Goal: Task Accomplishment & Management: Manage account settings

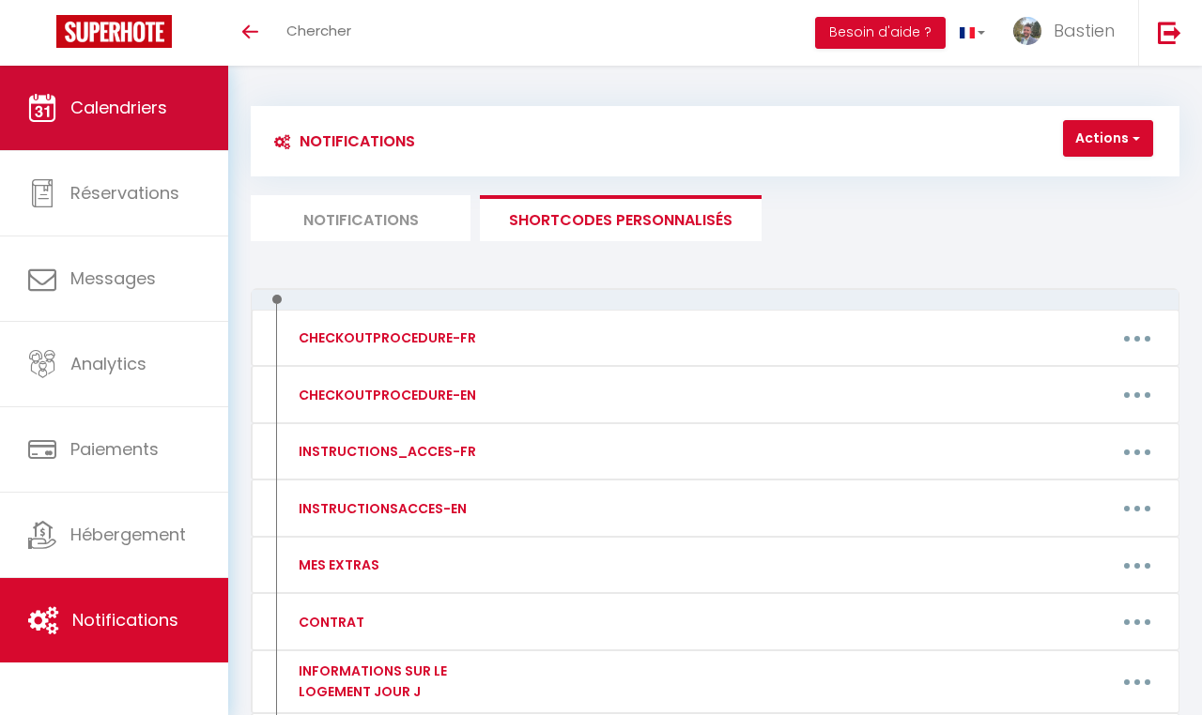
click at [82, 114] on span "Calendriers" at bounding box center [118, 107] width 97 height 23
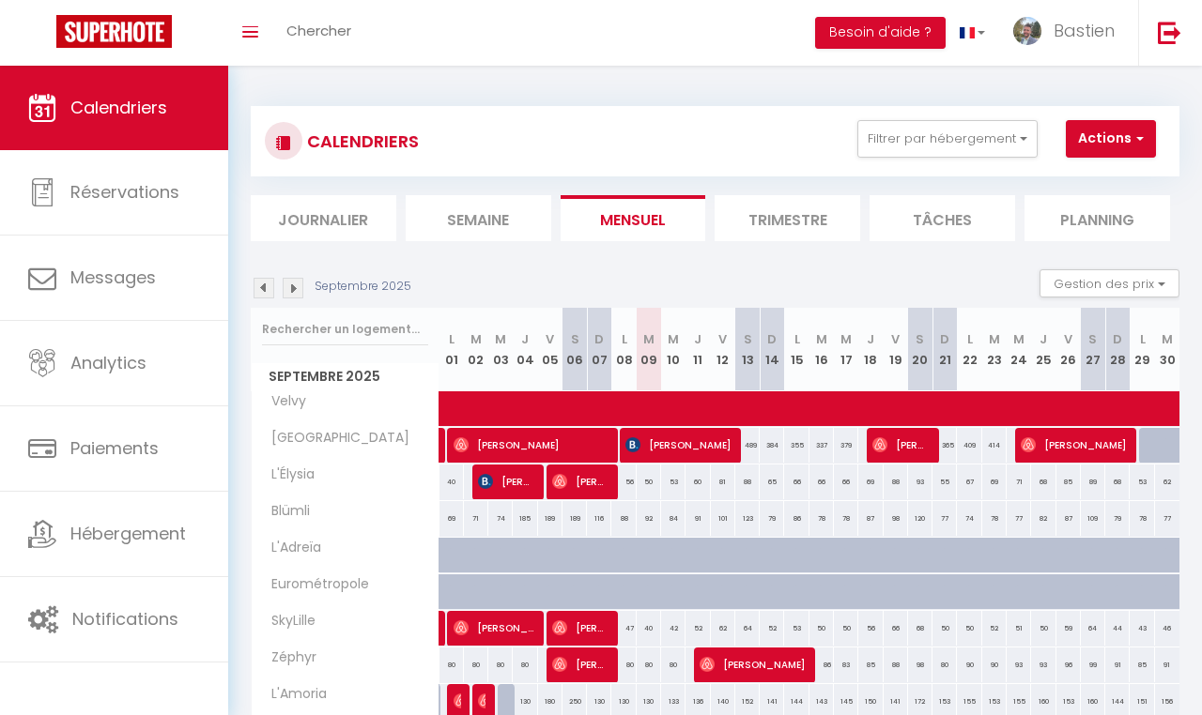
click at [901, 447] on span "[PERSON_NAME]" at bounding box center [900, 445] width 57 height 36
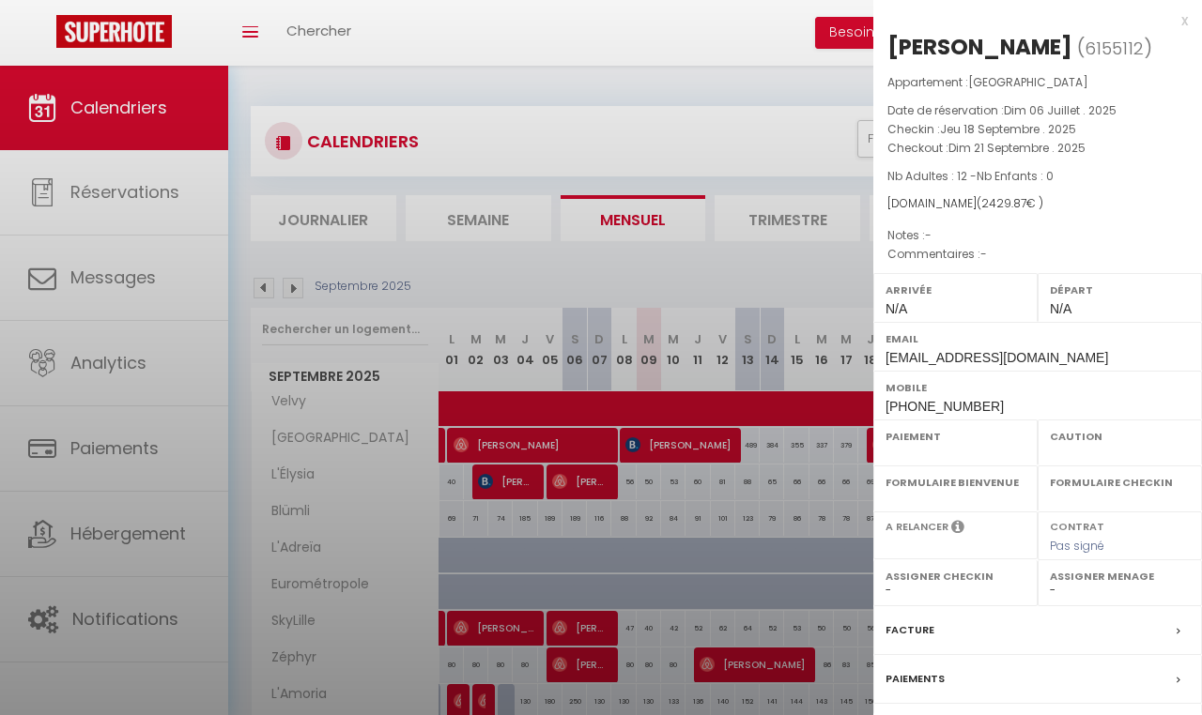
select select "OK"
select select "KO"
select select "0"
select select "1"
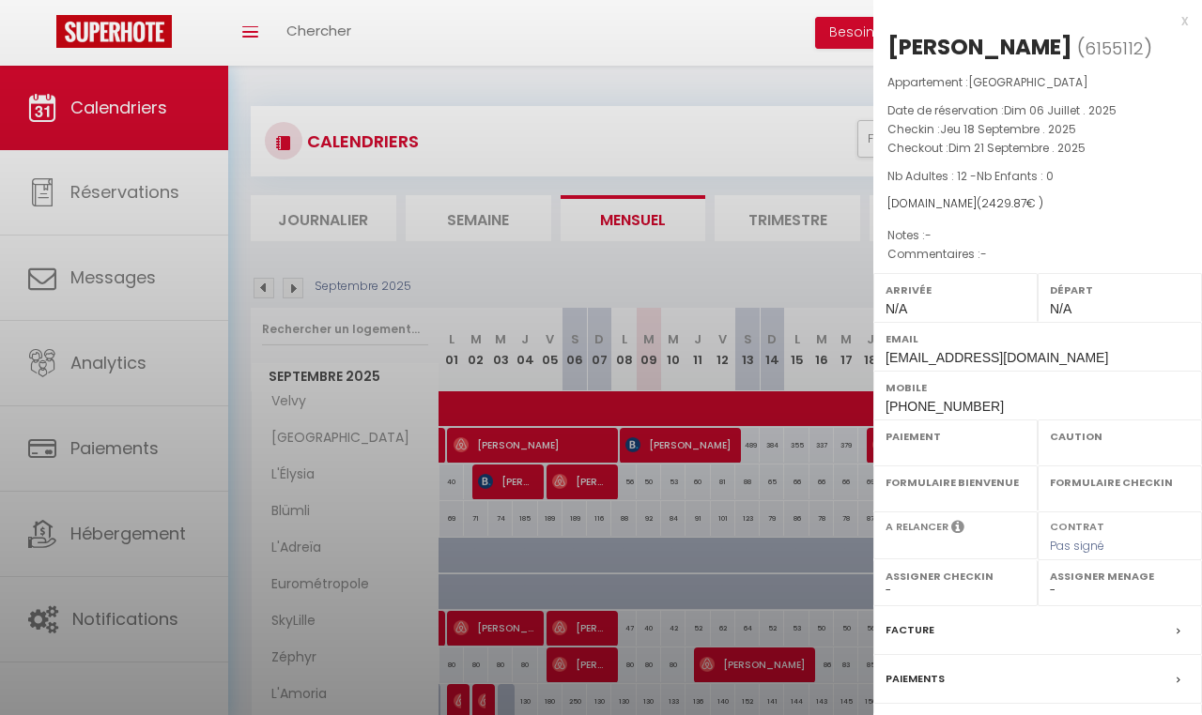
select select "35935"
select select
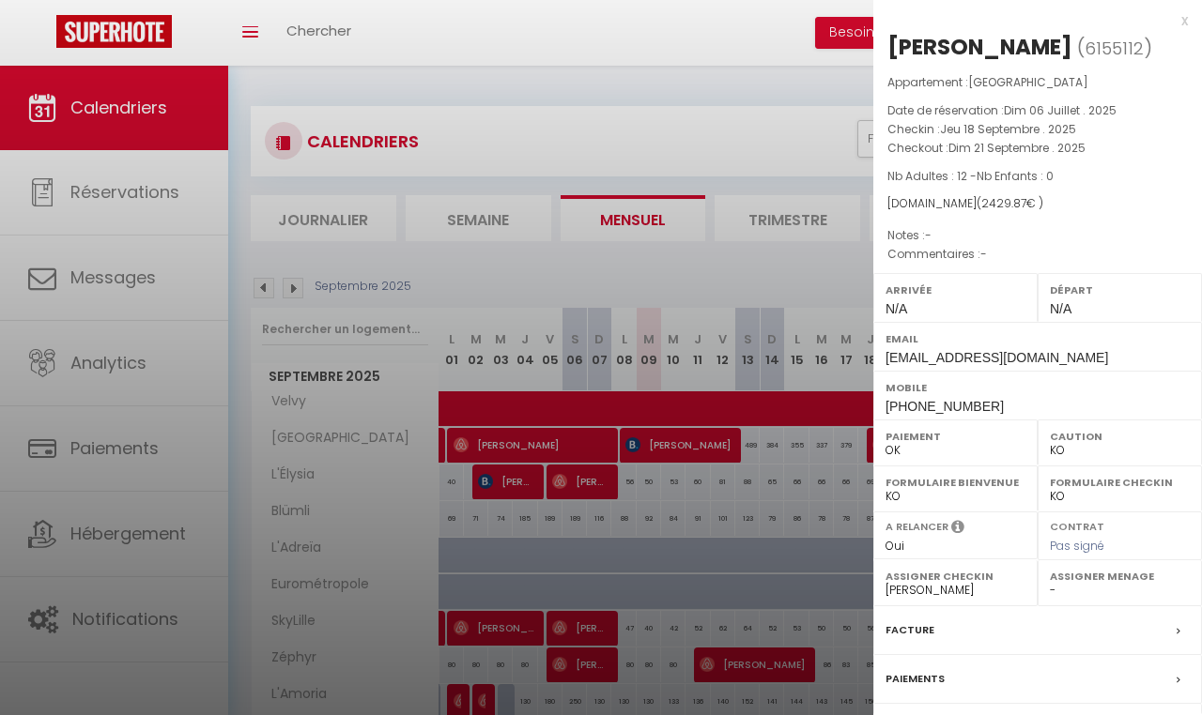
click at [1181, 24] on div "x" at bounding box center [1030, 20] width 315 height 23
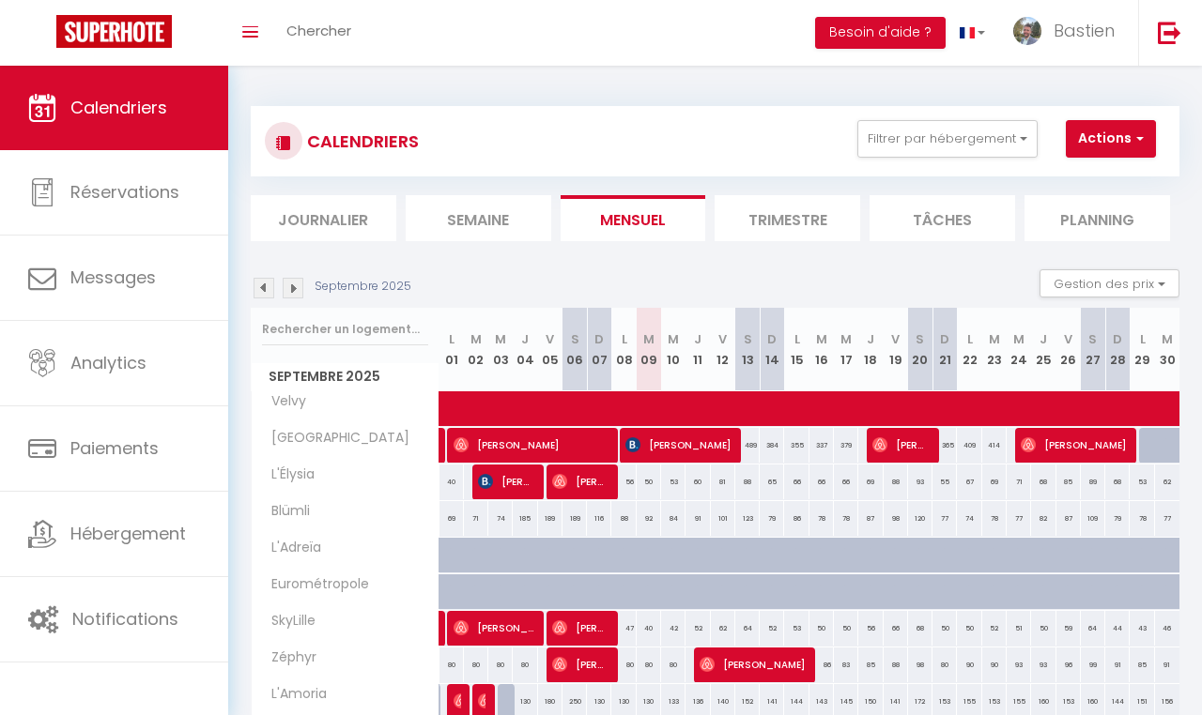
click at [1087, 453] on span "[PERSON_NAME]" at bounding box center [1074, 445] width 106 height 36
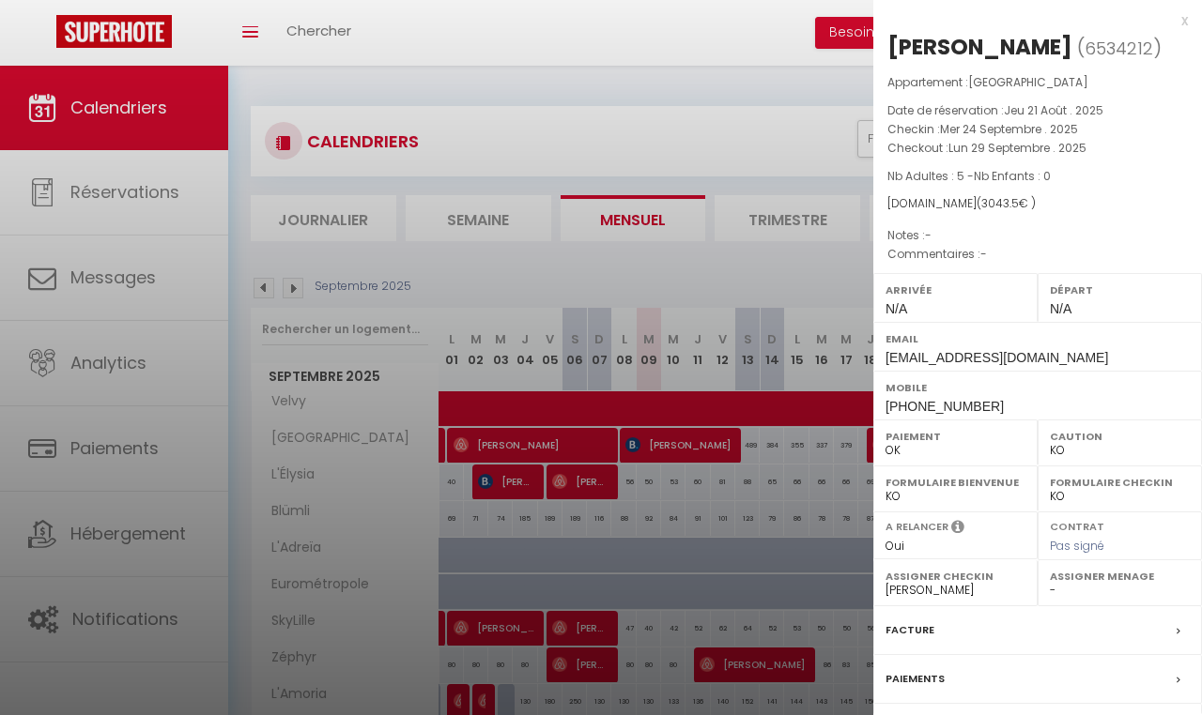
click at [1182, 24] on div "x" at bounding box center [1030, 20] width 315 height 23
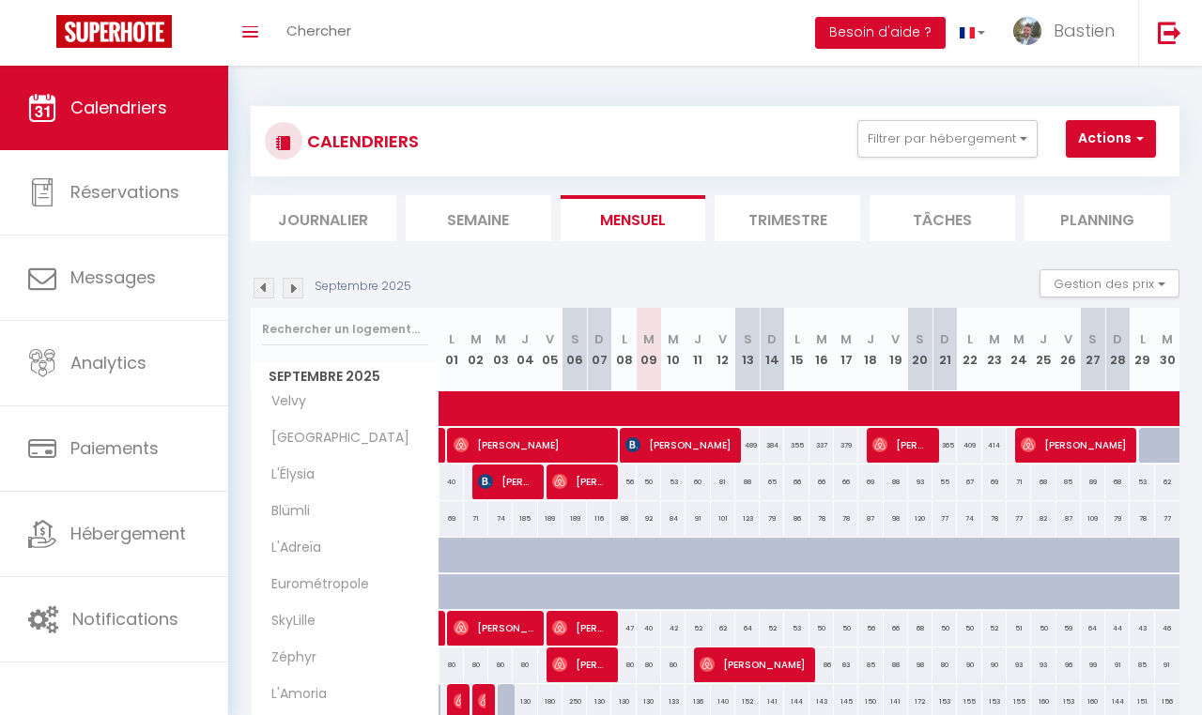
click at [300, 295] on img at bounding box center [293, 288] width 21 height 21
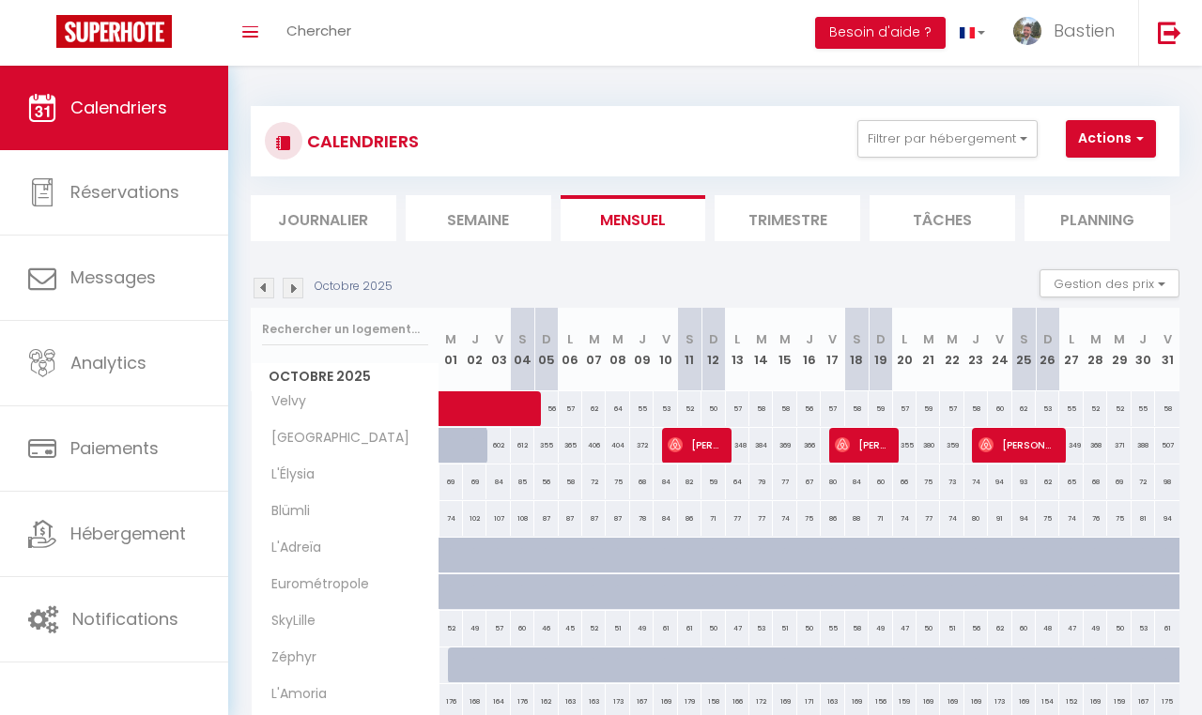
click at [685, 447] on span "[PERSON_NAME]" at bounding box center [695, 445] width 54 height 36
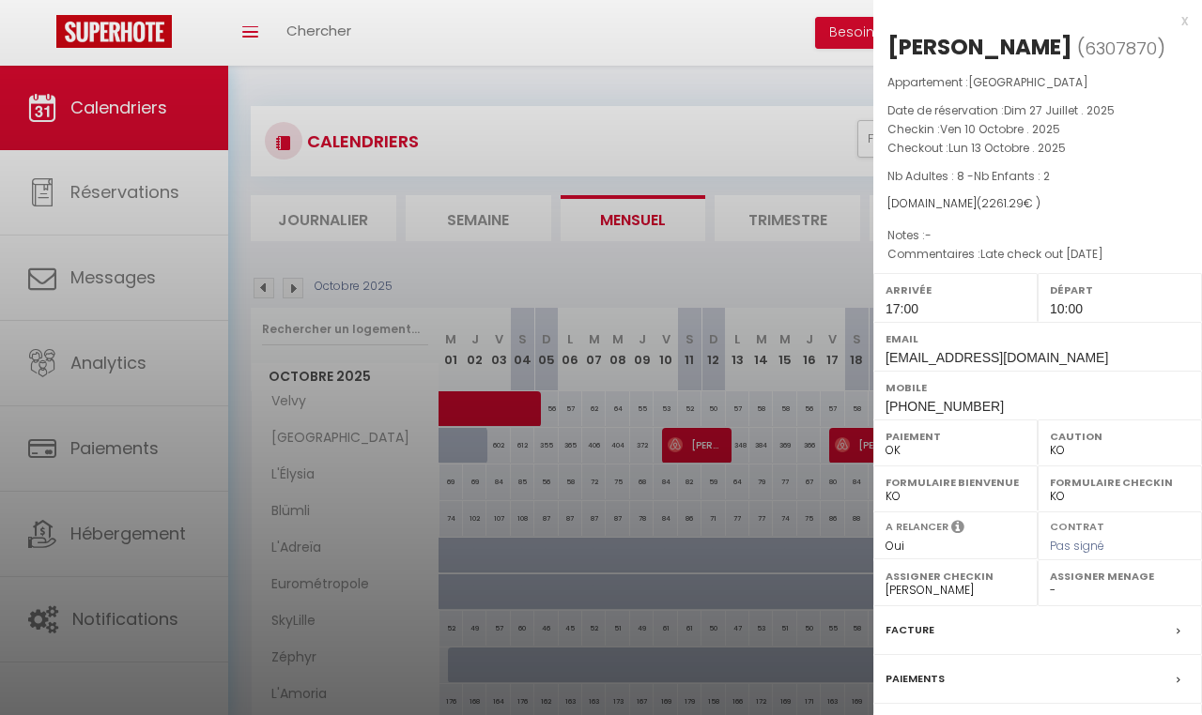
click at [1185, 25] on div "x" at bounding box center [1030, 20] width 315 height 23
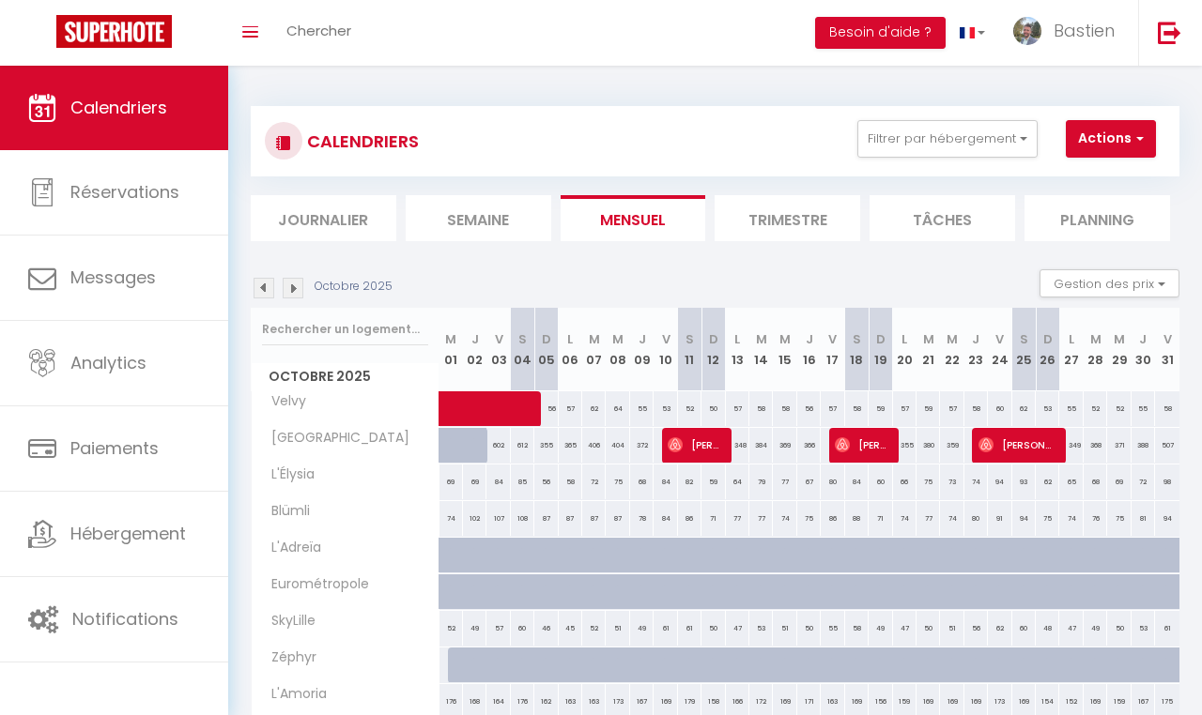
click at [857, 451] on span "[PERSON_NAME]" at bounding box center [862, 445] width 54 height 36
select select "0"
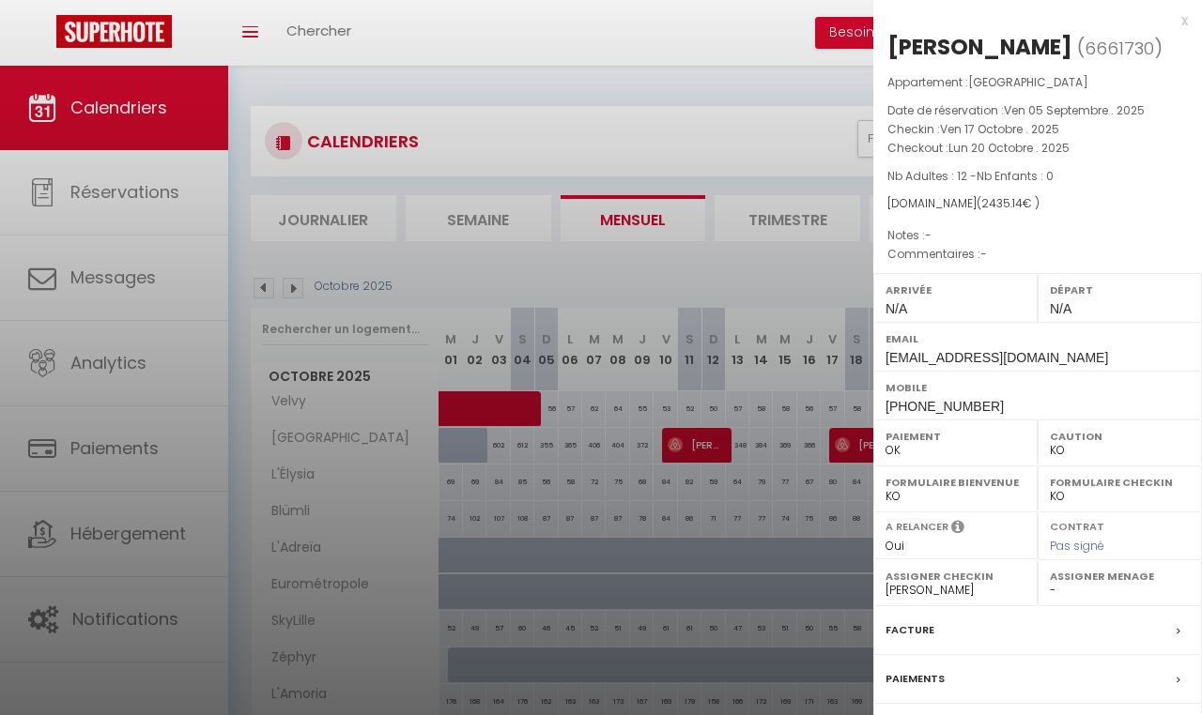
click at [1189, 22] on div "x Elze Schregardus ( 6661730 ) Appartement : Villa Arcadia Date de réservation …" at bounding box center [1037, 437] width 329 height 875
click at [1179, 19] on div "x" at bounding box center [1030, 20] width 315 height 23
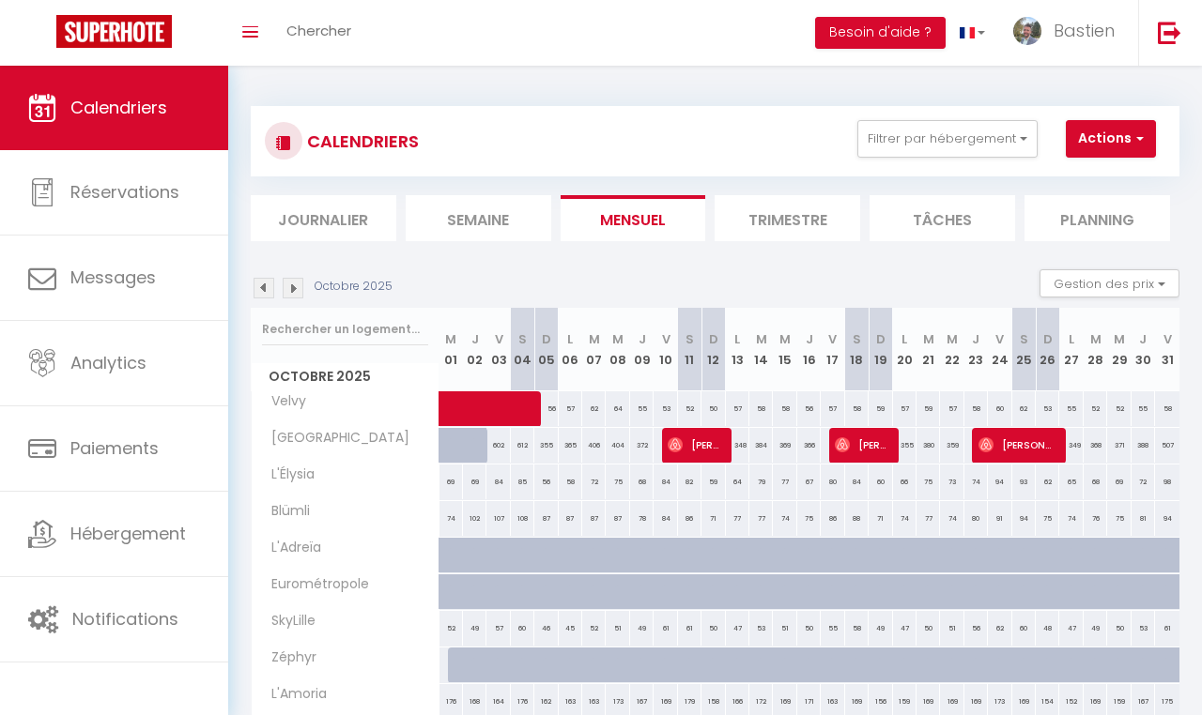
click at [1033, 436] on span "[PERSON_NAME]" at bounding box center [1017, 445] width 78 height 36
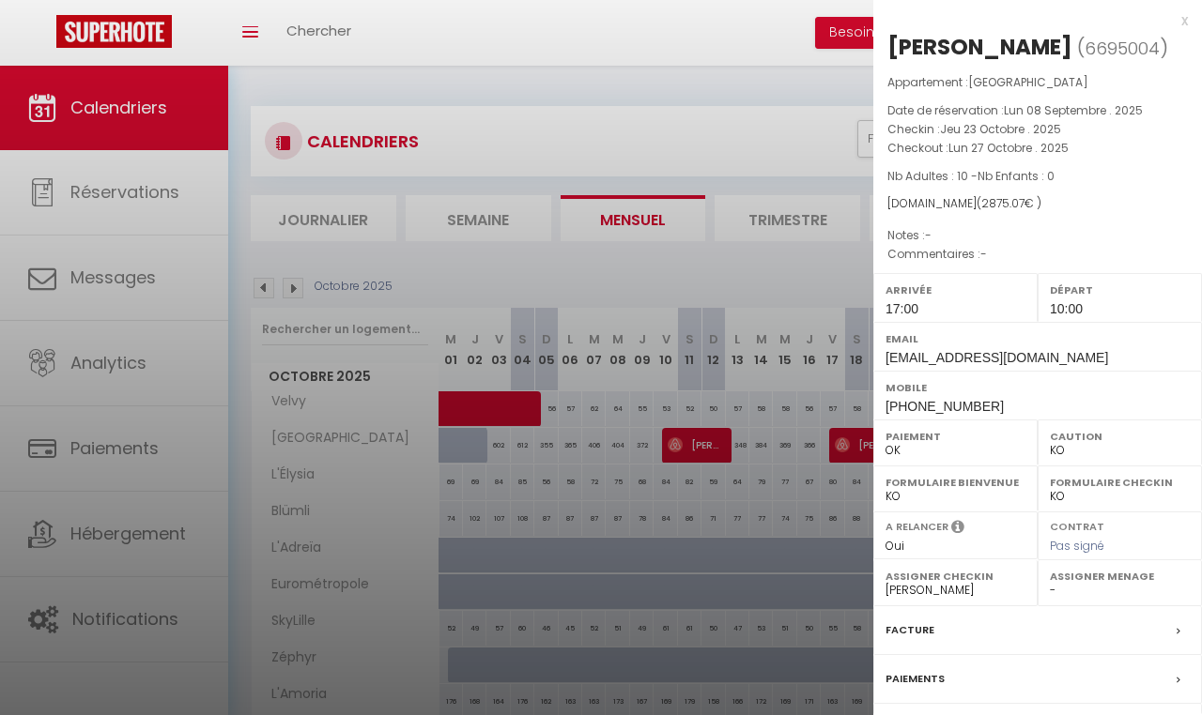
drag, startPoint x: 1180, startPoint y: 19, endPoint x: 1068, endPoint y: 56, distance: 118.8
click at [1180, 19] on div "x" at bounding box center [1030, 20] width 315 height 23
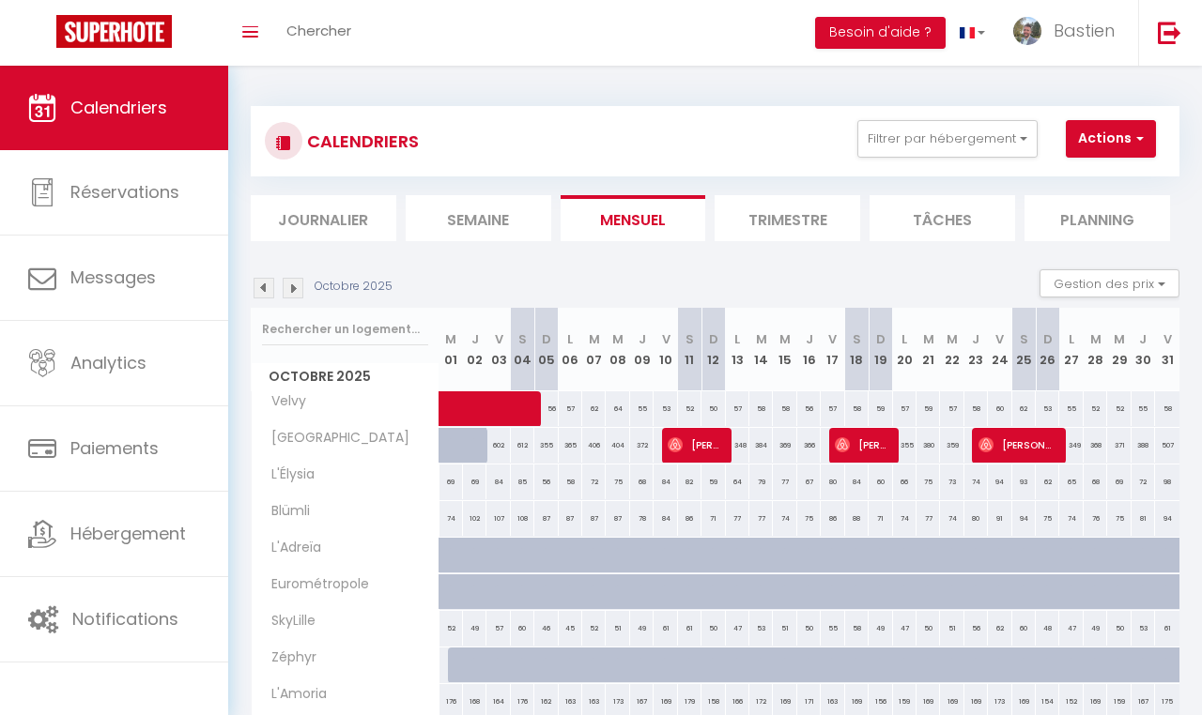
click at [303, 290] on div "Octobre 2025" at bounding box center [324, 288] width 147 height 21
click at [294, 291] on img at bounding box center [293, 288] width 21 height 21
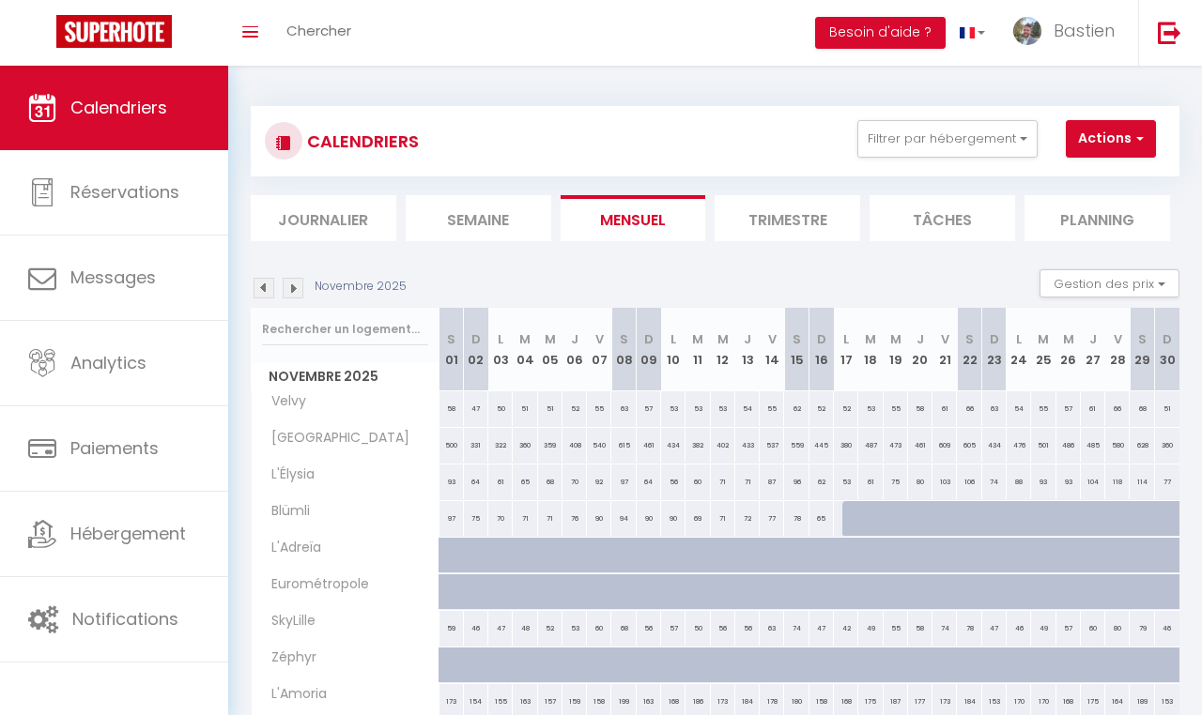
click at [299, 298] on div "Novembre 2025 Gestion des prix Nb Nuits minimum Règles Disponibilité" at bounding box center [715, 288] width 929 height 38
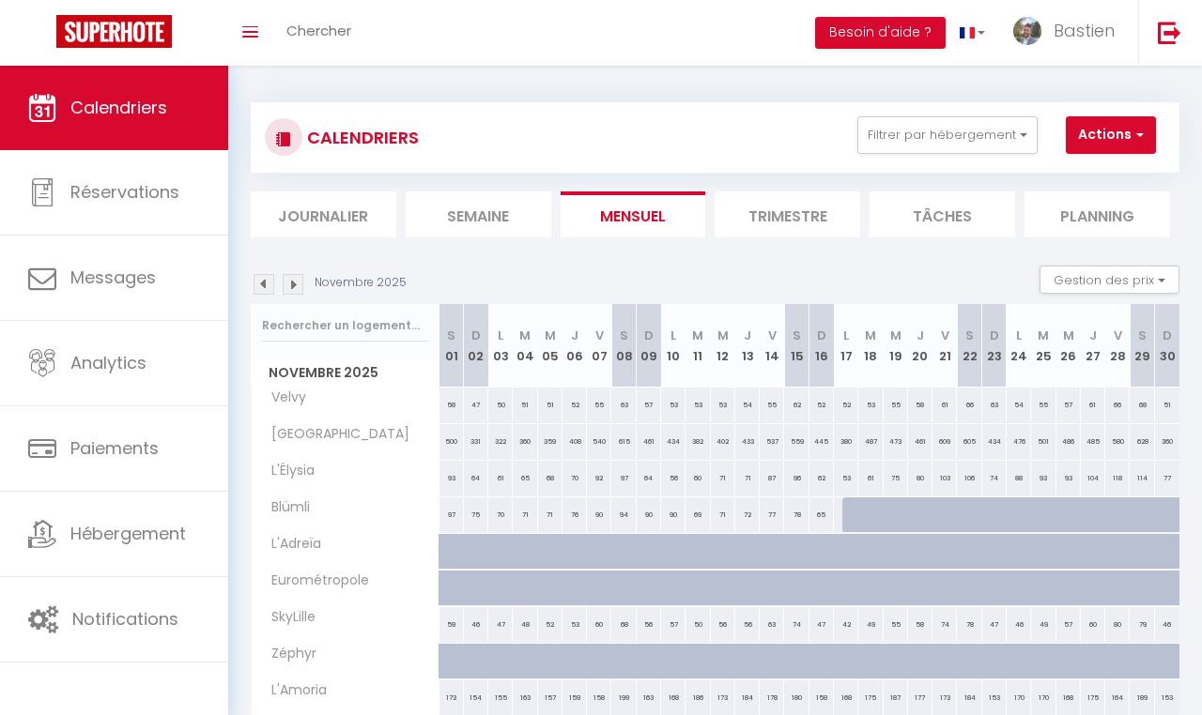
scroll to position [2, 0]
click at [297, 286] on img at bounding box center [293, 286] width 21 height 21
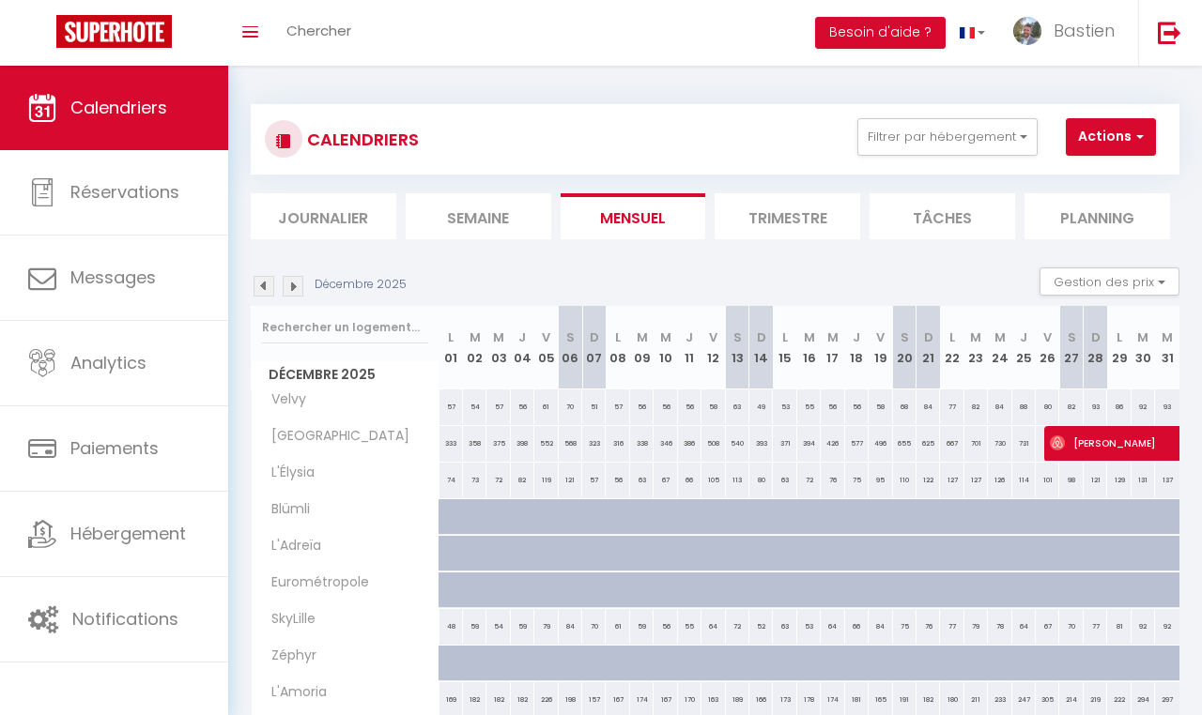
click at [1100, 445] on span "Grégoire Wambergue" at bounding box center [1201, 443] width 302 height 36
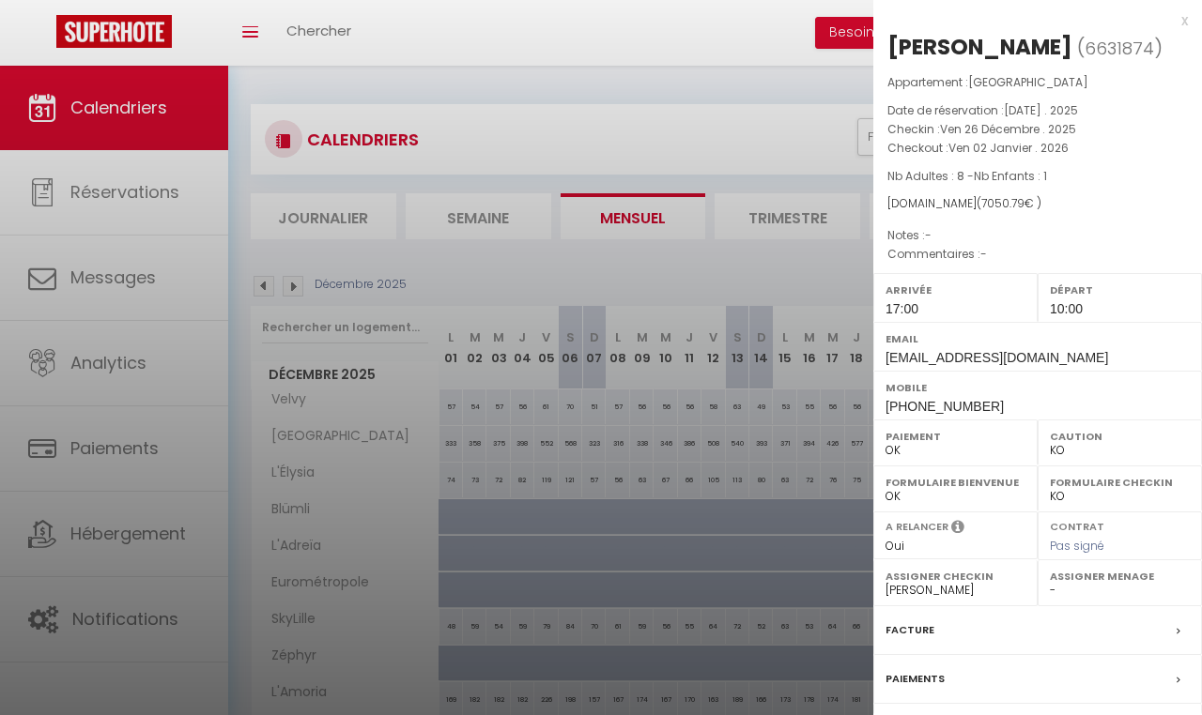
click at [1182, 25] on div "x" at bounding box center [1030, 20] width 315 height 23
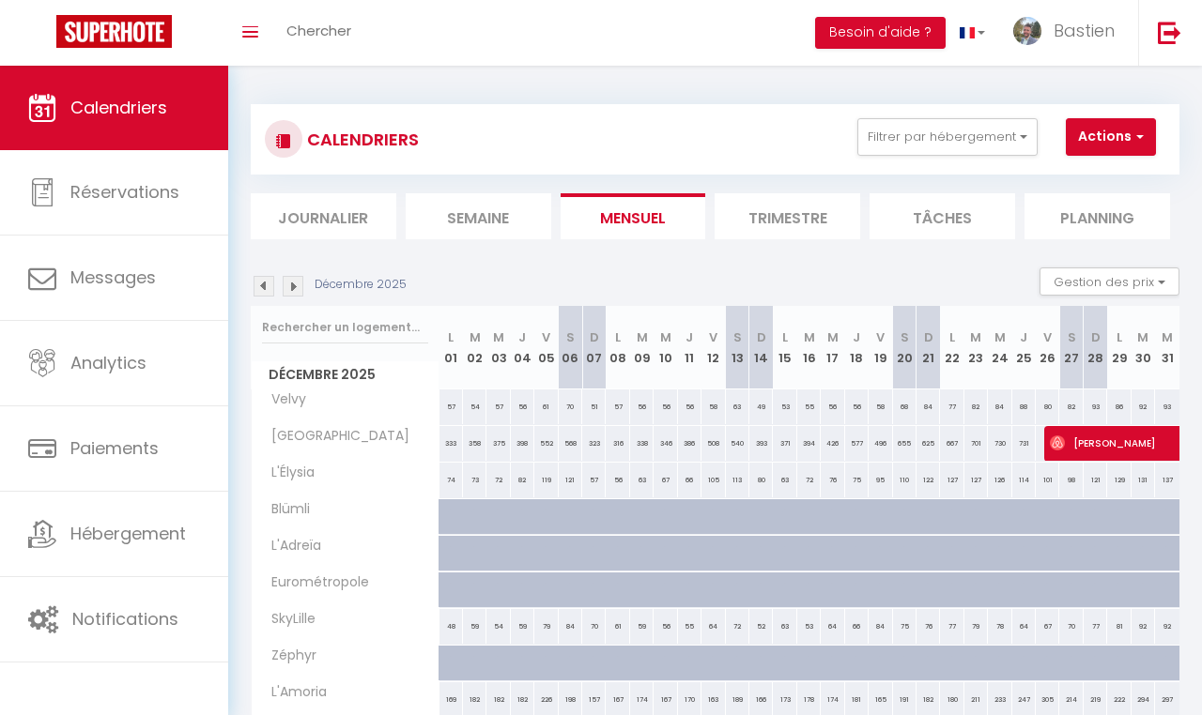
scroll to position [0, 0]
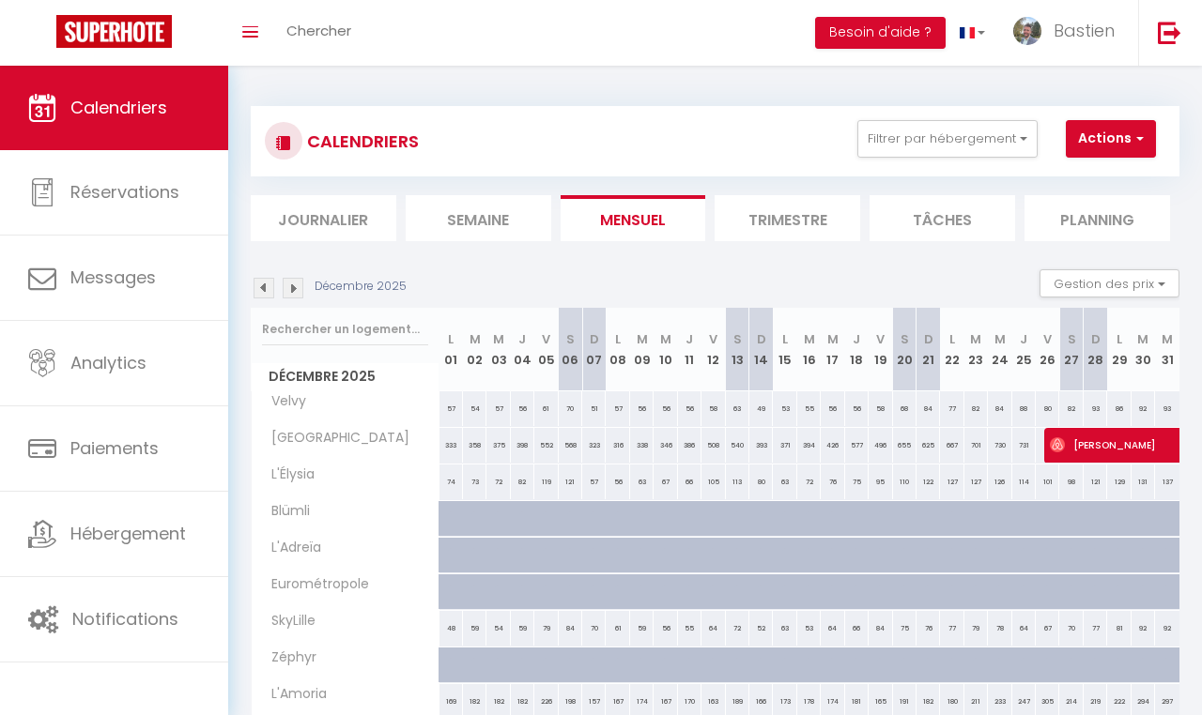
click at [103, 121] on link "Calendriers" at bounding box center [114, 108] width 228 height 85
click at [257, 283] on img at bounding box center [264, 287] width 21 height 21
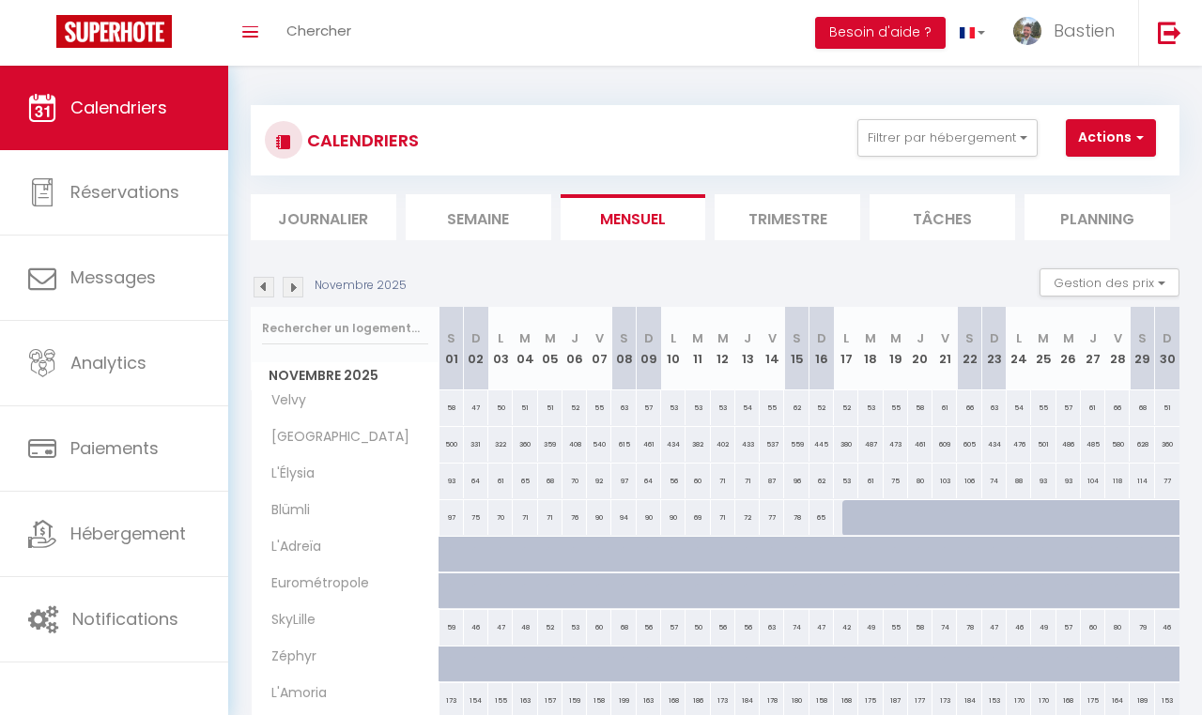
click at [262, 285] on img at bounding box center [264, 287] width 21 height 21
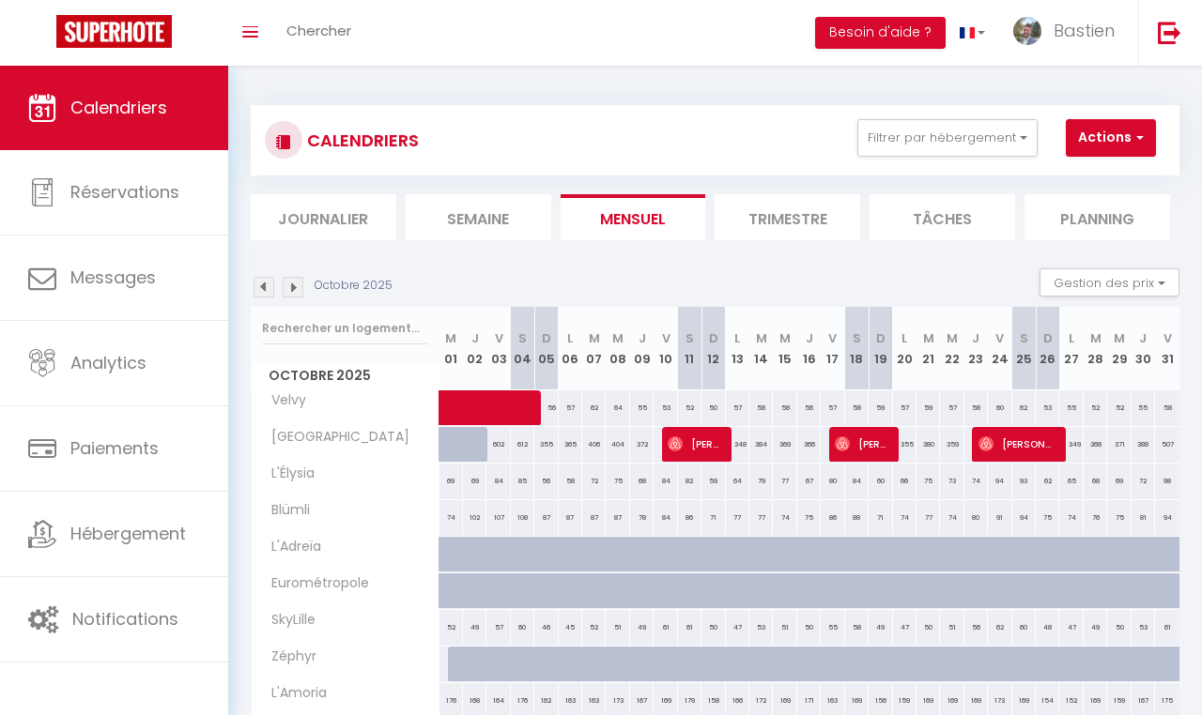
click at [265, 285] on img at bounding box center [264, 287] width 21 height 21
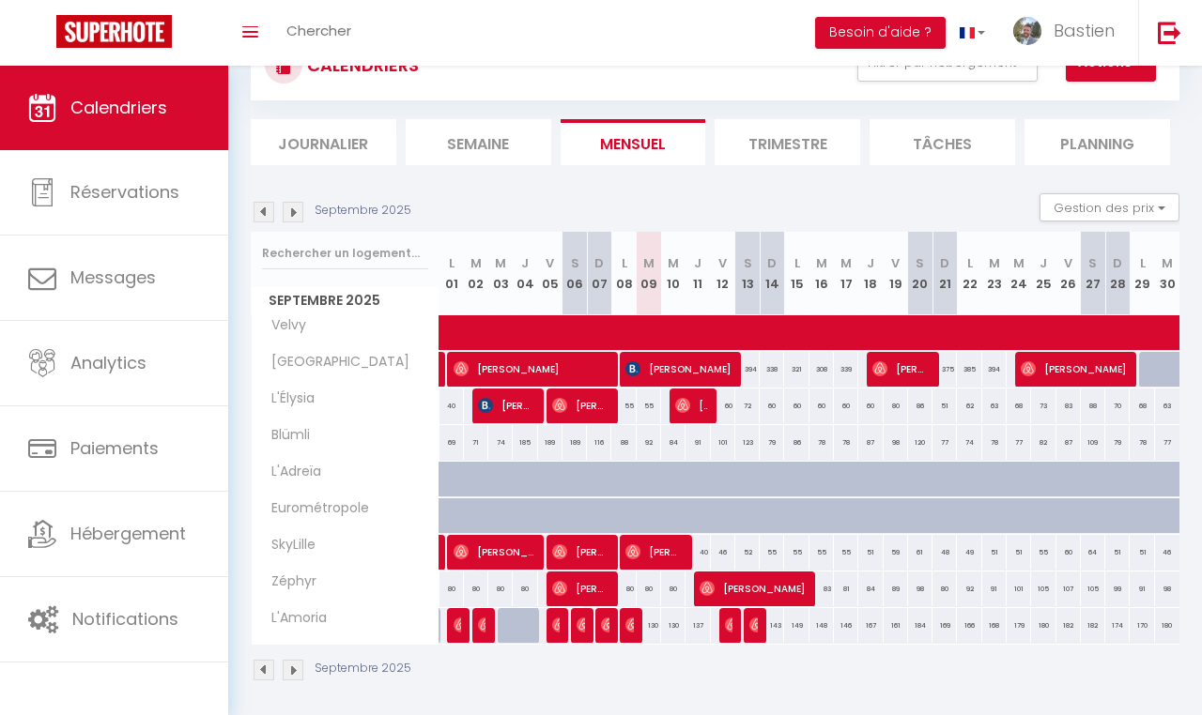
scroll to position [82, 0]
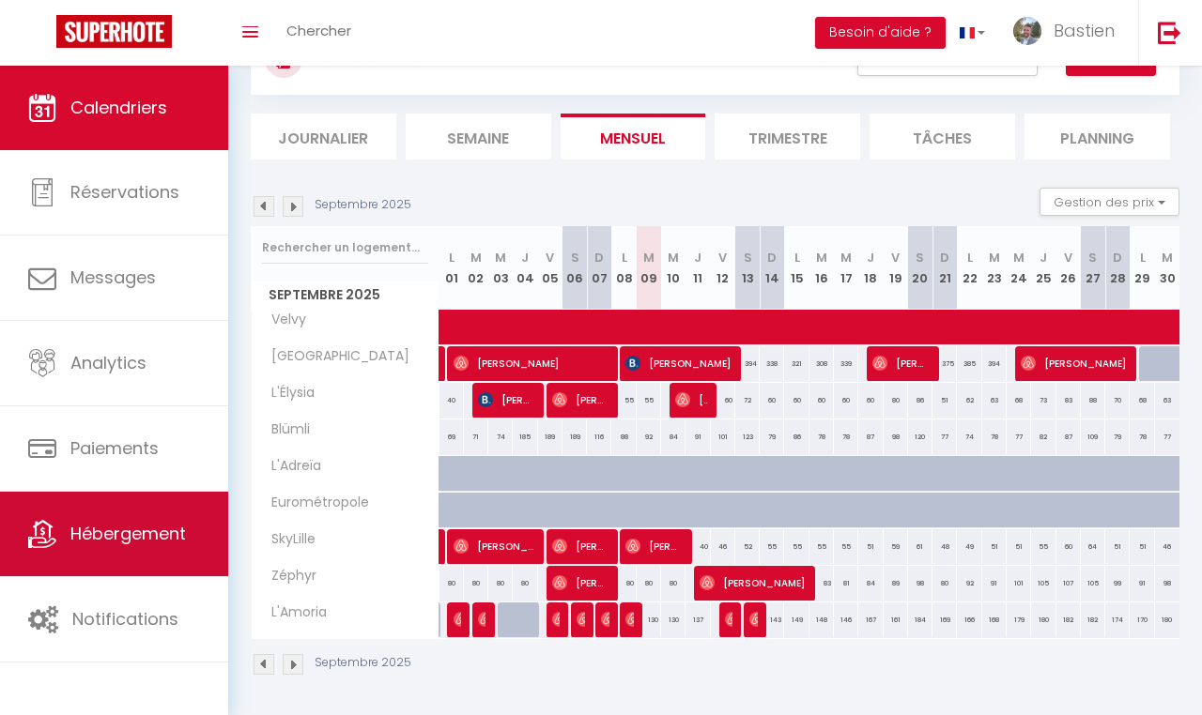
click at [180, 529] on span "Hébergement" at bounding box center [127, 533] width 115 height 23
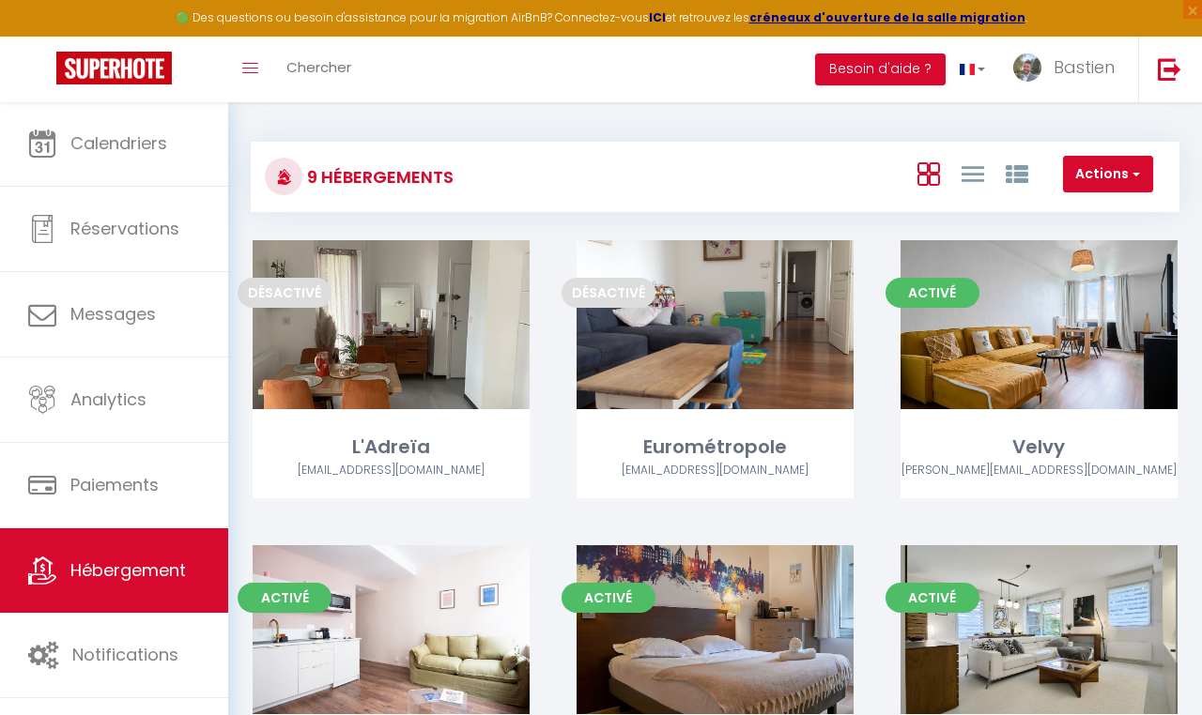
click at [666, 23] on strong "ICI" at bounding box center [657, 17] width 17 height 16
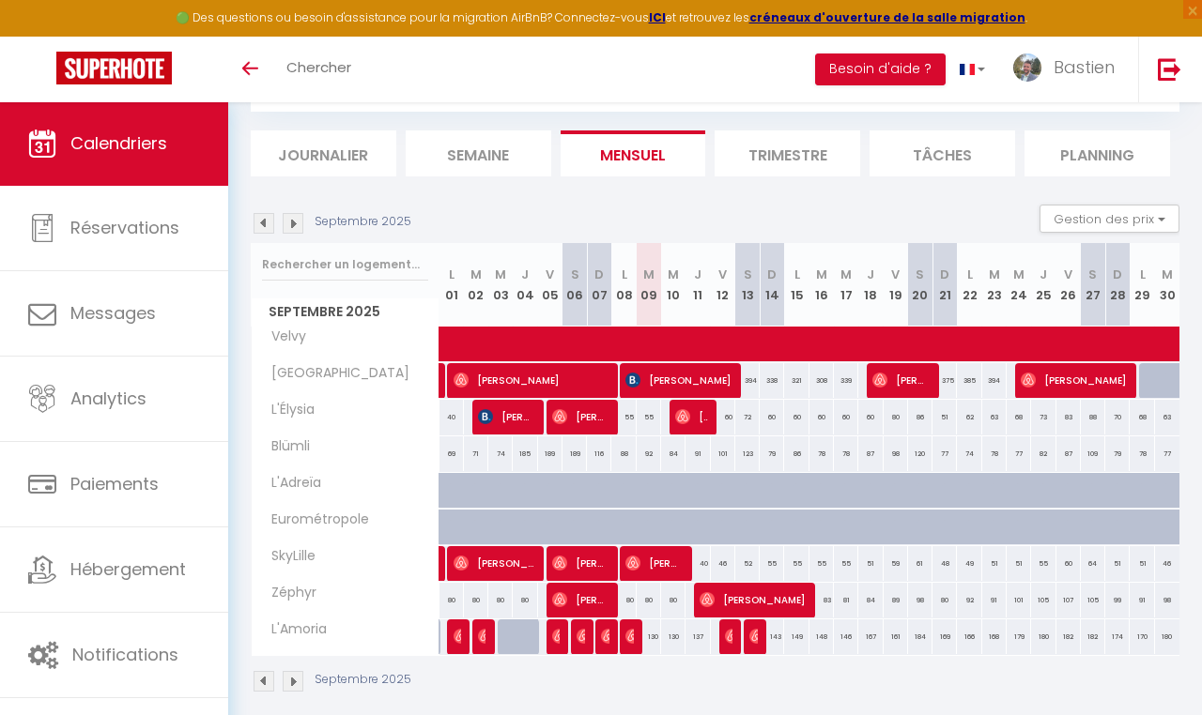
scroll to position [102, 0]
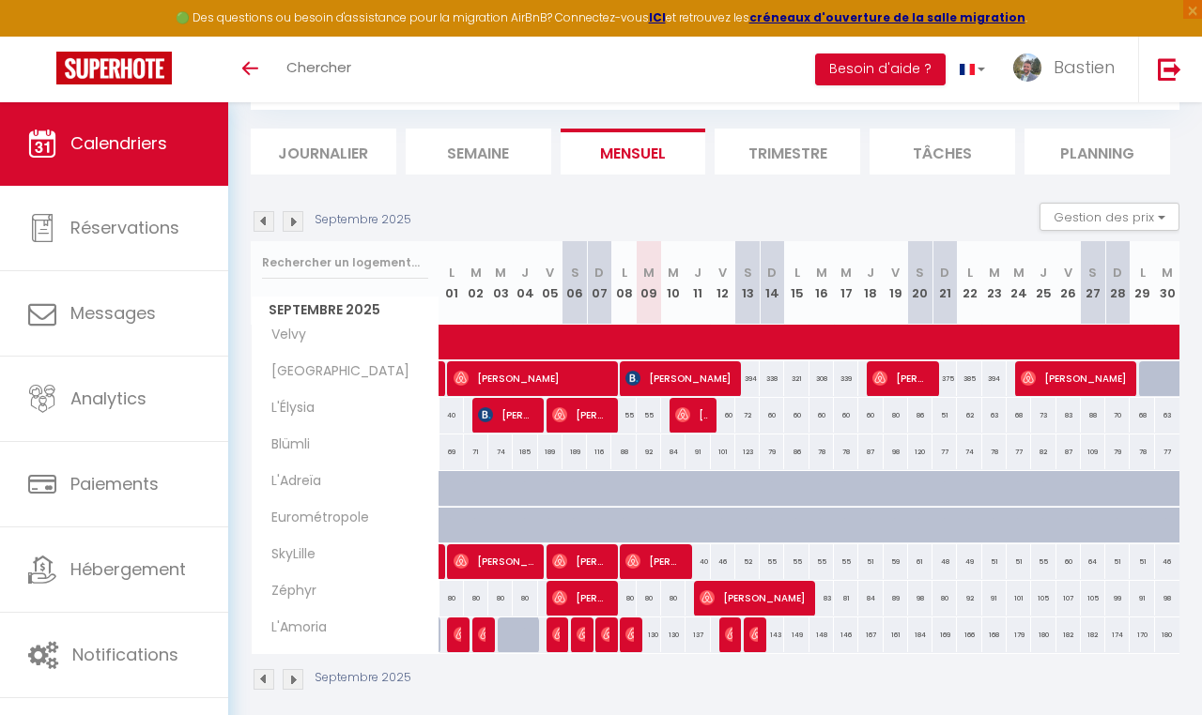
click at [260, 211] on img at bounding box center [264, 221] width 21 height 21
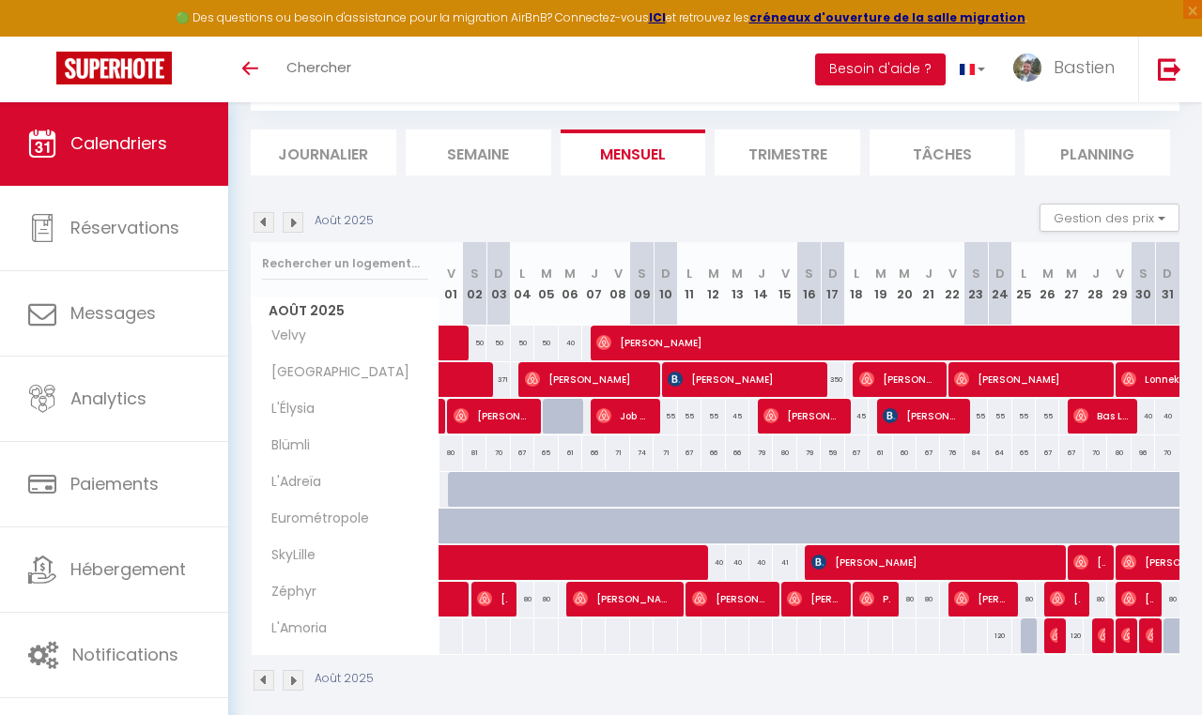
click at [299, 231] on img at bounding box center [293, 222] width 21 height 21
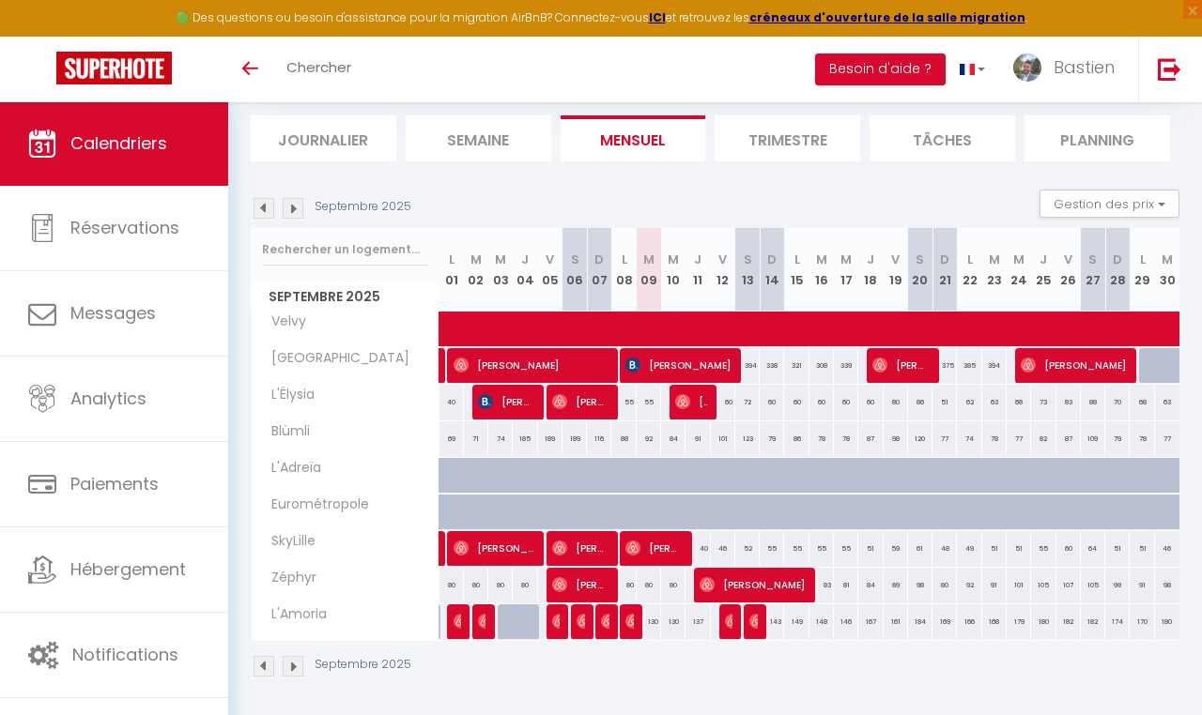
scroll to position [115, 0]
click at [299, 212] on img at bounding box center [293, 208] width 21 height 21
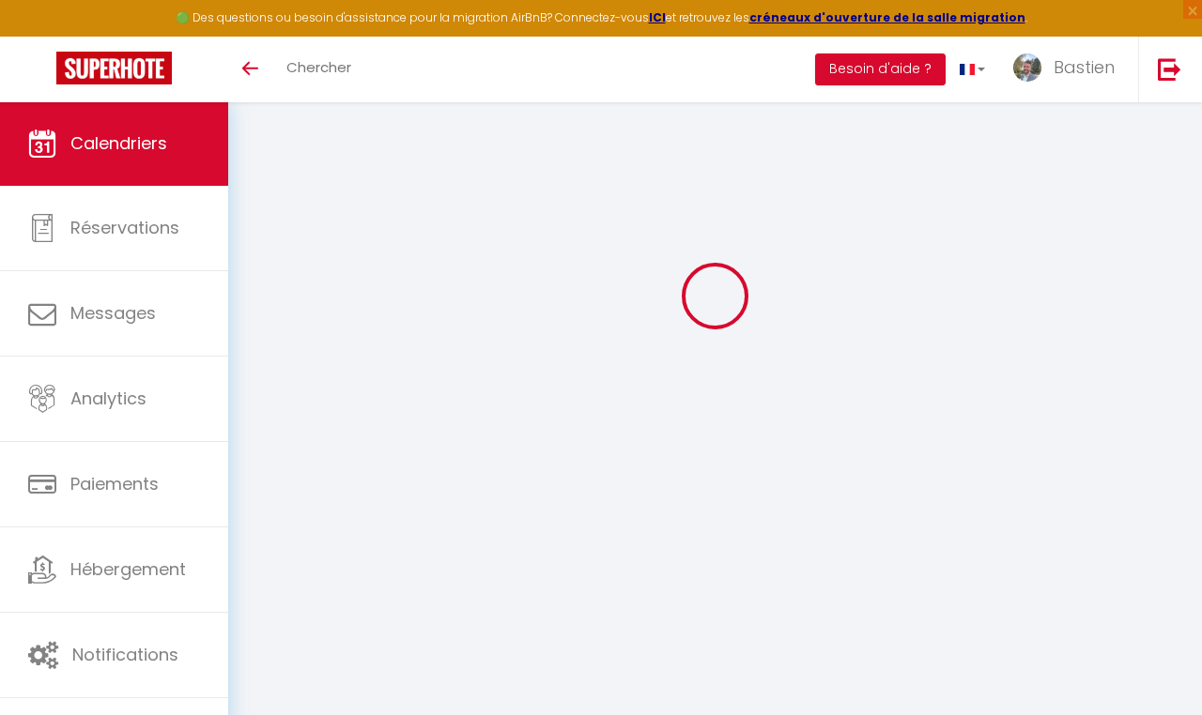
scroll to position [101, 0]
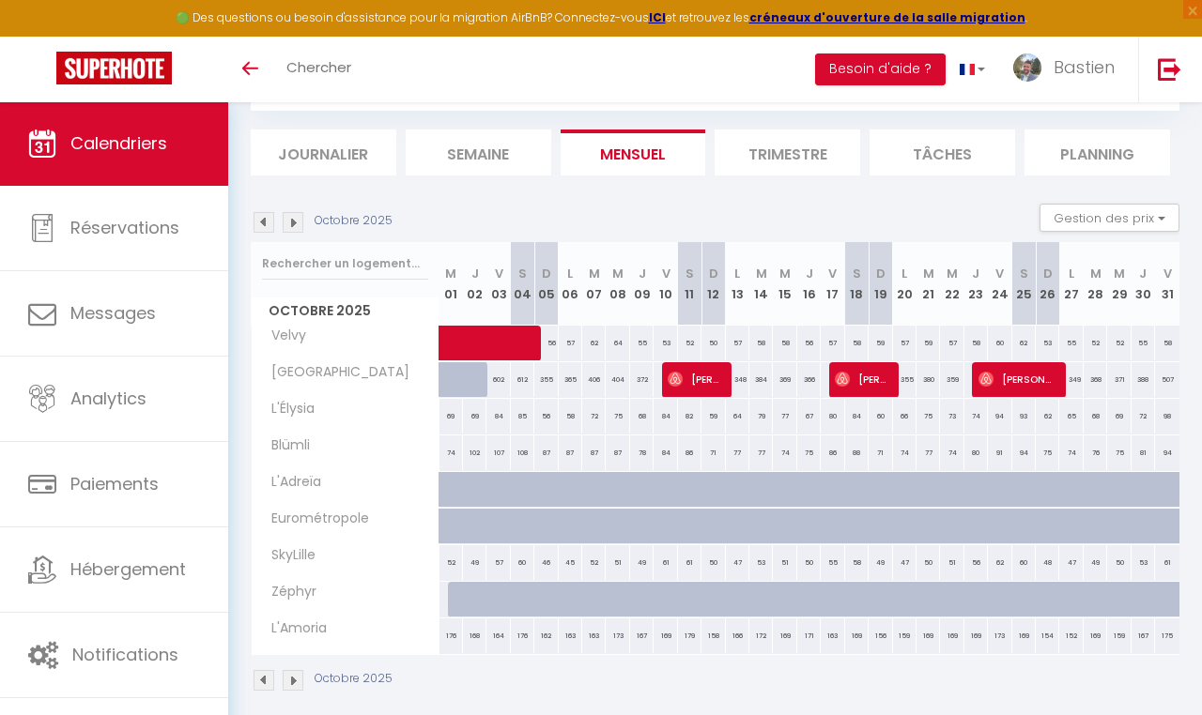
click at [289, 231] on img at bounding box center [293, 222] width 21 height 21
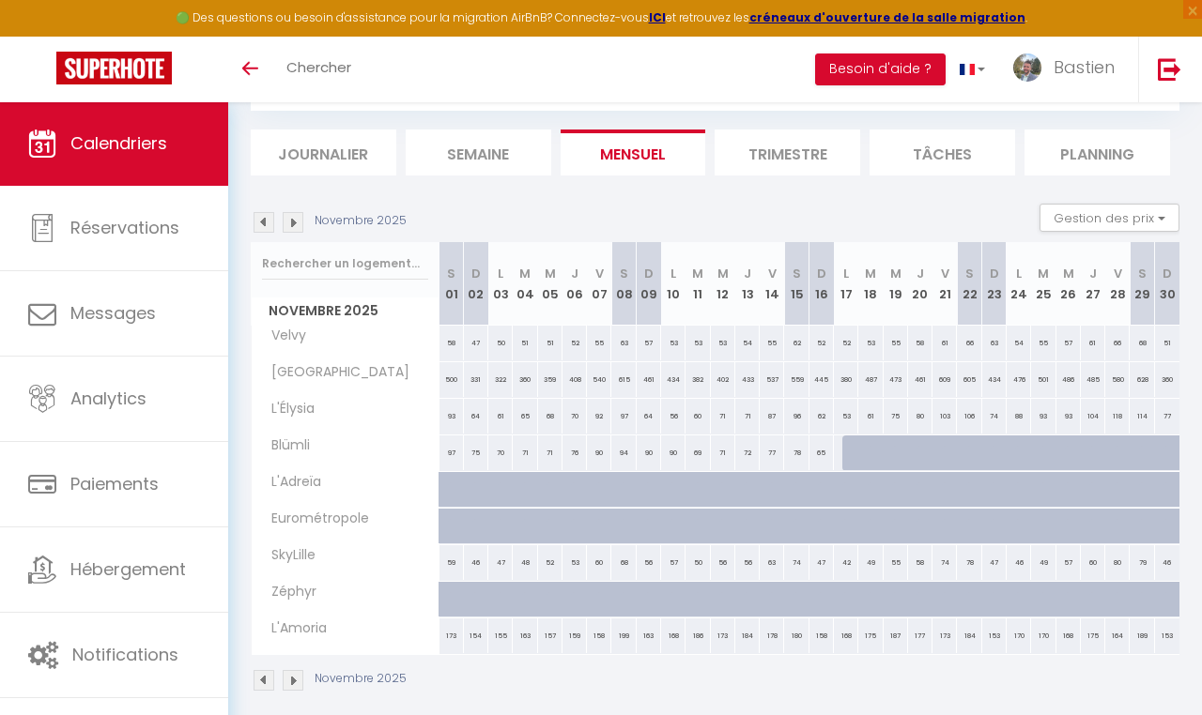
click at [273, 216] on img at bounding box center [264, 222] width 21 height 21
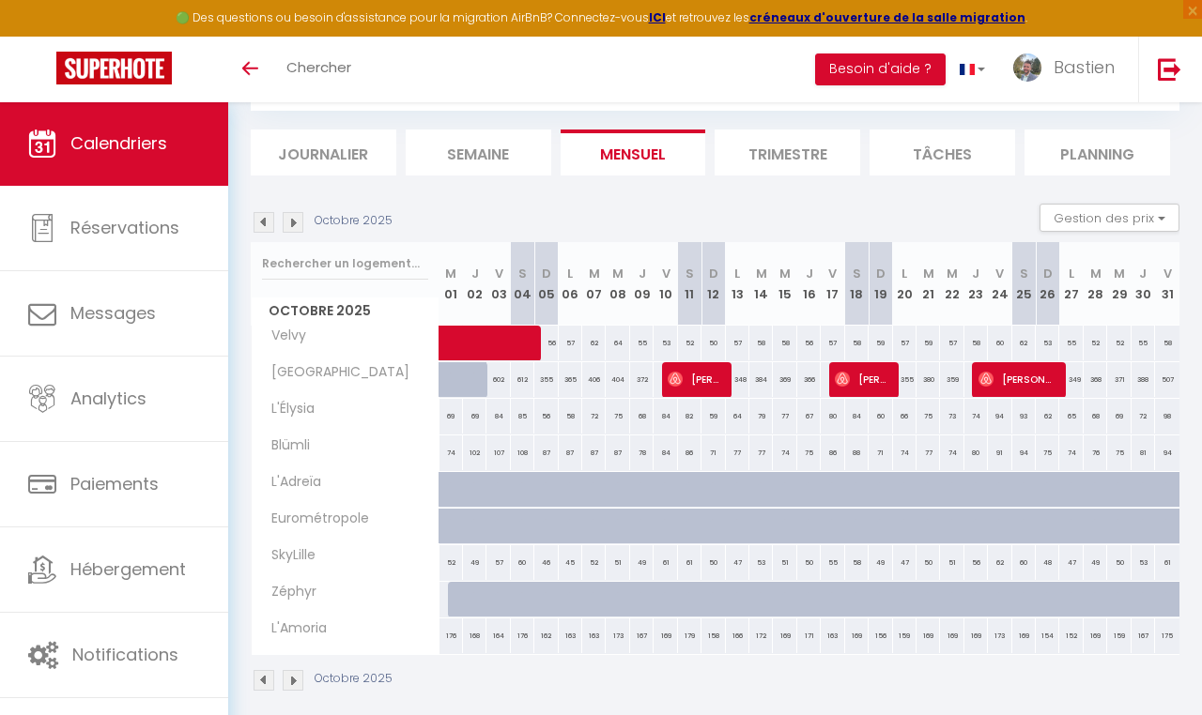
click at [272, 217] on img at bounding box center [264, 222] width 21 height 21
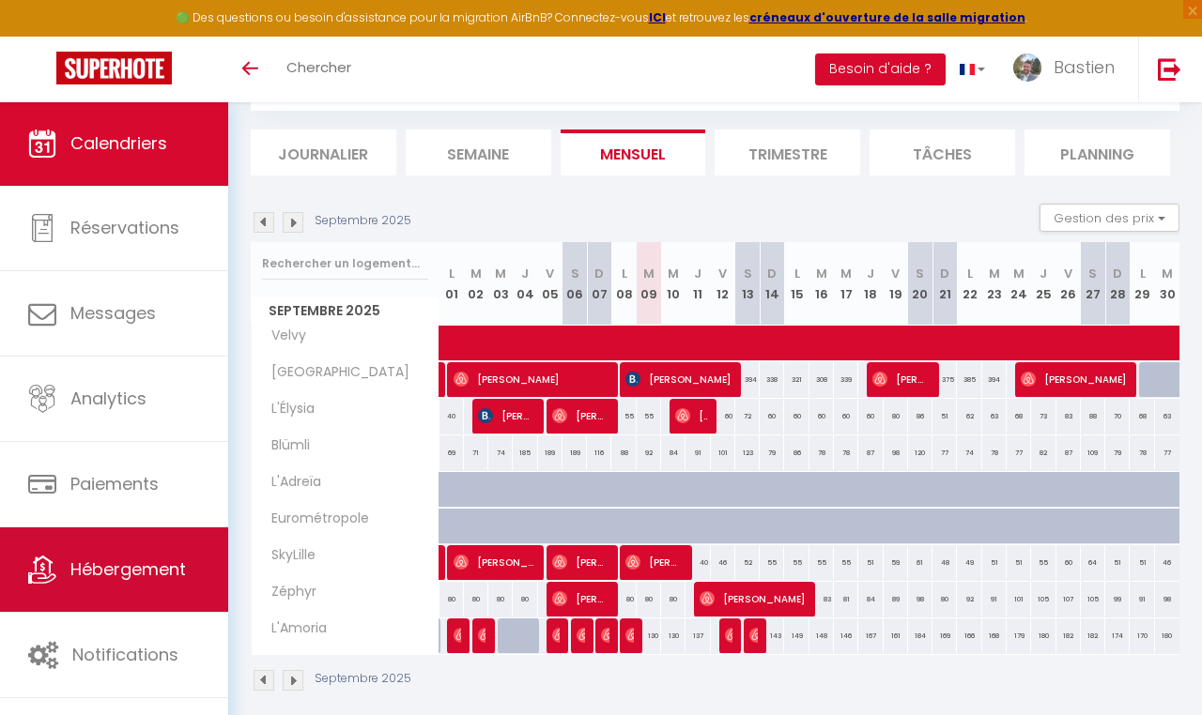
click at [165, 550] on link "Hébergement" at bounding box center [114, 570] width 228 height 85
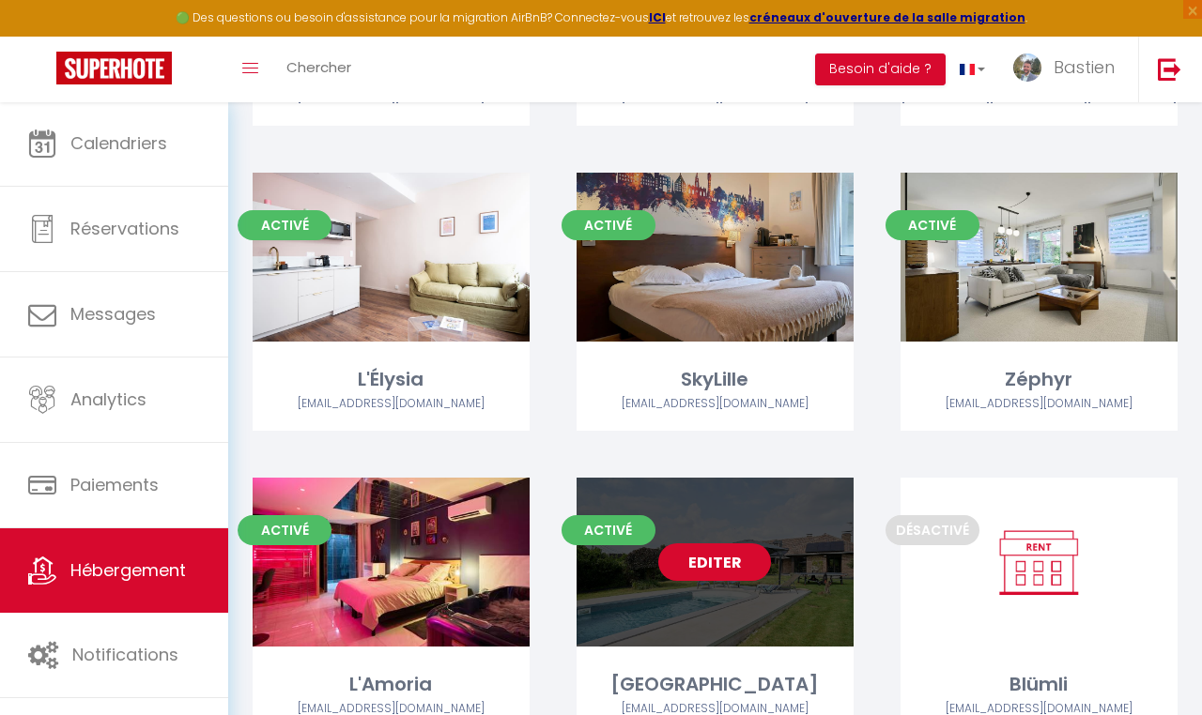
scroll to position [423, 0]
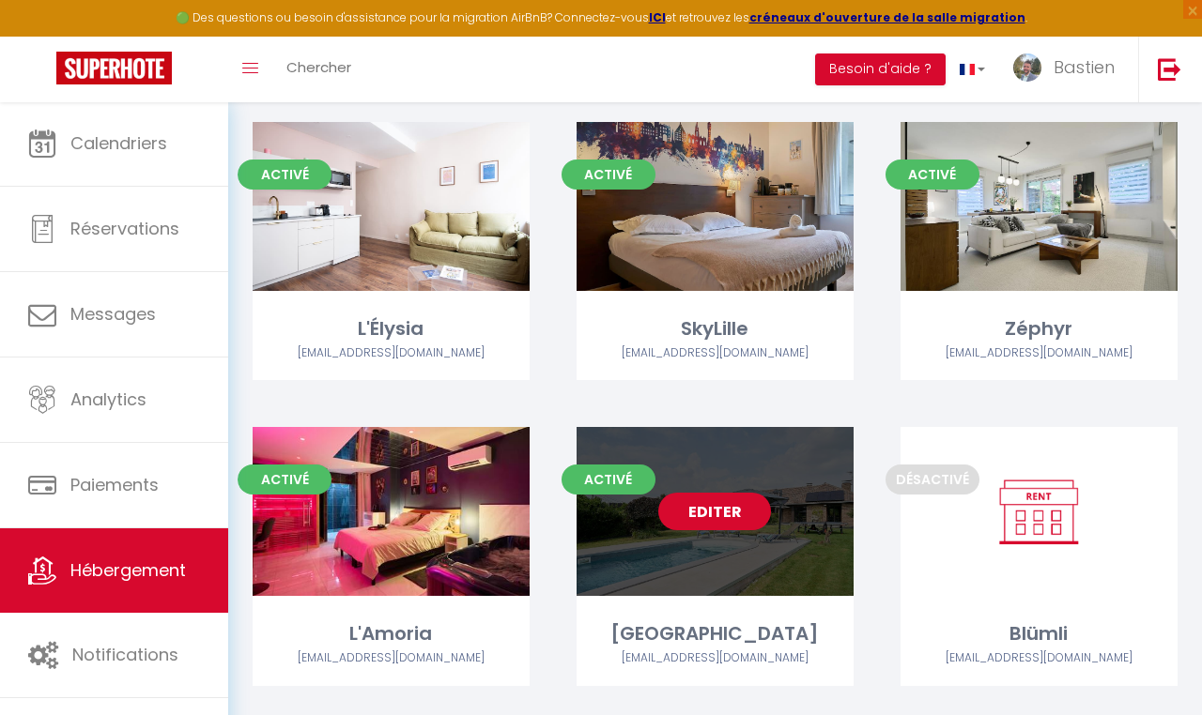
click at [703, 504] on link "Editer" at bounding box center [714, 512] width 113 height 38
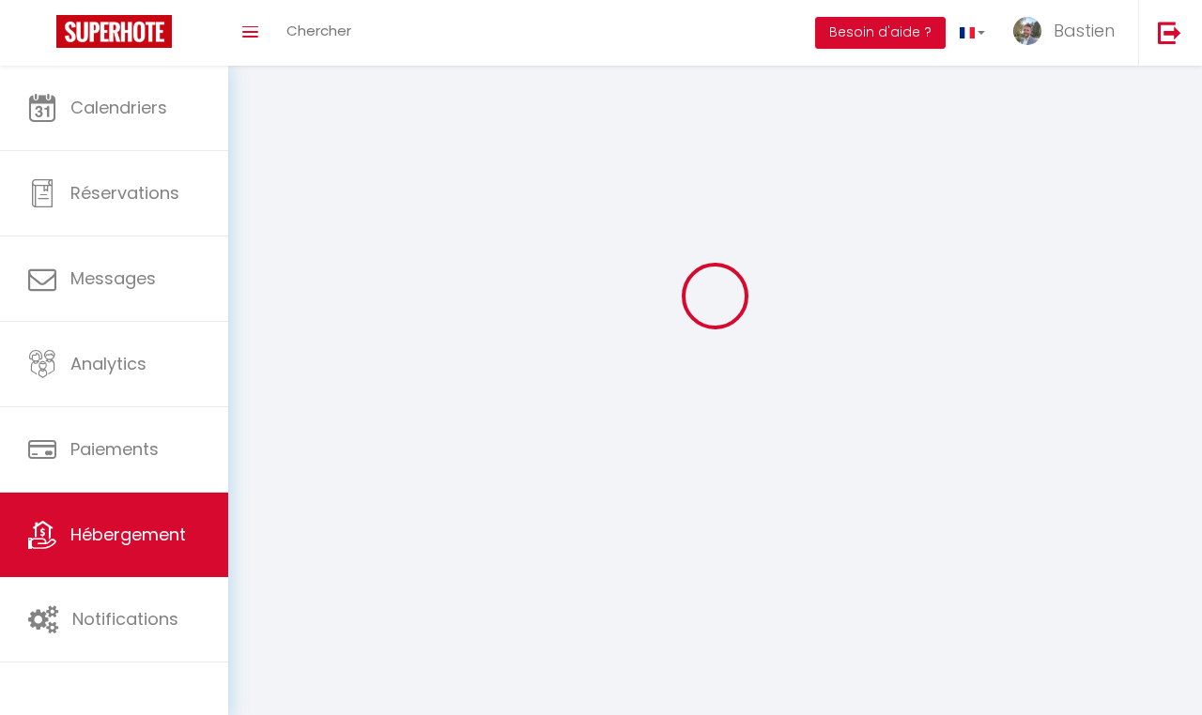
select select "28"
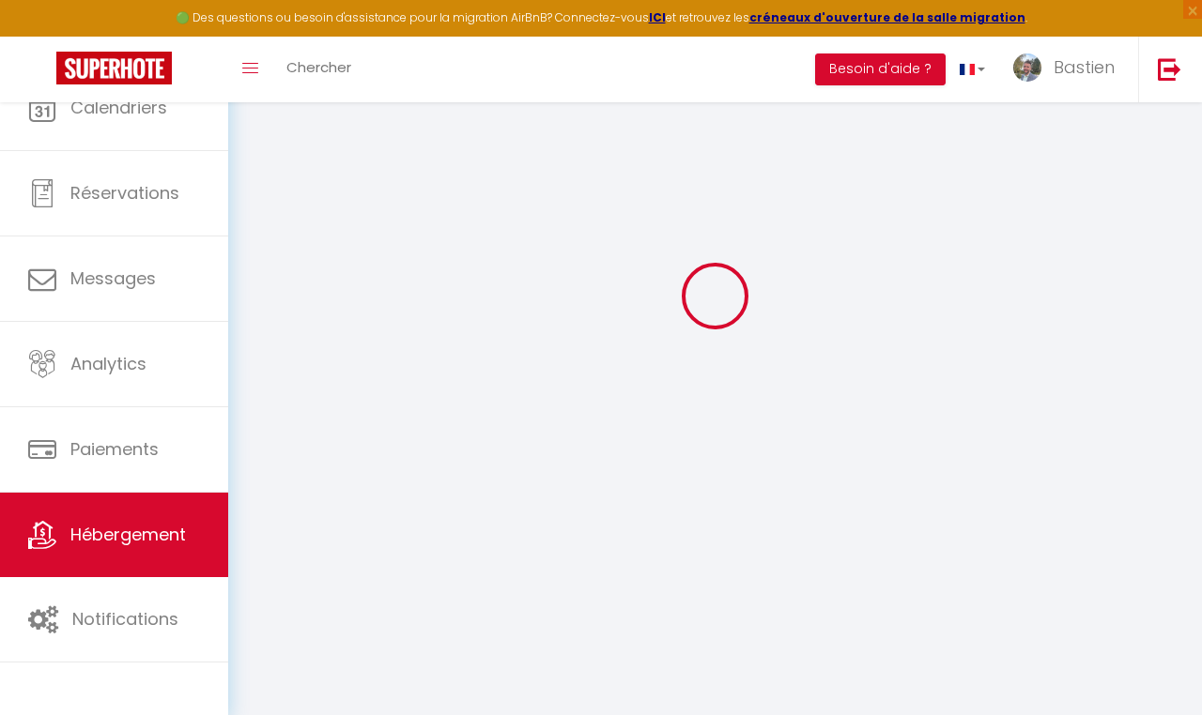
select select
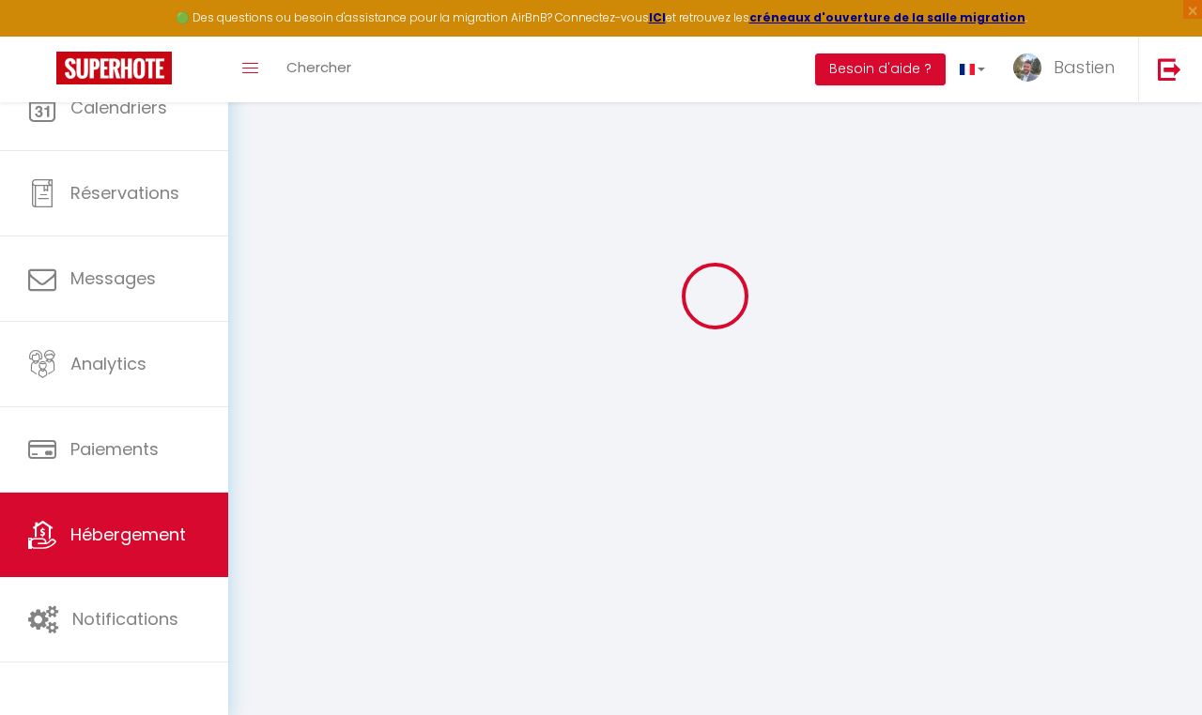
checkbox input "false"
select select
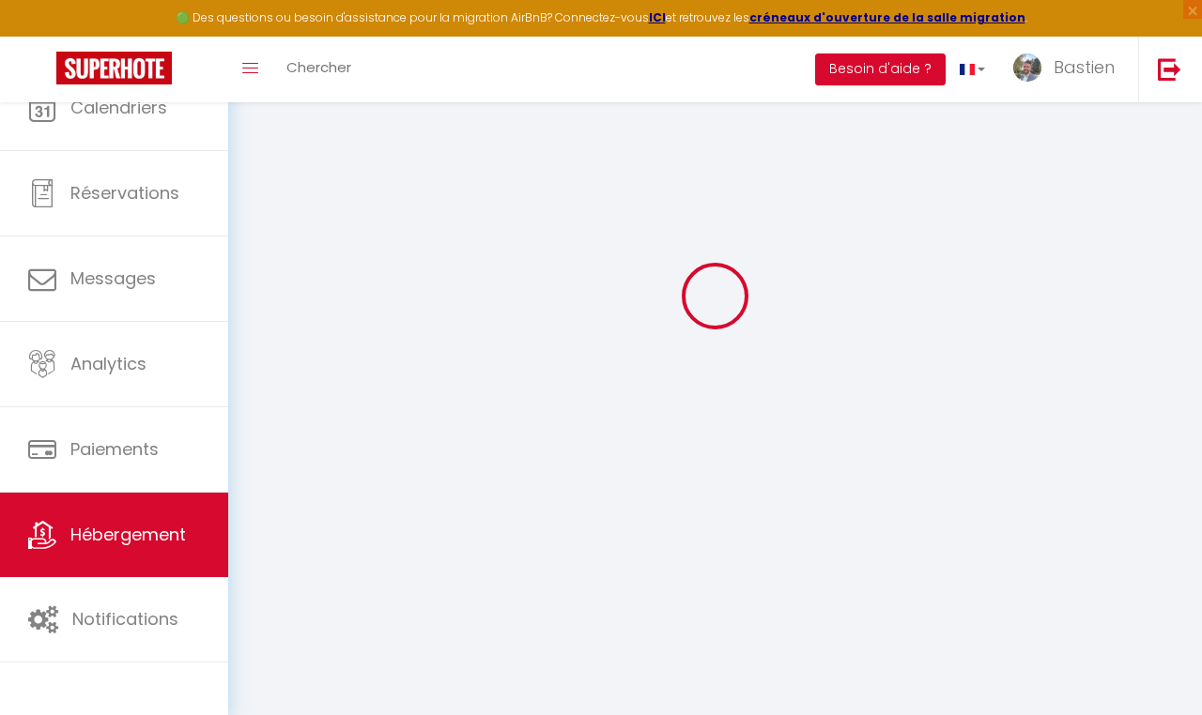
select select
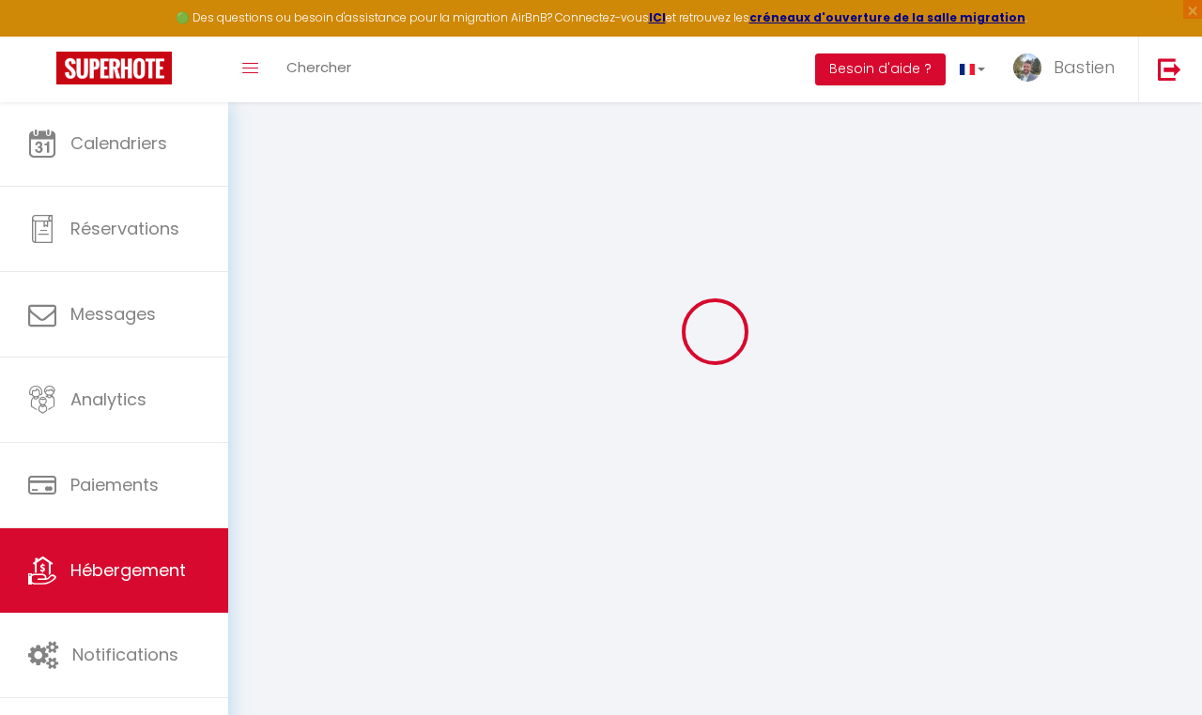
select select
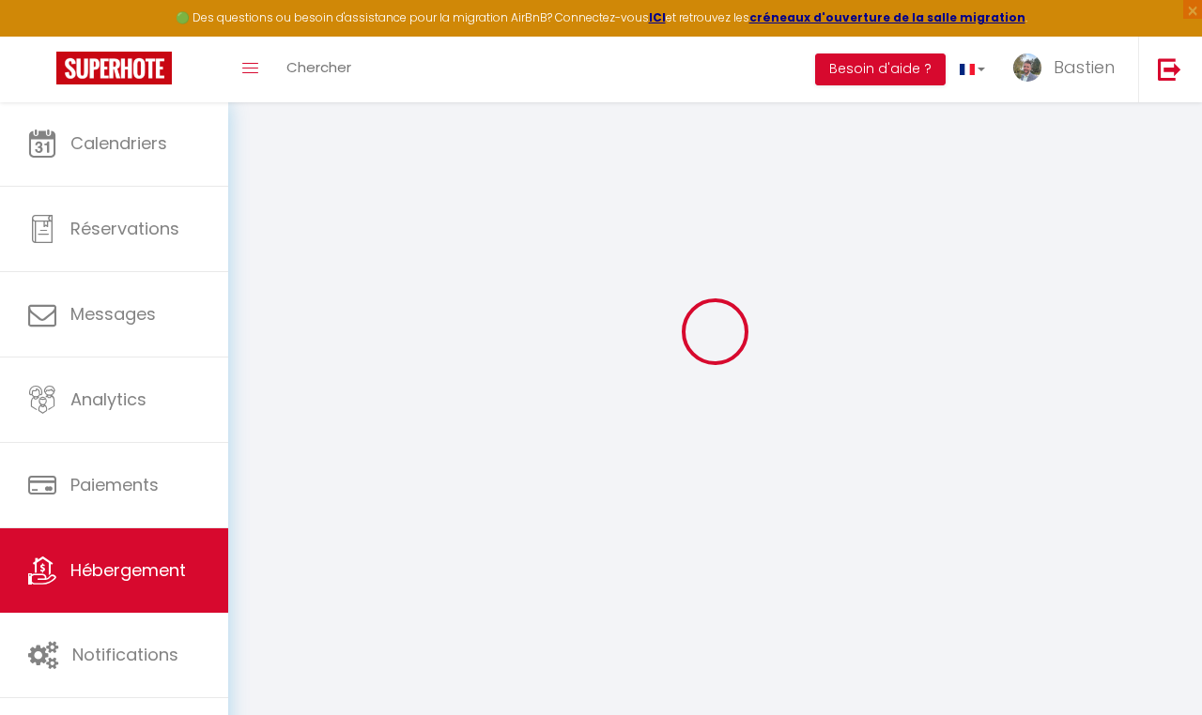
select select
checkbox input "false"
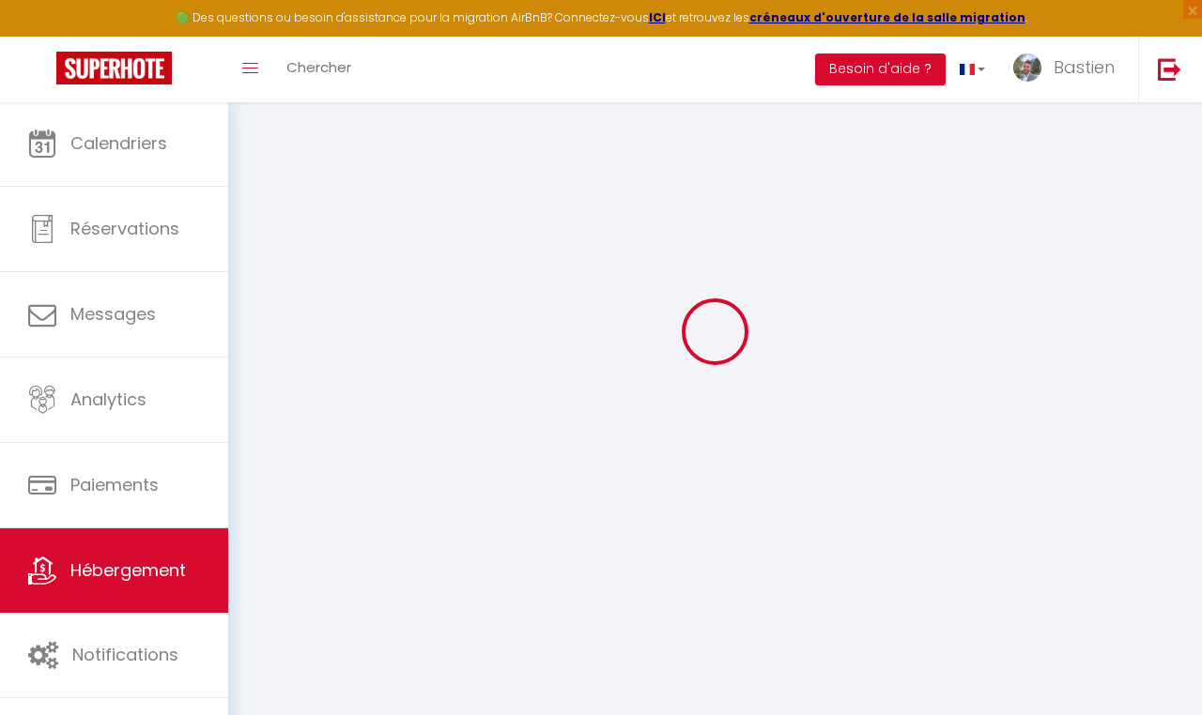
select select
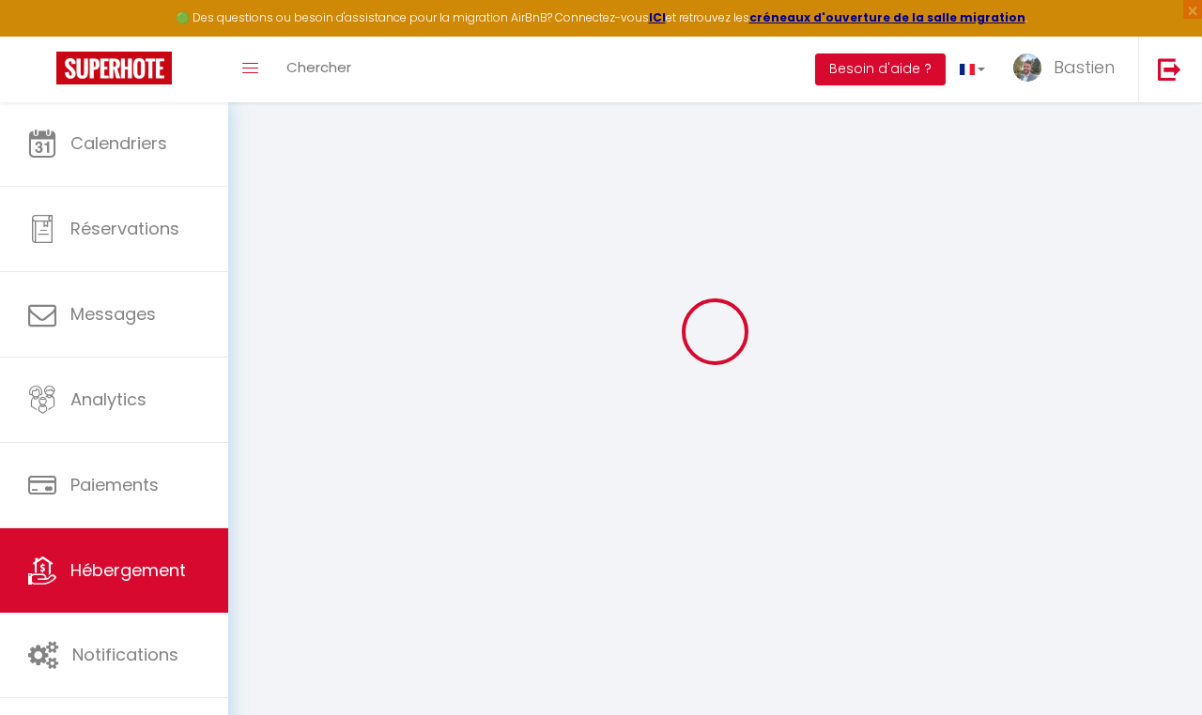
select select
checkbox input "false"
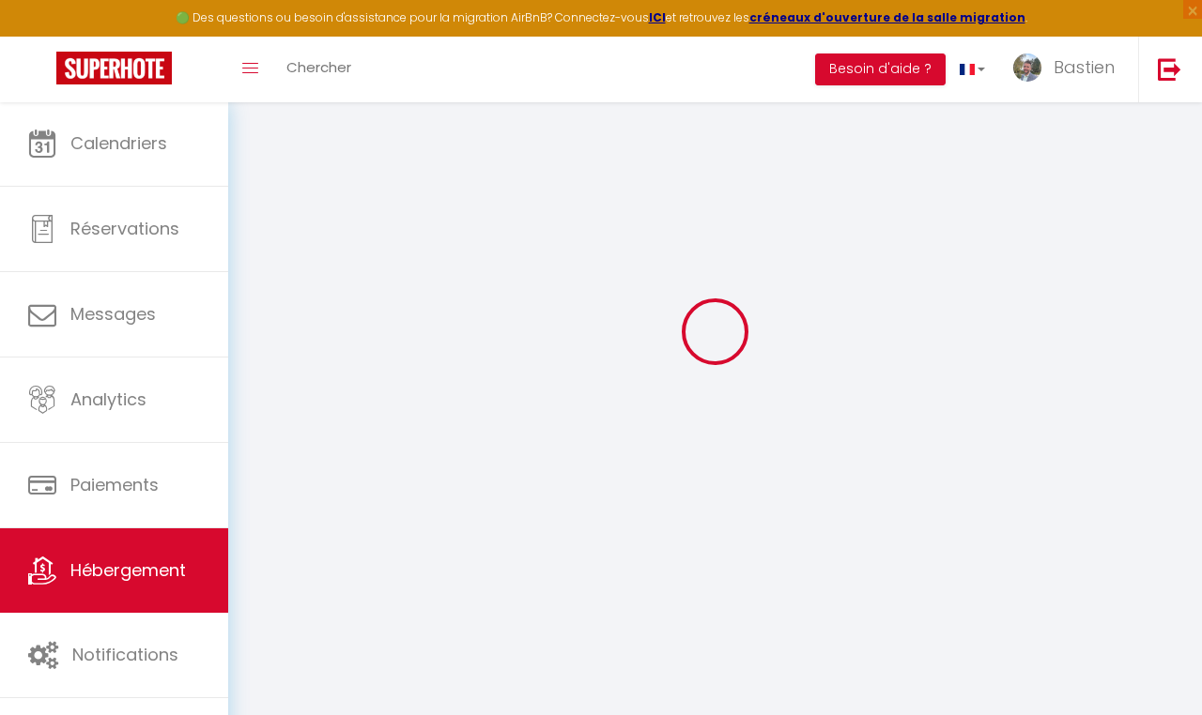
checkbox input "false"
select select
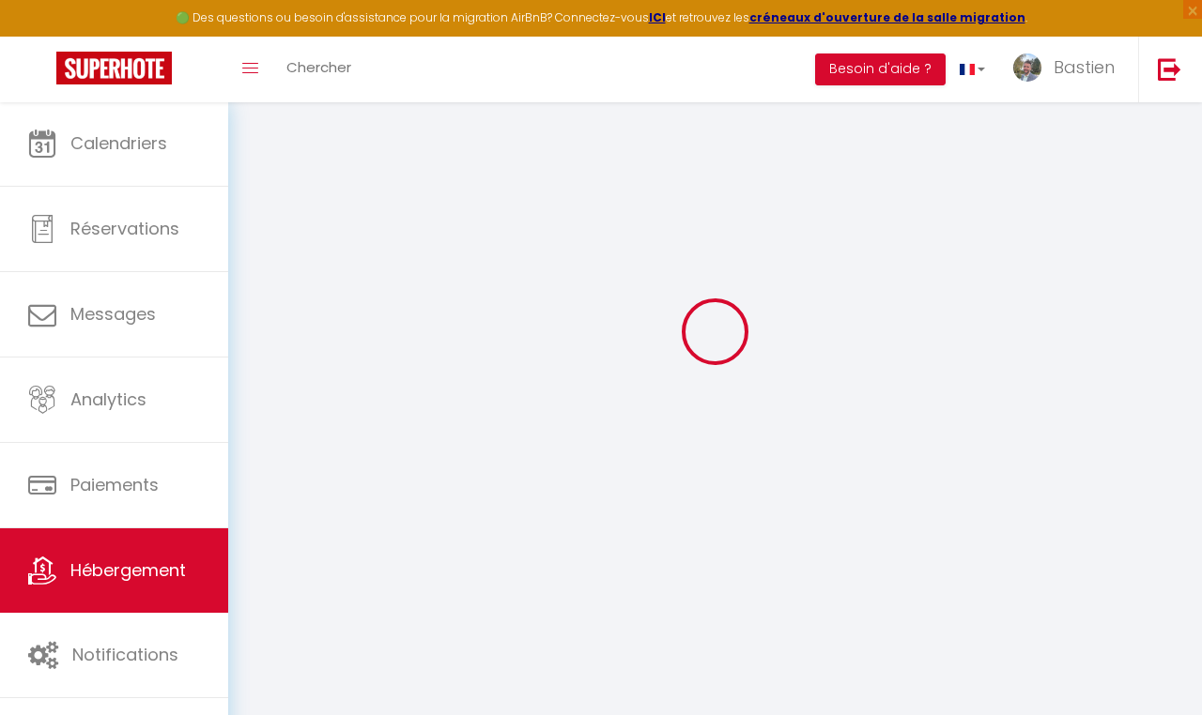
select select
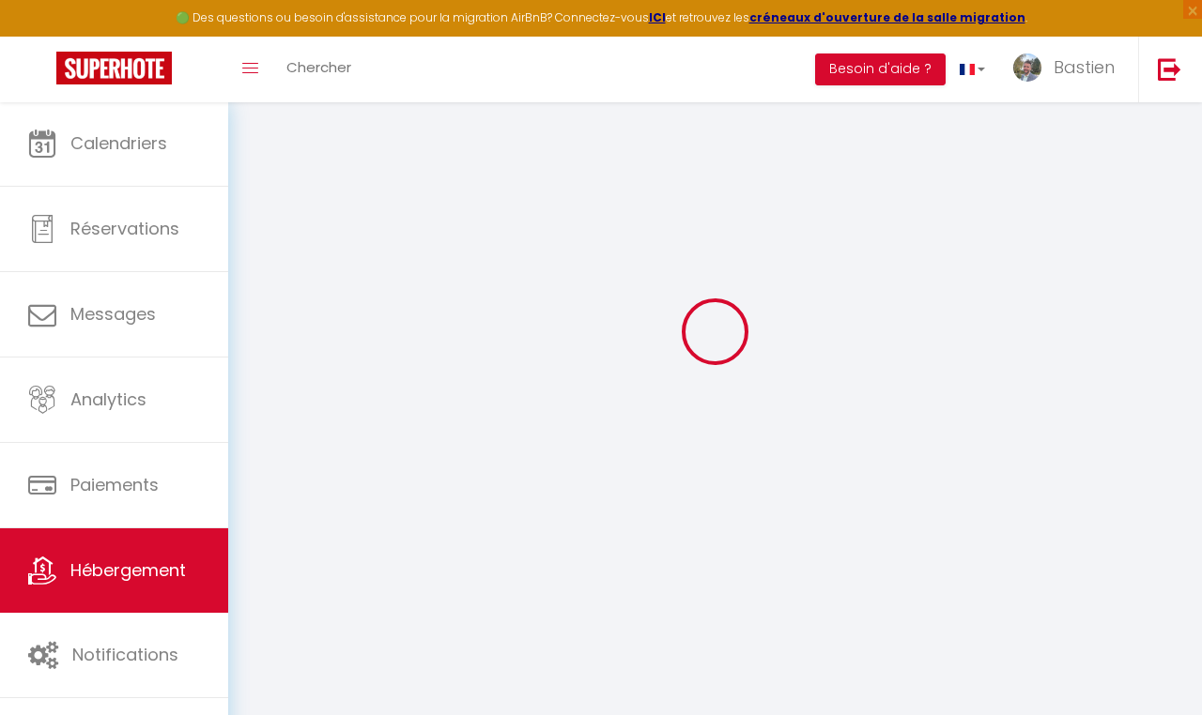
checkbox input "false"
select select
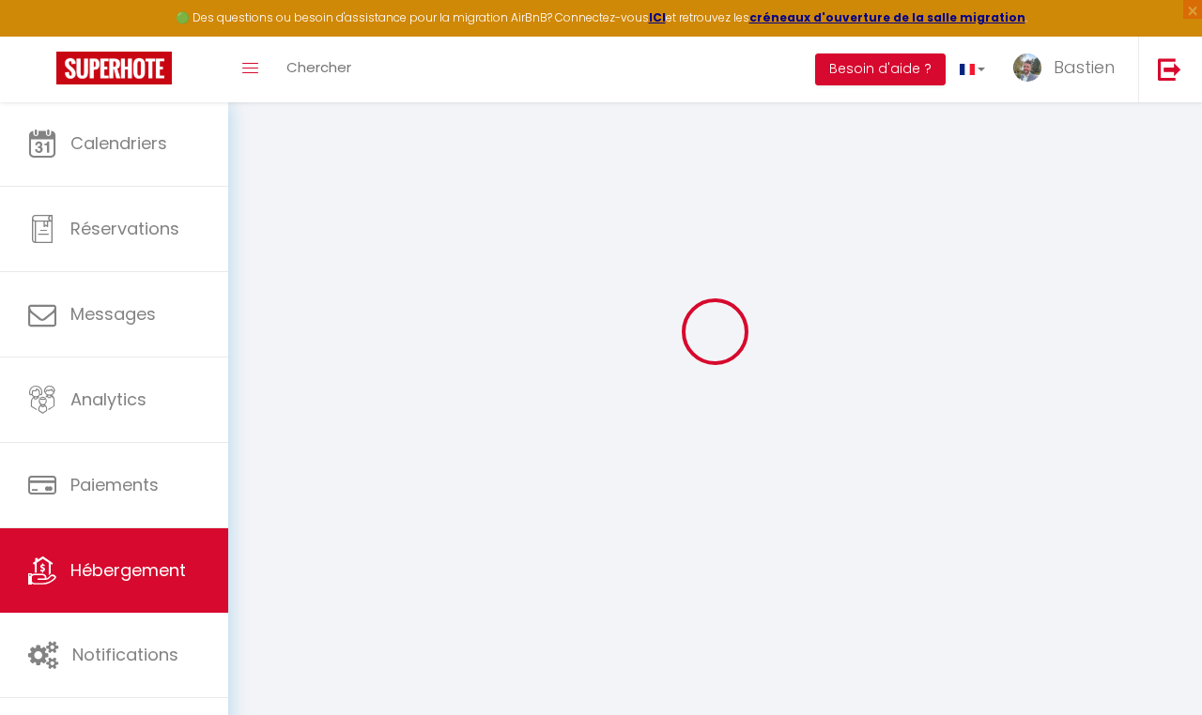
select select
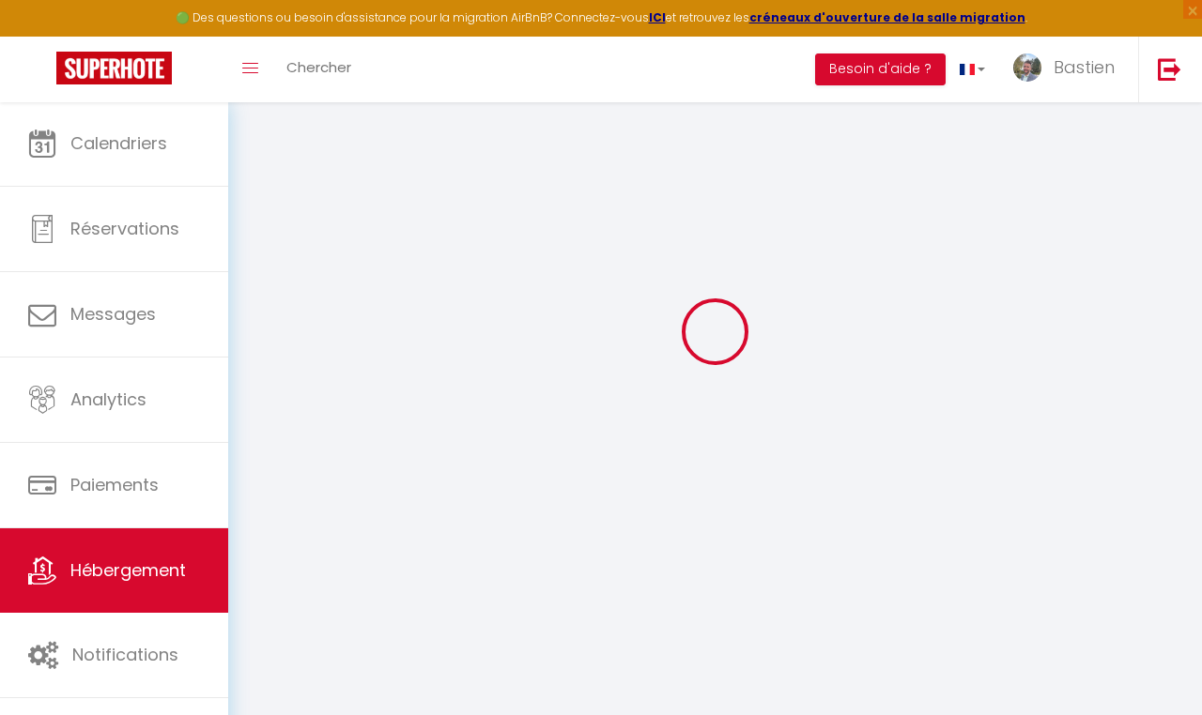
select select
checkbox input "false"
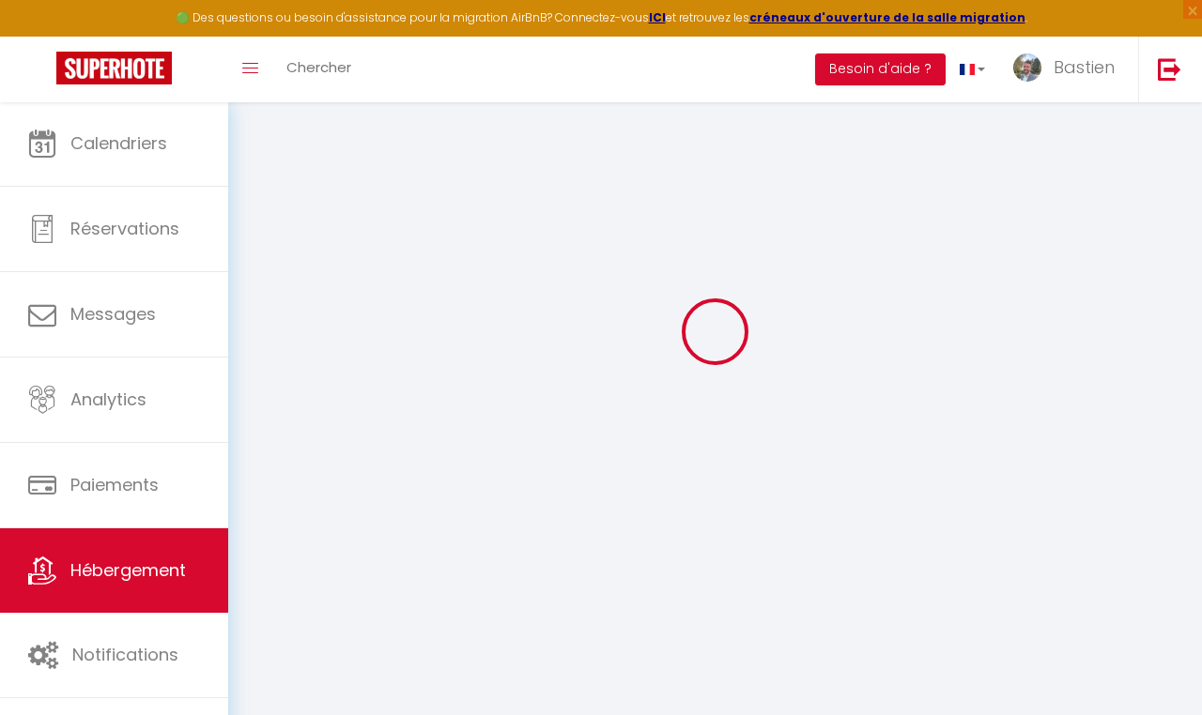
checkbox input "false"
select select
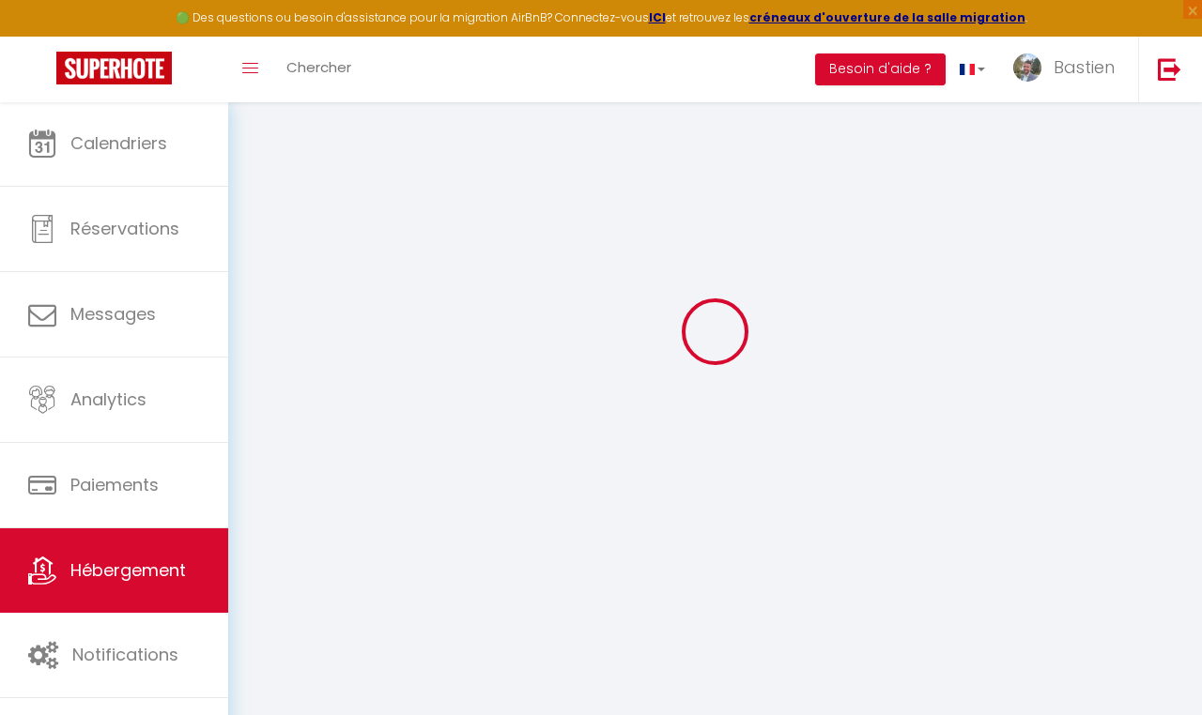
select select
checkbox input "false"
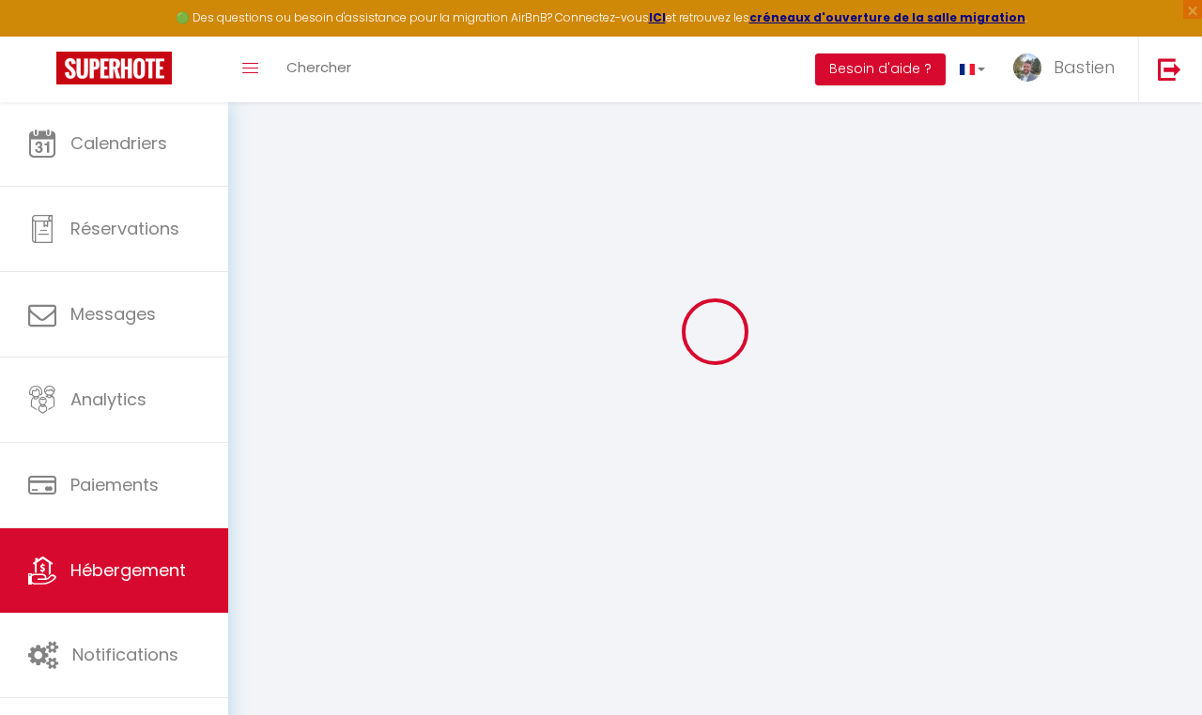
checkbox input "false"
select select
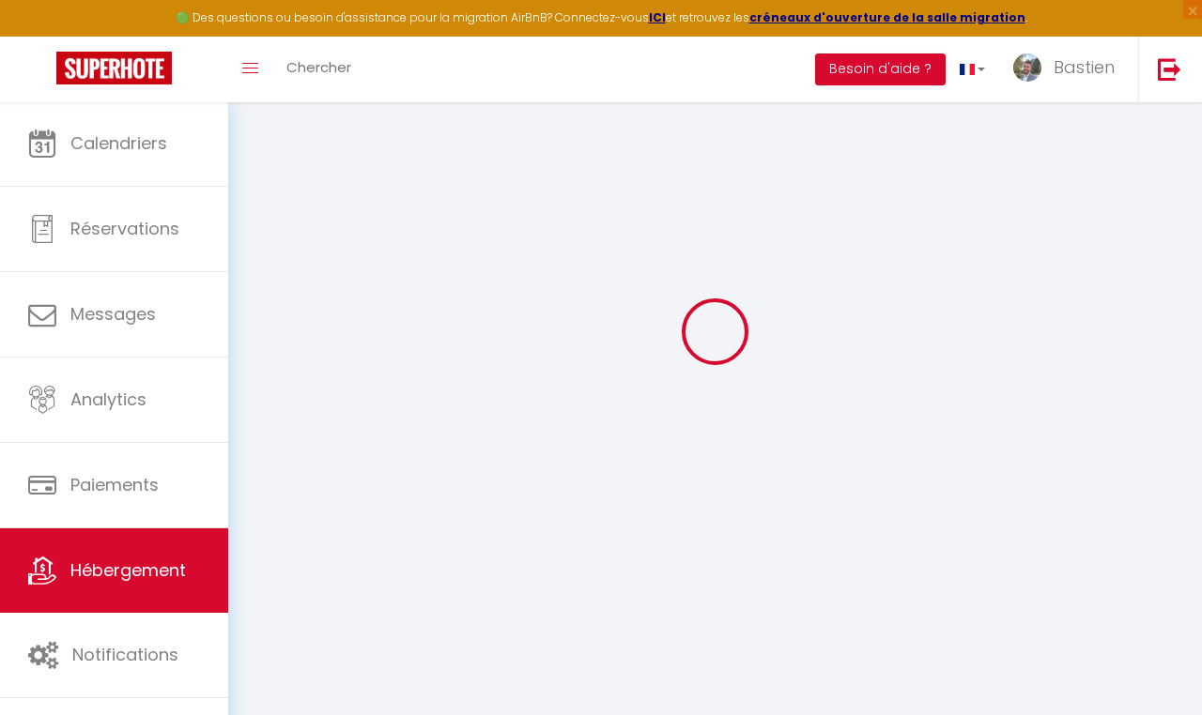
type input "[GEOGRAPHIC_DATA]"
type input "[PERSON_NAME]"
type input "LEPAN"
type input "[STREET_ADDRESS]"
type input "59113"
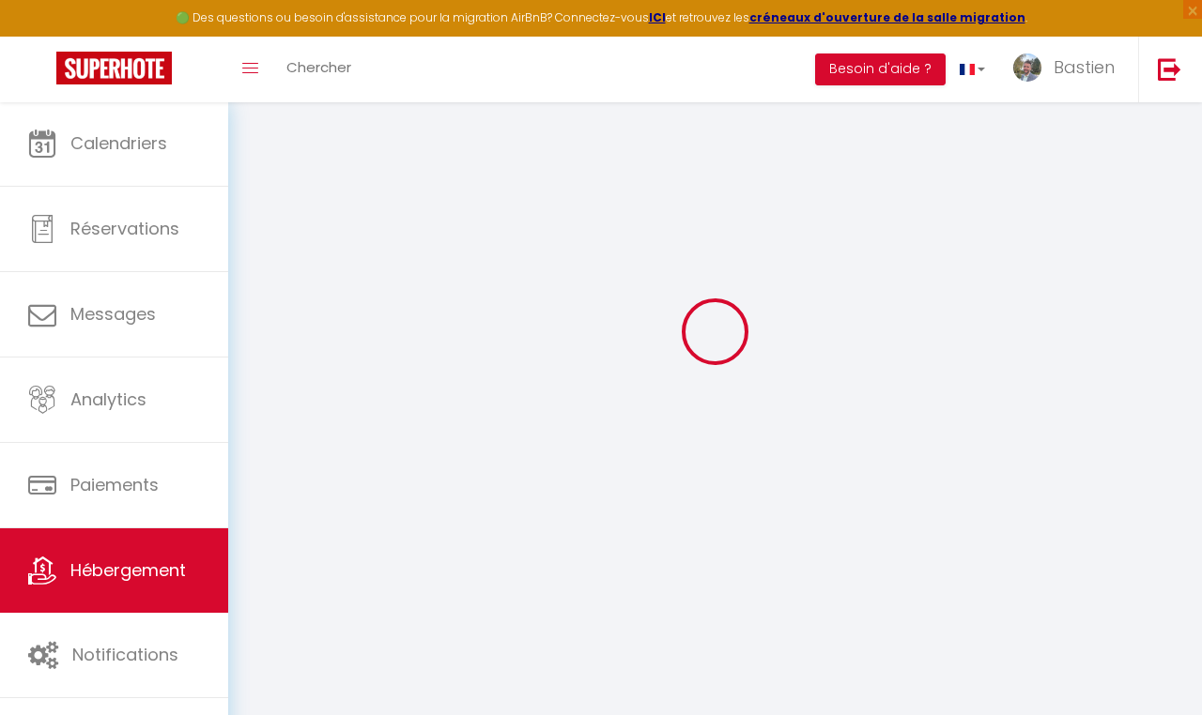
type input "Seclin"
select select "houses"
select select "12"
select select "4"
select select "6"
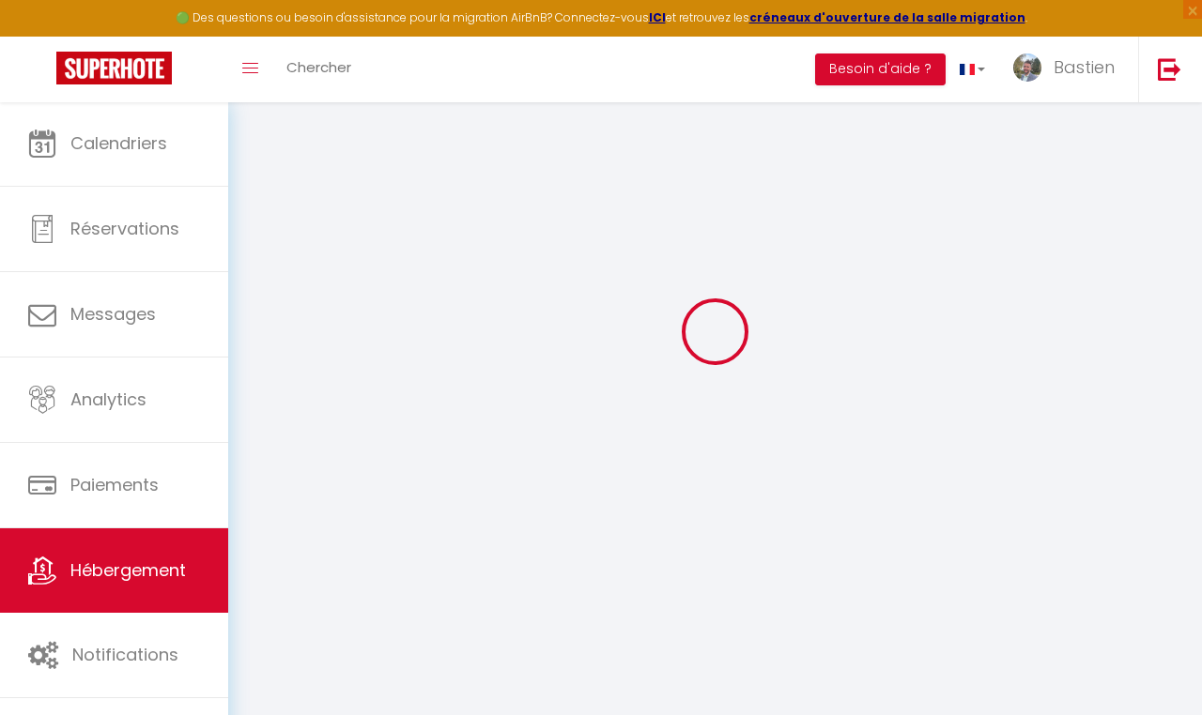
select select "2"
type input "200"
type input "10"
type input "380"
type input "5.5"
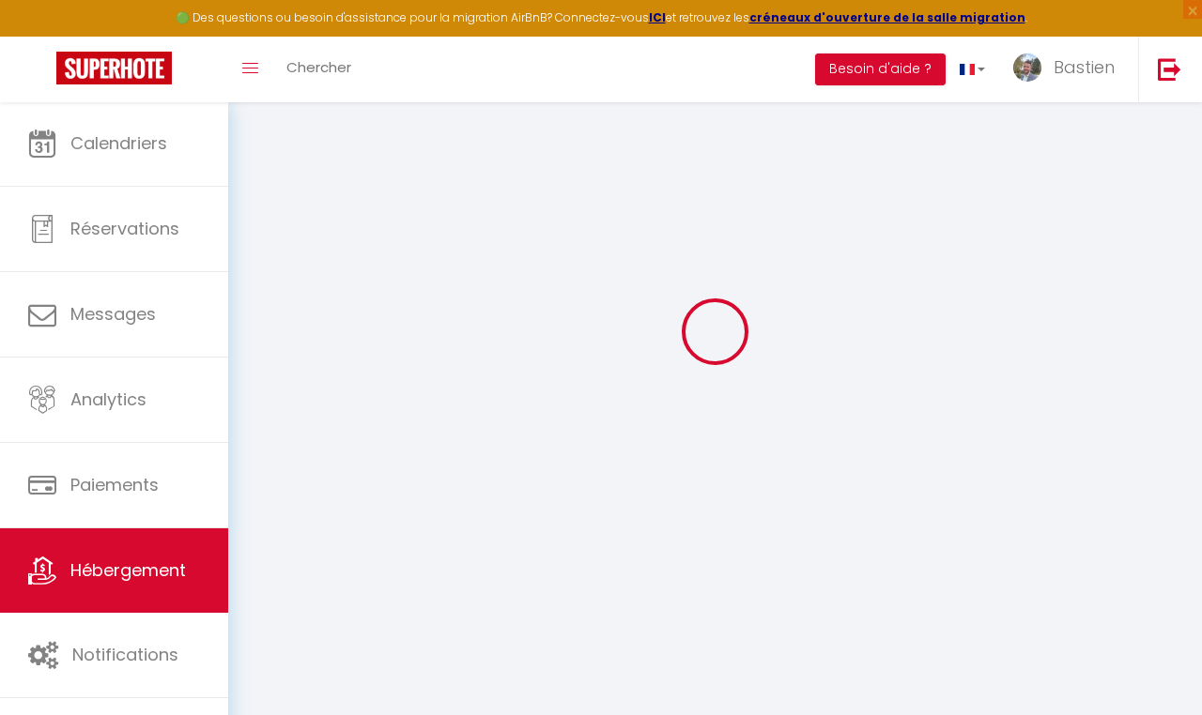
type input "5.06"
type input "800"
select select
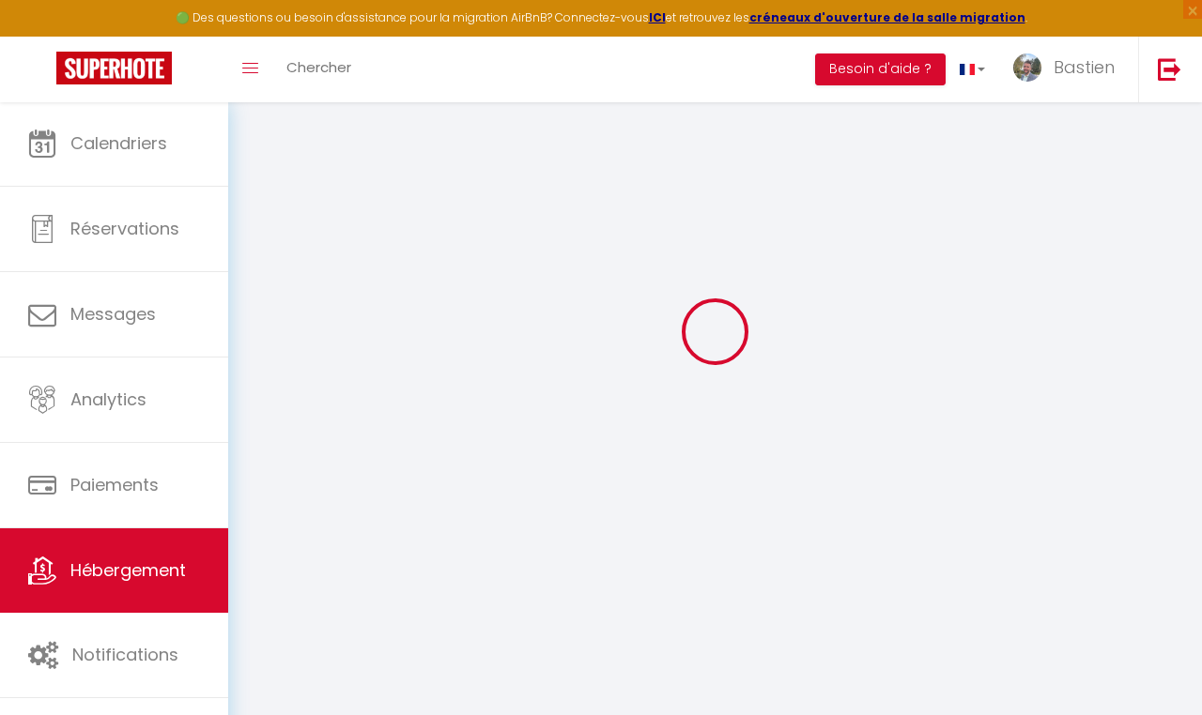
select select
type input "[STREET_ADDRESS]"
type input "59113"
type input "Seclin"
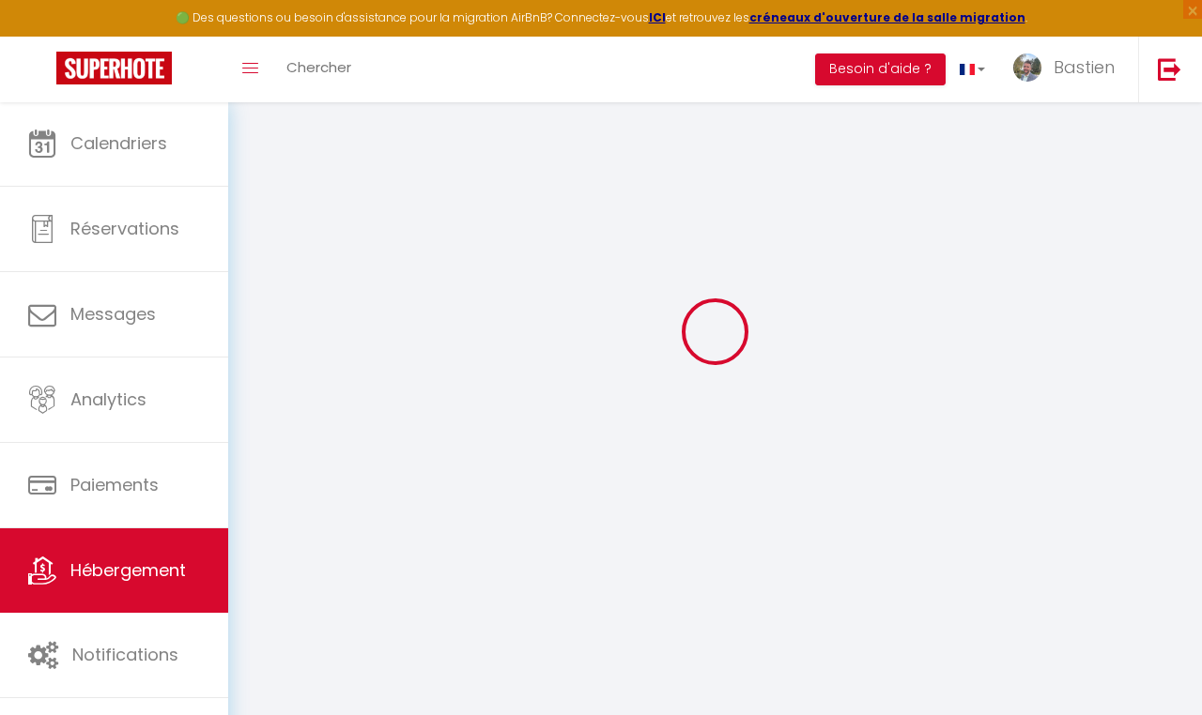
type input "[EMAIL_ADDRESS][DOMAIN_NAME]"
select select "10350"
checkbox input "false"
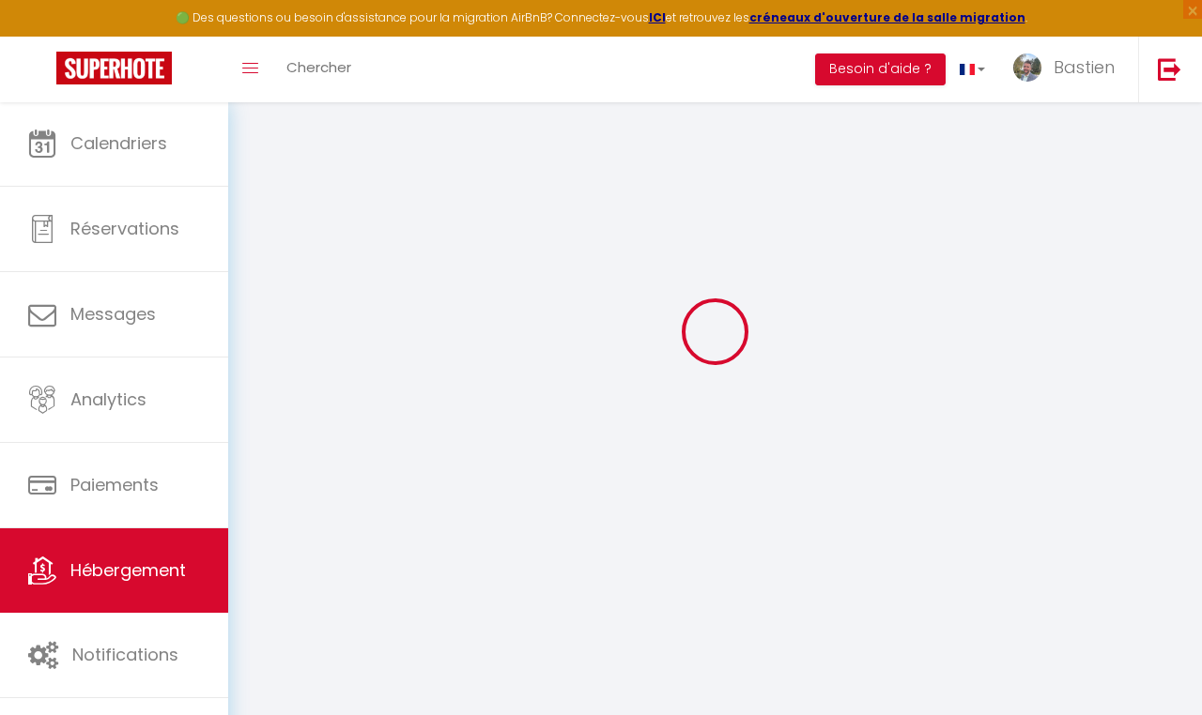
checkbox input "false"
radio input "true"
type input "380"
type input "0"
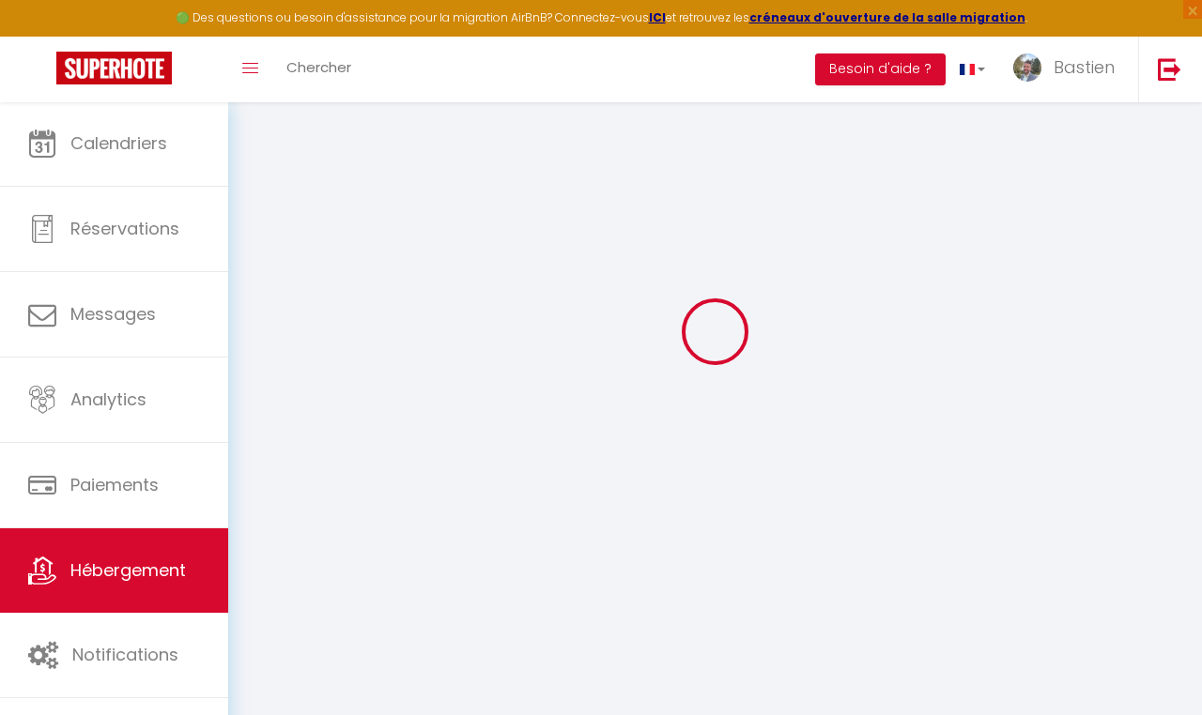
type input "0"
select select "+ 22 %"
select select "+ 30 %"
select select "365"
select select "well_reviewed_guests"
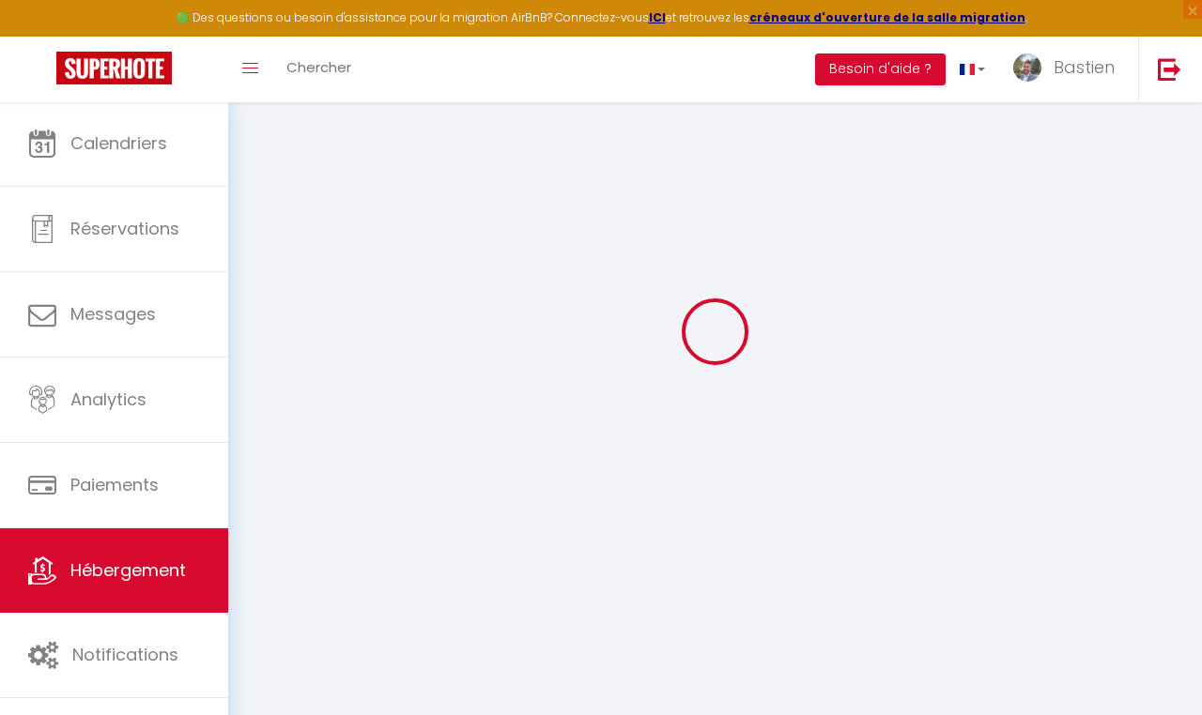
select select "EUR"
select select "15847-1223699202370622659"
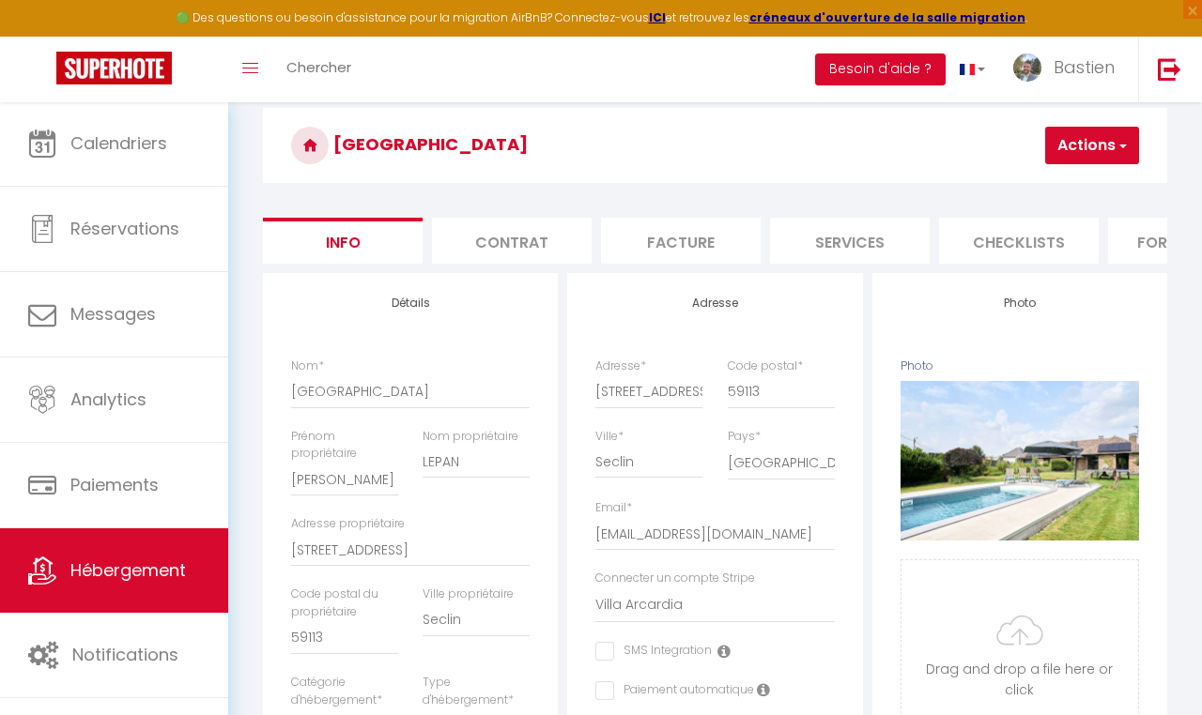
select select
checkbox input "false"
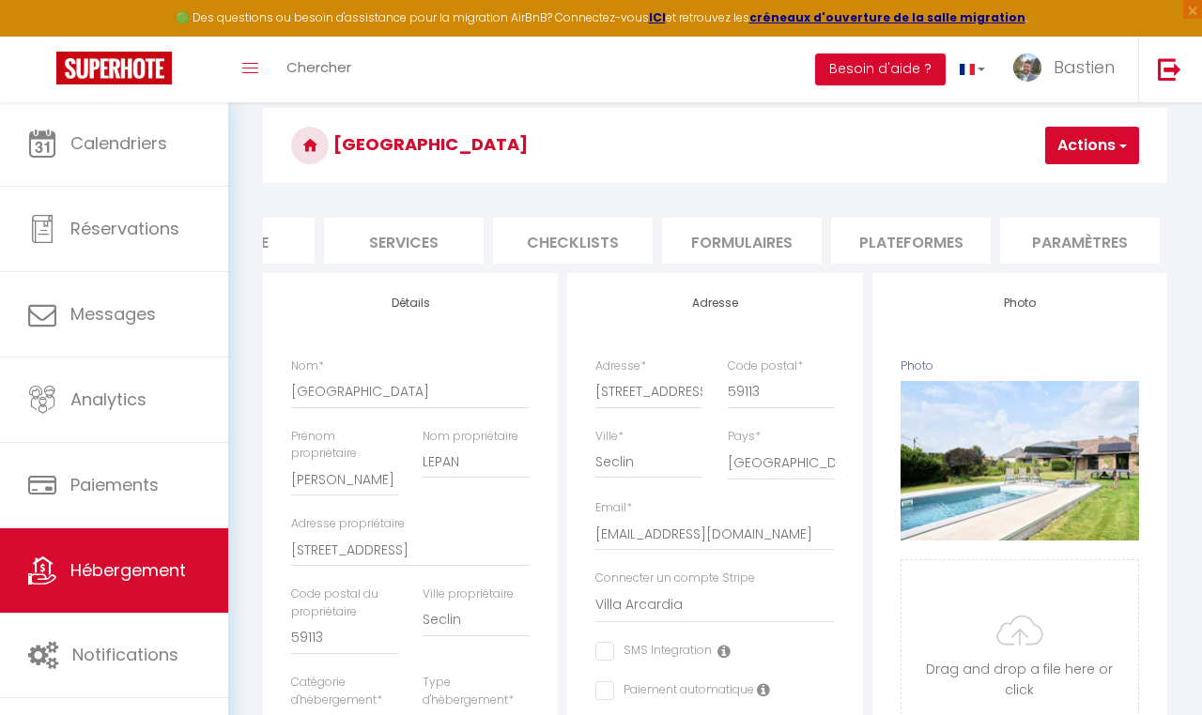
scroll to position [0, 473]
click at [892, 244] on li "Plateformes" at bounding box center [884, 241] width 160 height 46
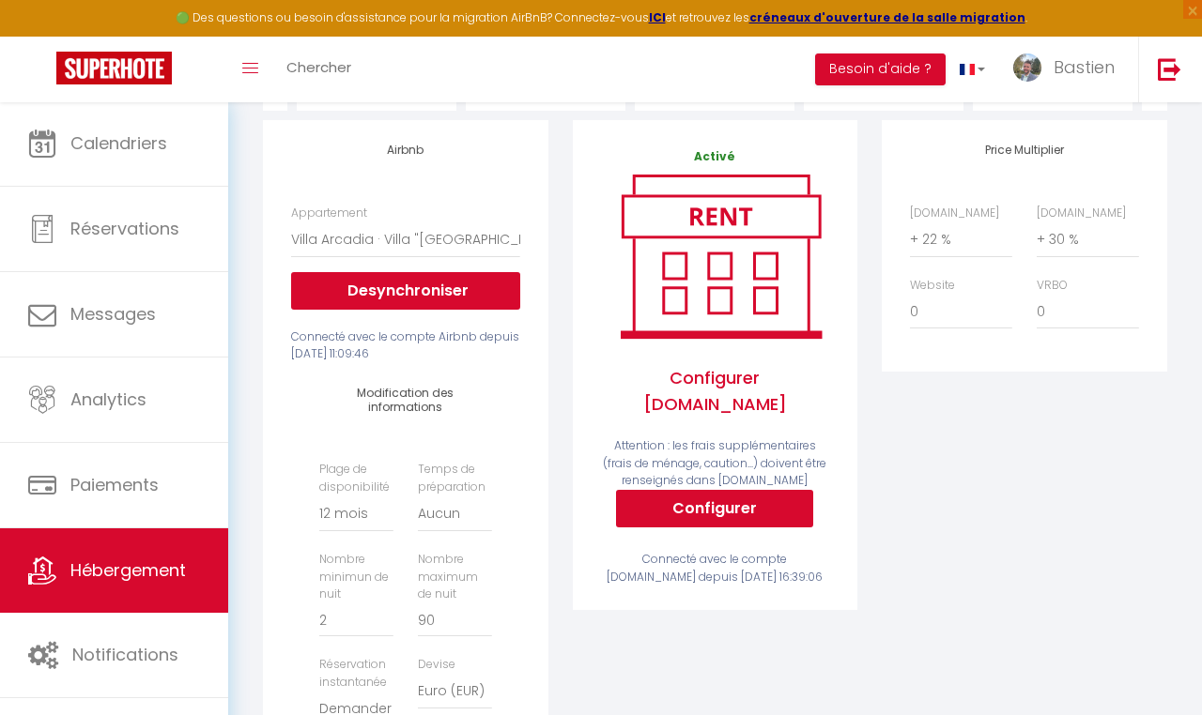
scroll to position [224, 0]
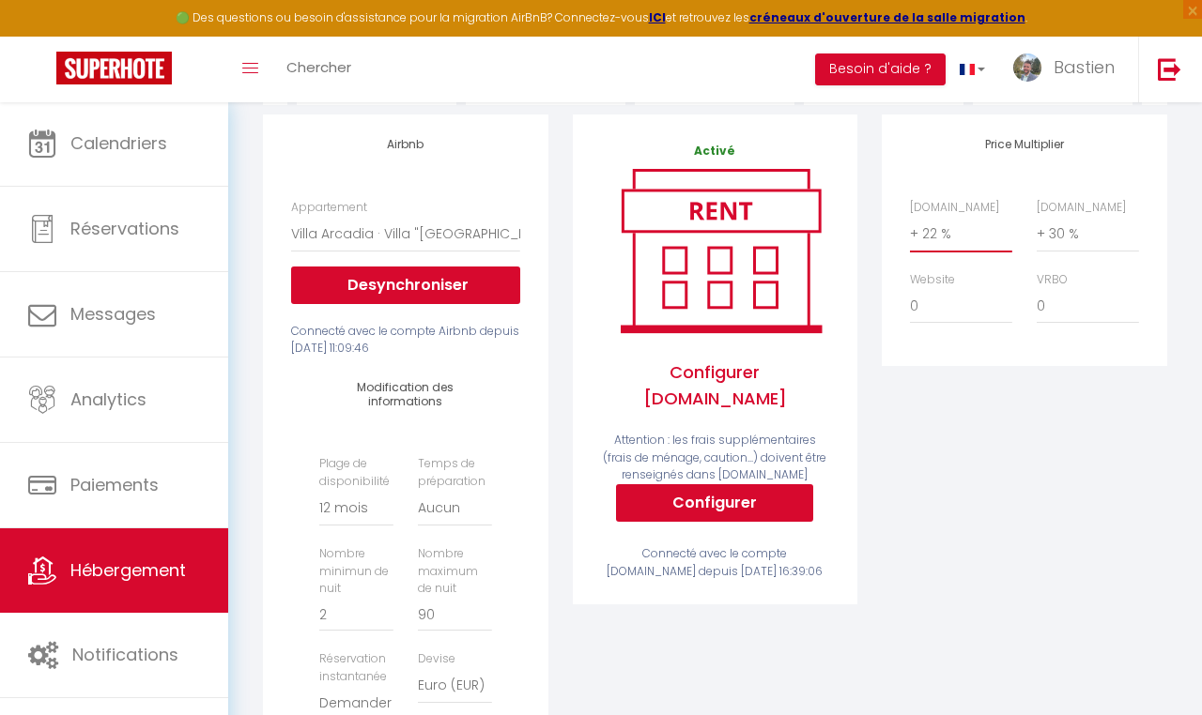
select select "+ 25 %"
click at [1055, 486] on div "Price Multiplier [DOMAIN_NAME] 0 + 1 % + 2 % + 3 % + 4 % + 5 % + 6 % + 7 %" at bounding box center [1024, 512] width 310 height 794
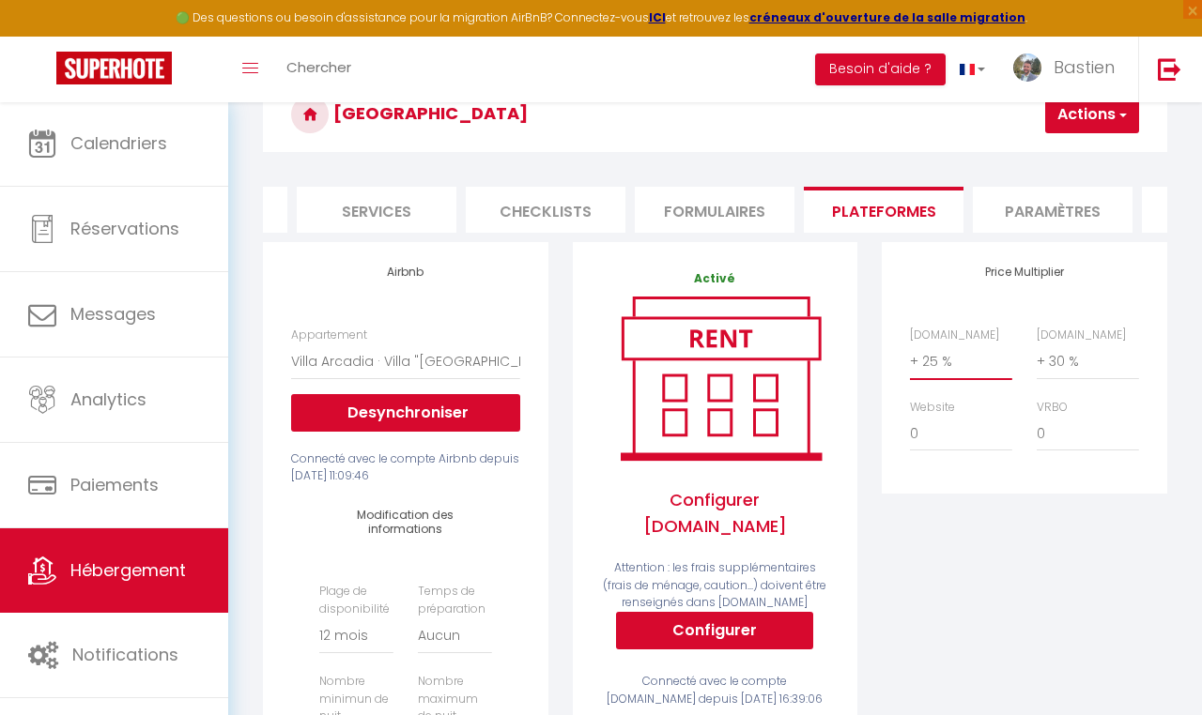
scroll to position [0, 0]
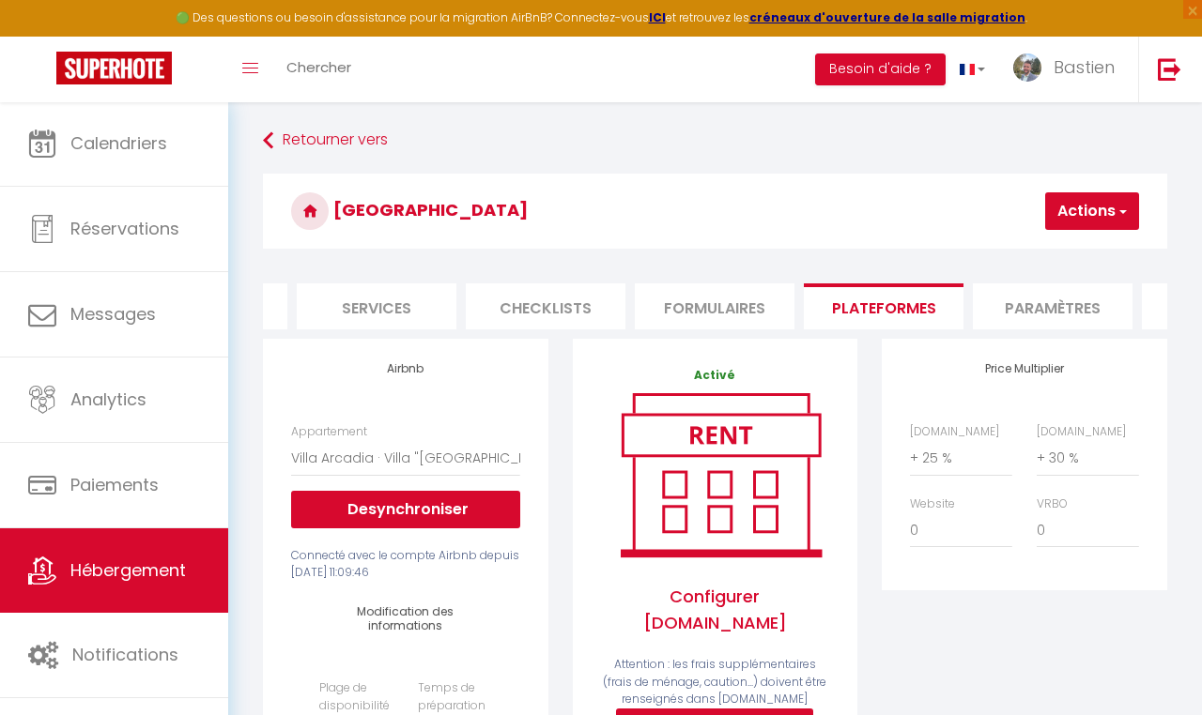
click at [1082, 195] on button "Actions" at bounding box center [1092, 211] width 94 height 38
click at [1038, 242] on link "Enregistrer" at bounding box center [1064, 252] width 148 height 24
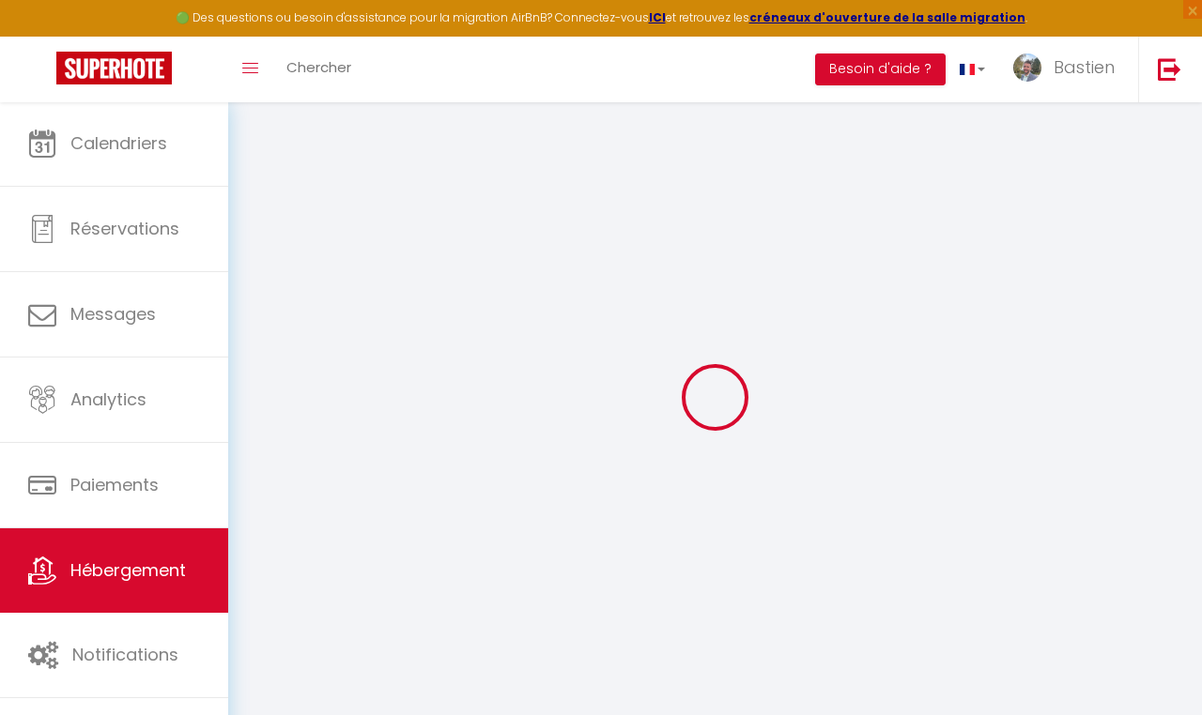
select select "365"
select select "well_reviewed_guests"
select select "EUR"
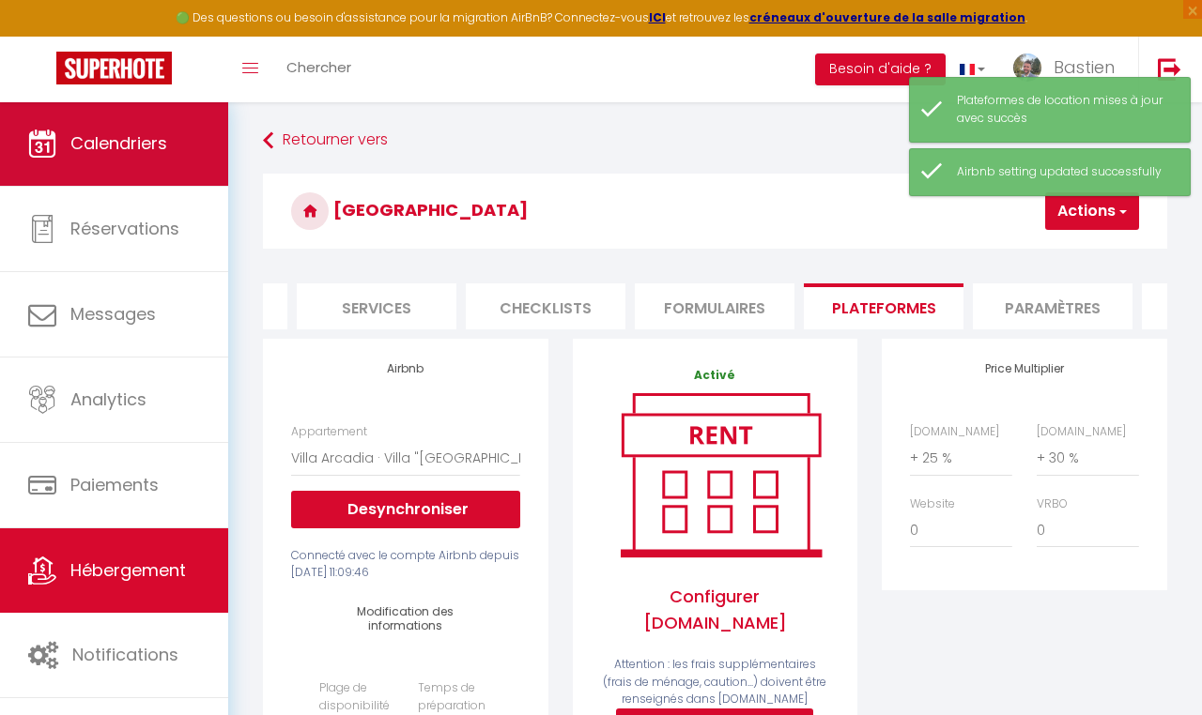
click at [115, 169] on link "Calendriers" at bounding box center [114, 143] width 228 height 85
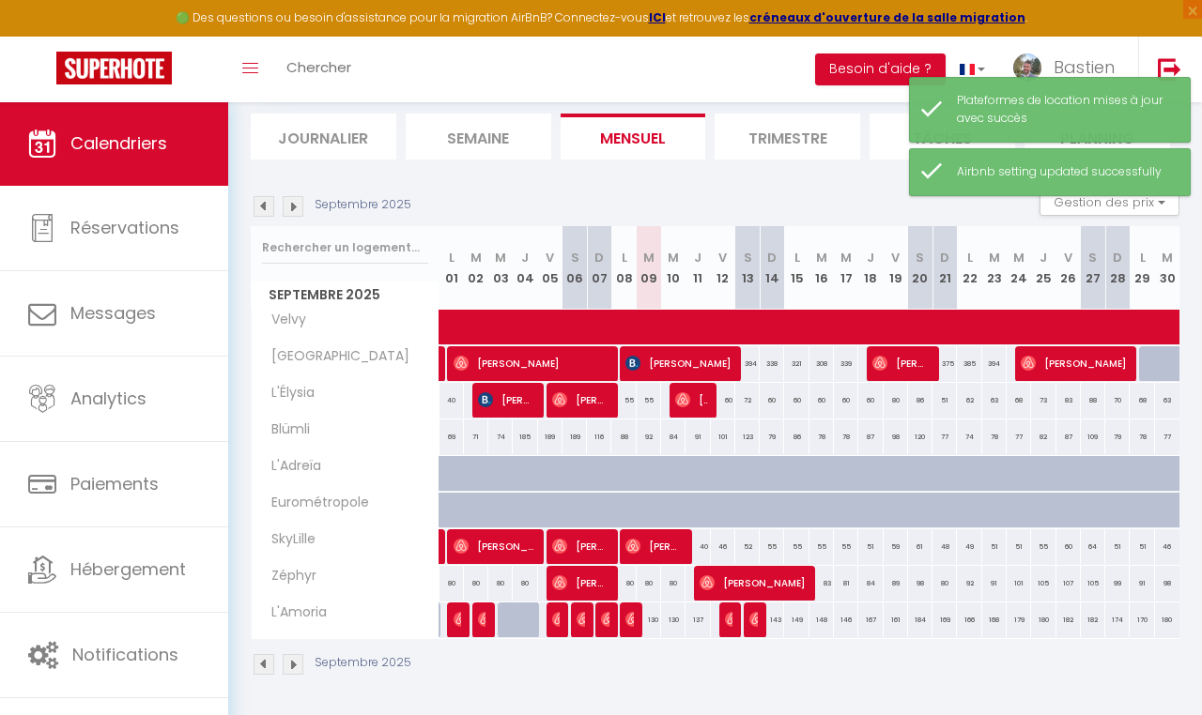
scroll to position [117, 0]
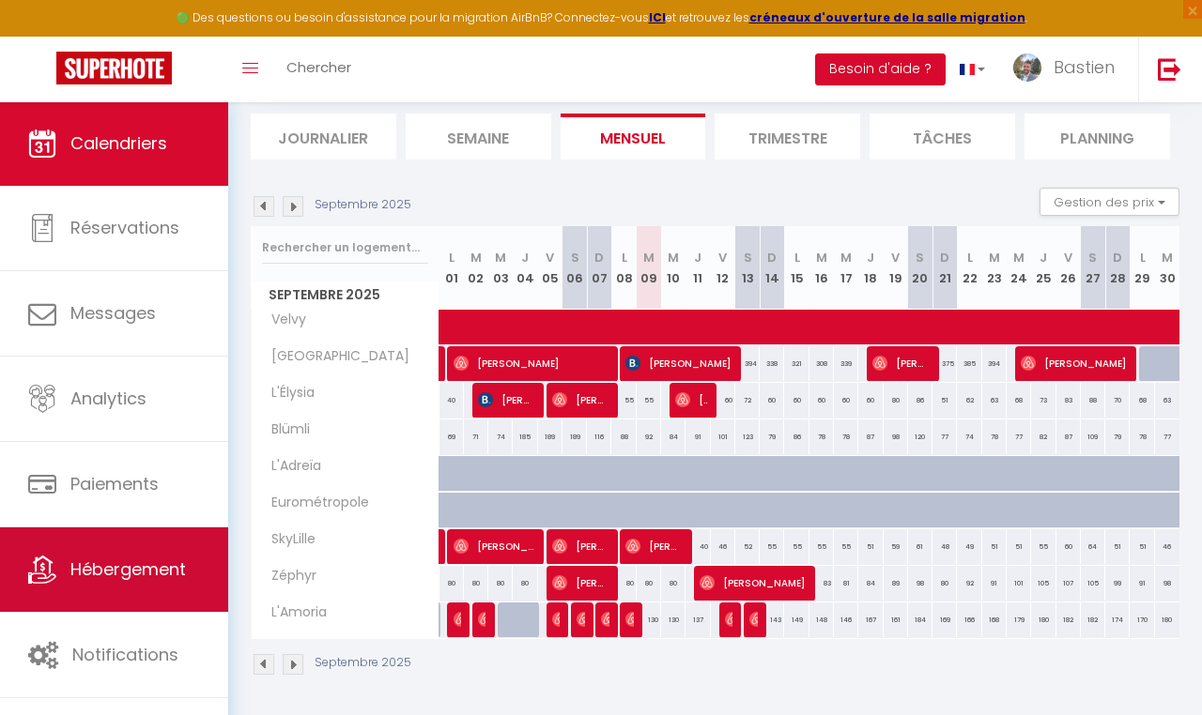
click at [157, 592] on link "Hébergement" at bounding box center [114, 570] width 228 height 85
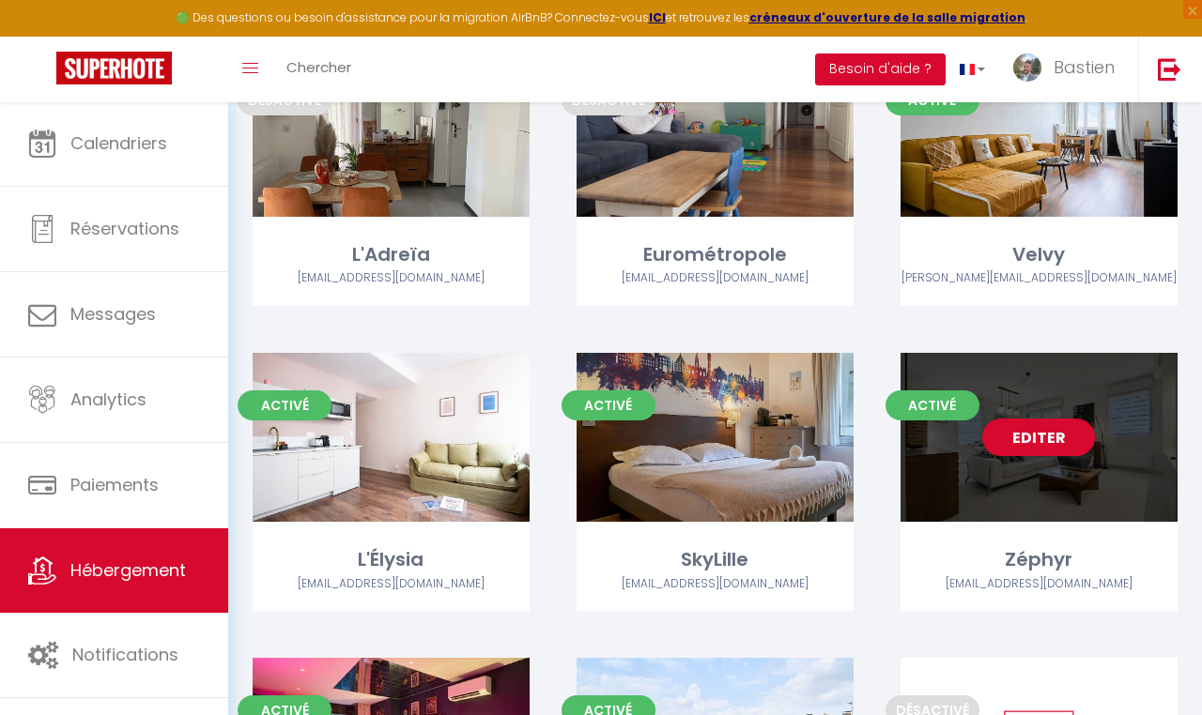
scroll to position [334, 0]
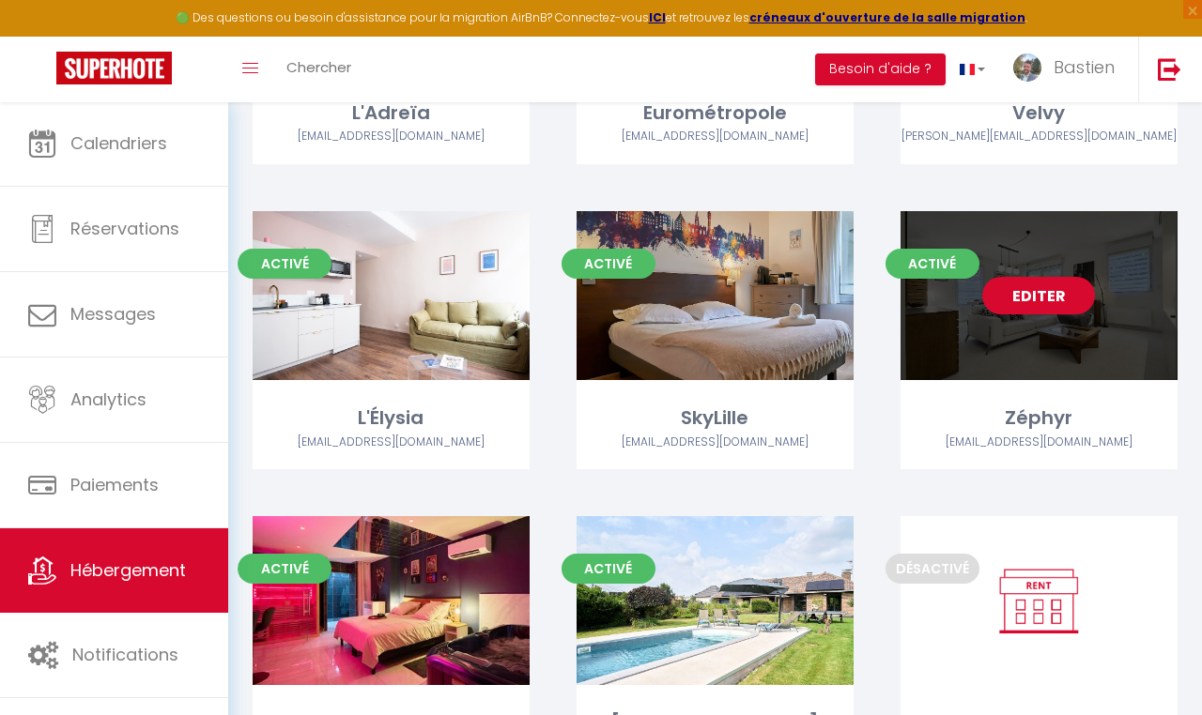
click at [1040, 295] on link "Editer" at bounding box center [1038, 296] width 113 height 38
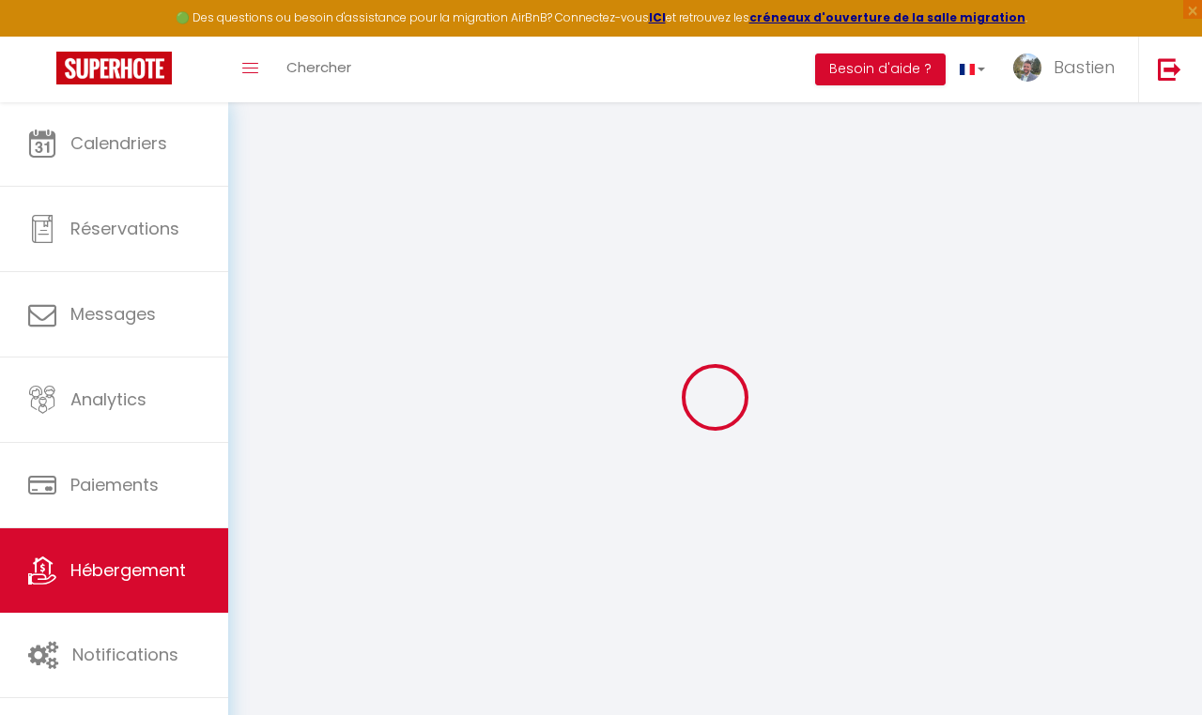
checkbox input "false"
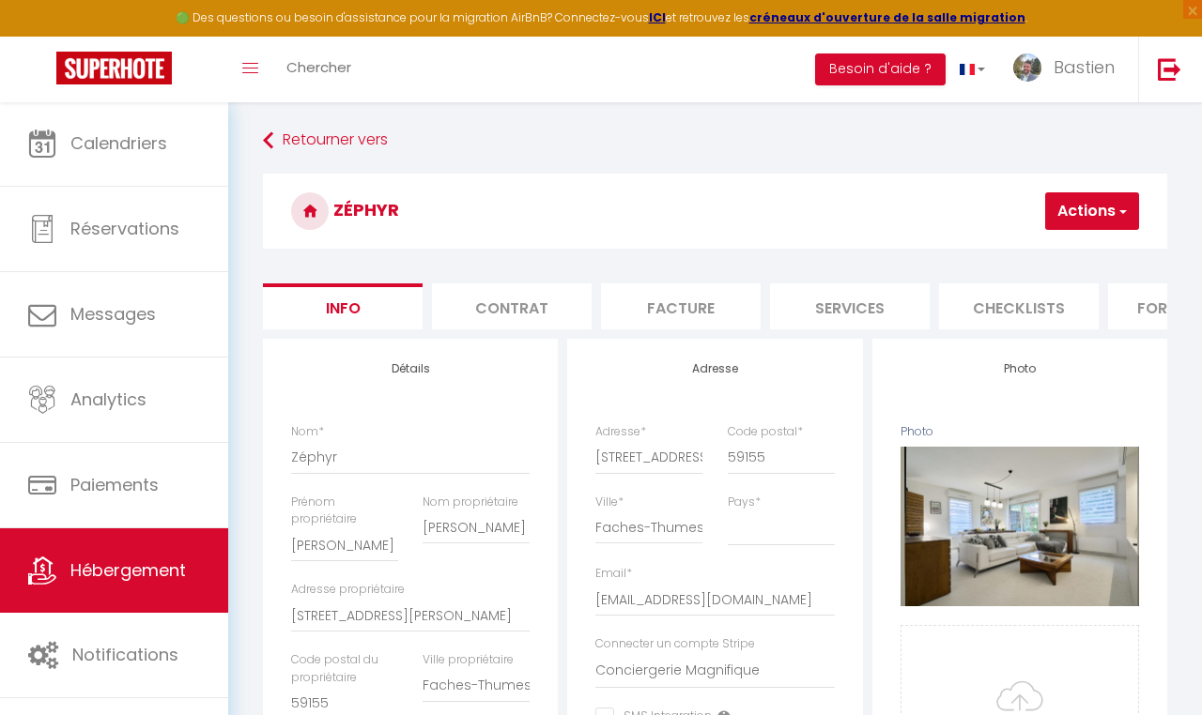
checkbox input "false"
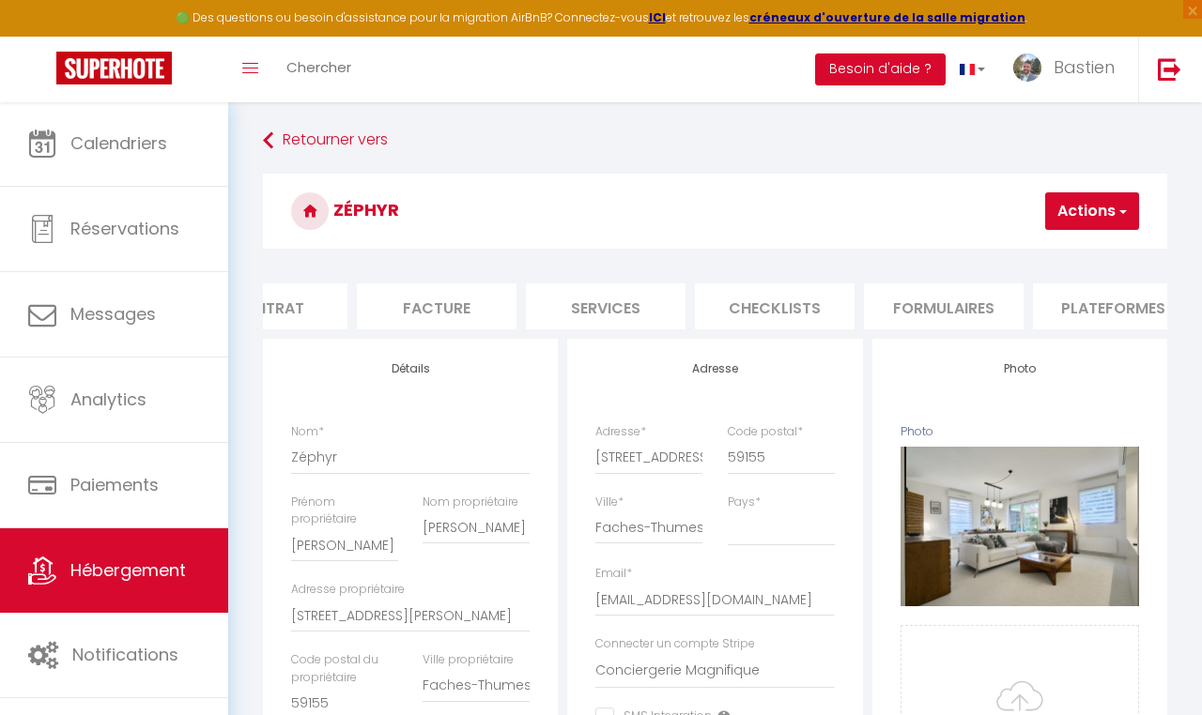
scroll to position [0, 435]
click at [962, 308] on li "Plateformes" at bounding box center [922, 307] width 160 height 46
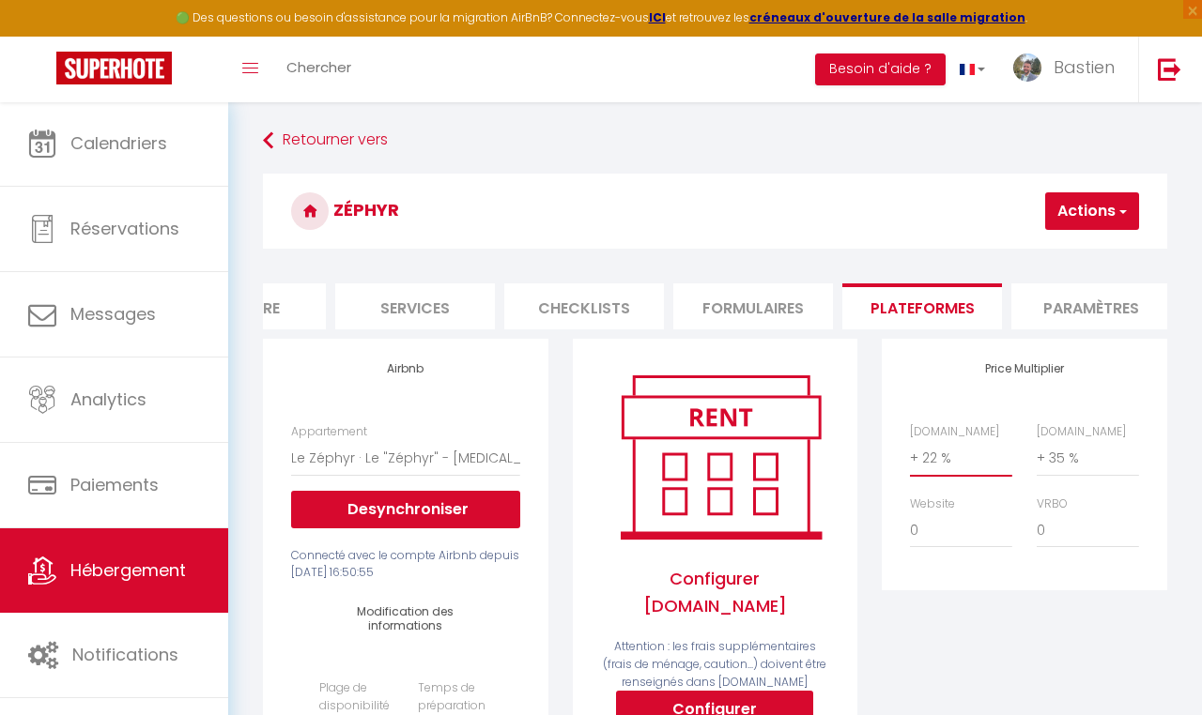
select select "+ 25 %"
click at [1077, 207] on button "Actions" at bounding box center [1092, 211] width 94 height 38
click at [1049, 242] on link "Enregistrer" at bounding box center [1064, 252] width 148 height 24
select select "365"
select select "well_reviewed_guests"
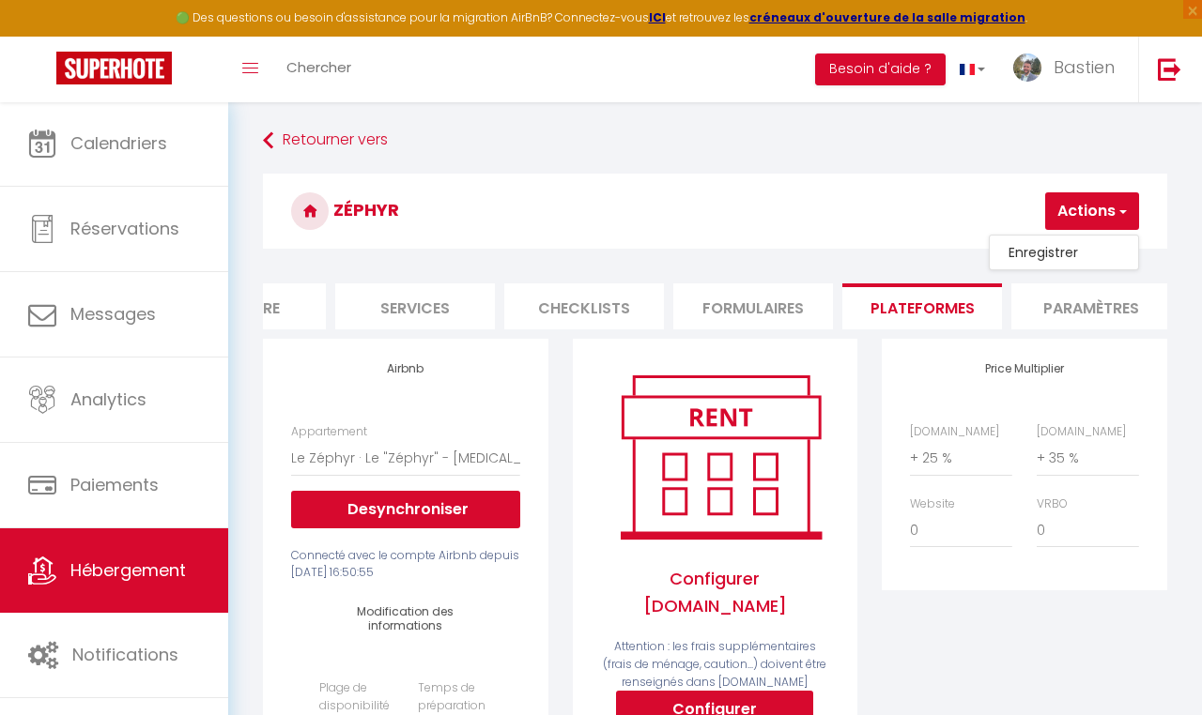
select select "EUR"
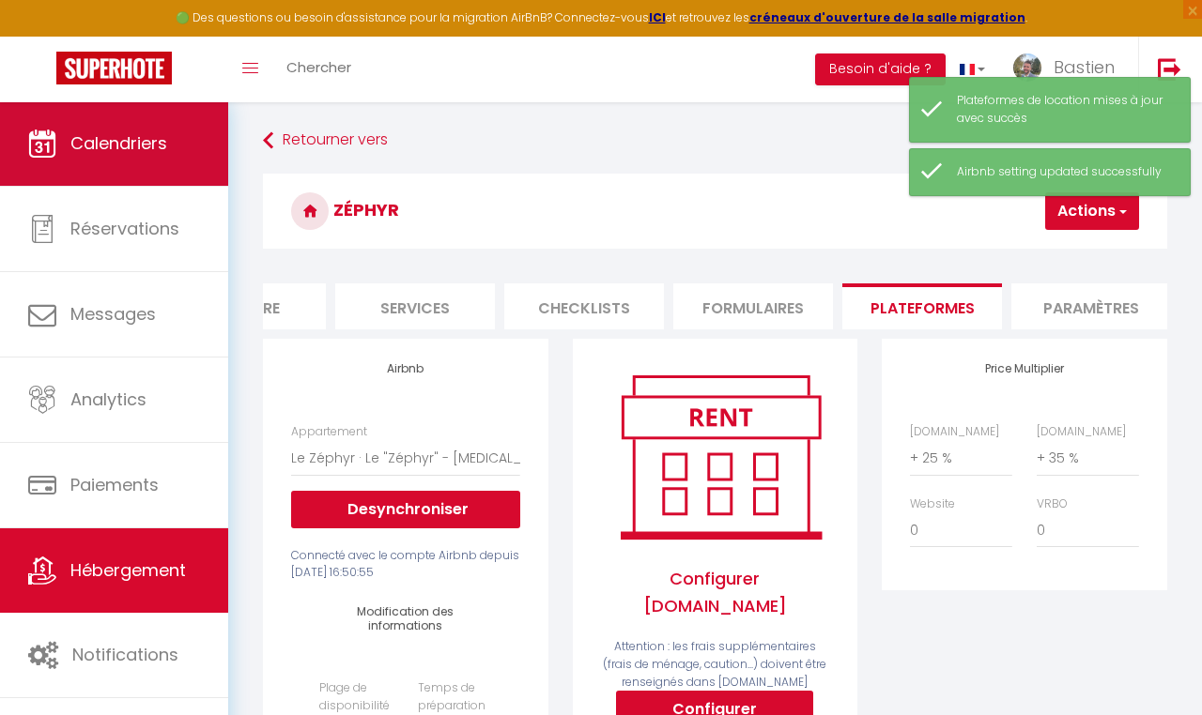
click at [102, 139] on span "Calendriers" at bounding box center [118, 142] width 97 height 23
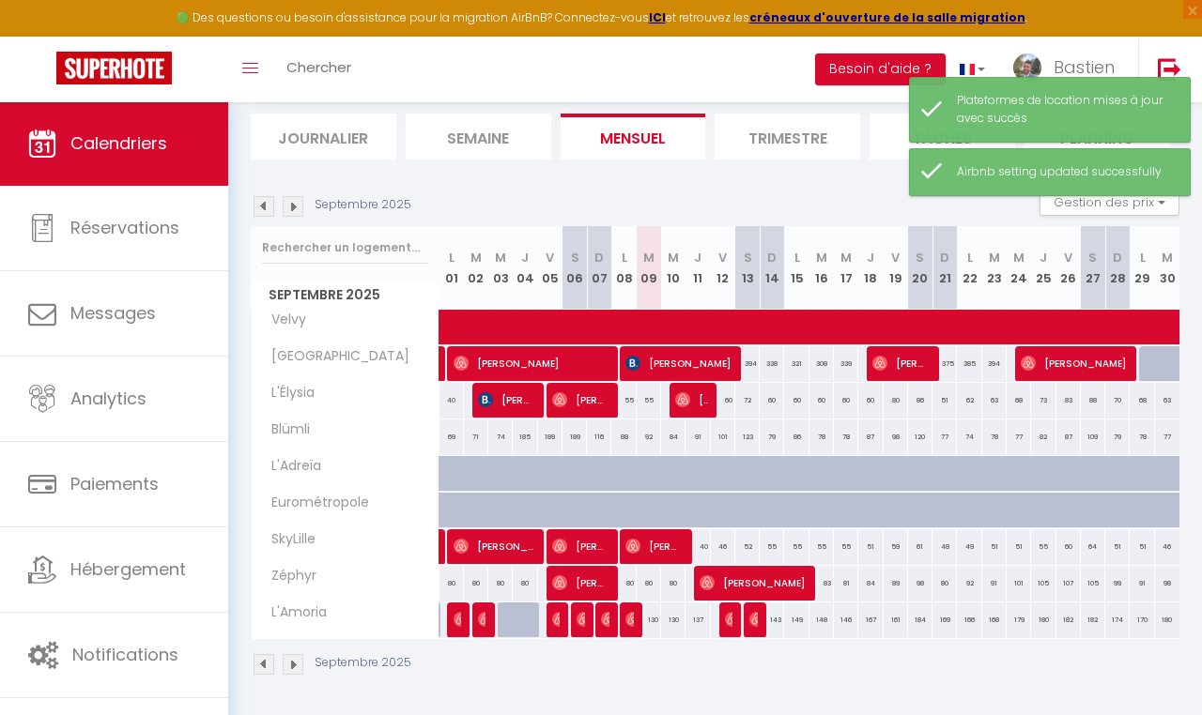
scroll to position [0, 3]
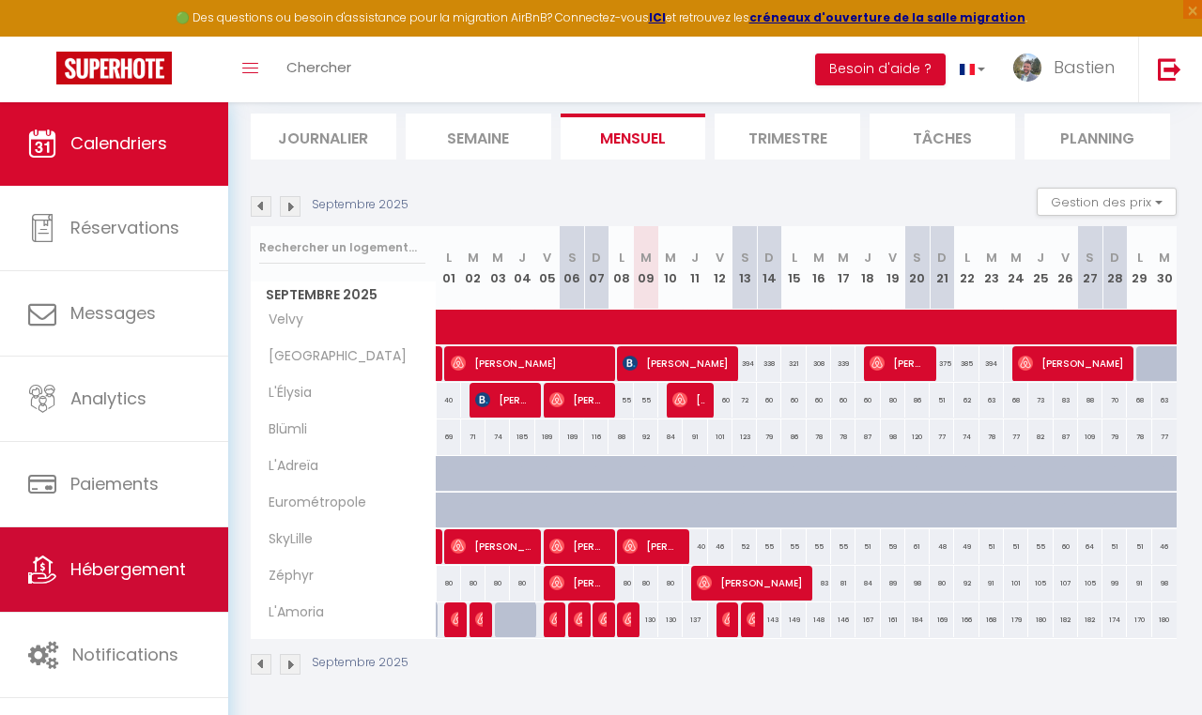
click at [163, 554] on link "Hébergement" at bounding box center [114, 570] width 228 height 85
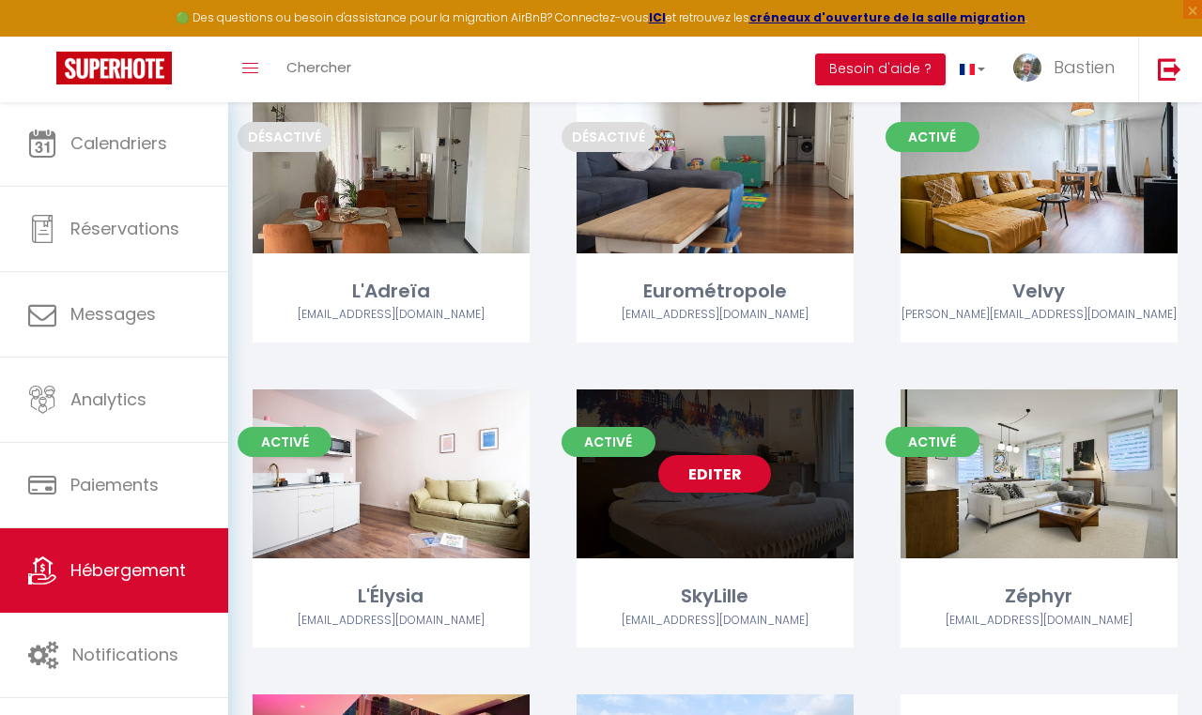
scroll to position [459, 0]
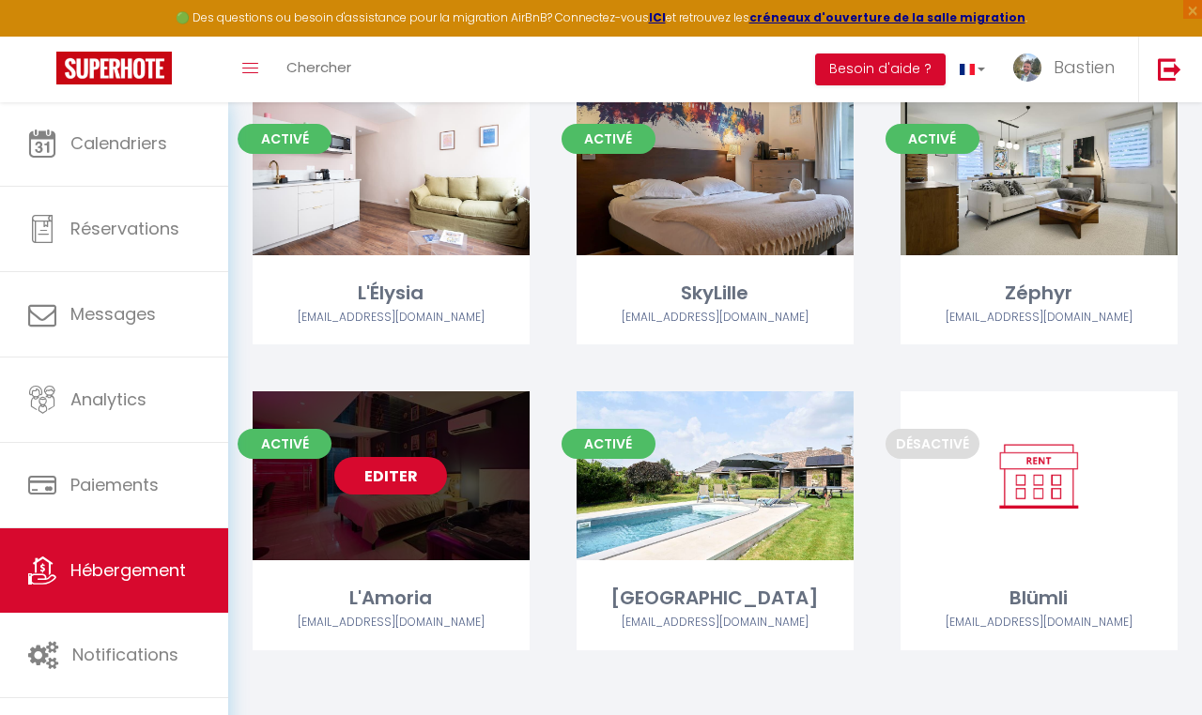
click at [384, 468] on link "Editer" at bounding box center [390, 476] width 113 height 38
click at [385, 468] on link "Editer" at bounding box center [390, 476] width 113 height 38
click at [386, 467] on link "Editer" at bounding box center [390, 476] width 113 height 38
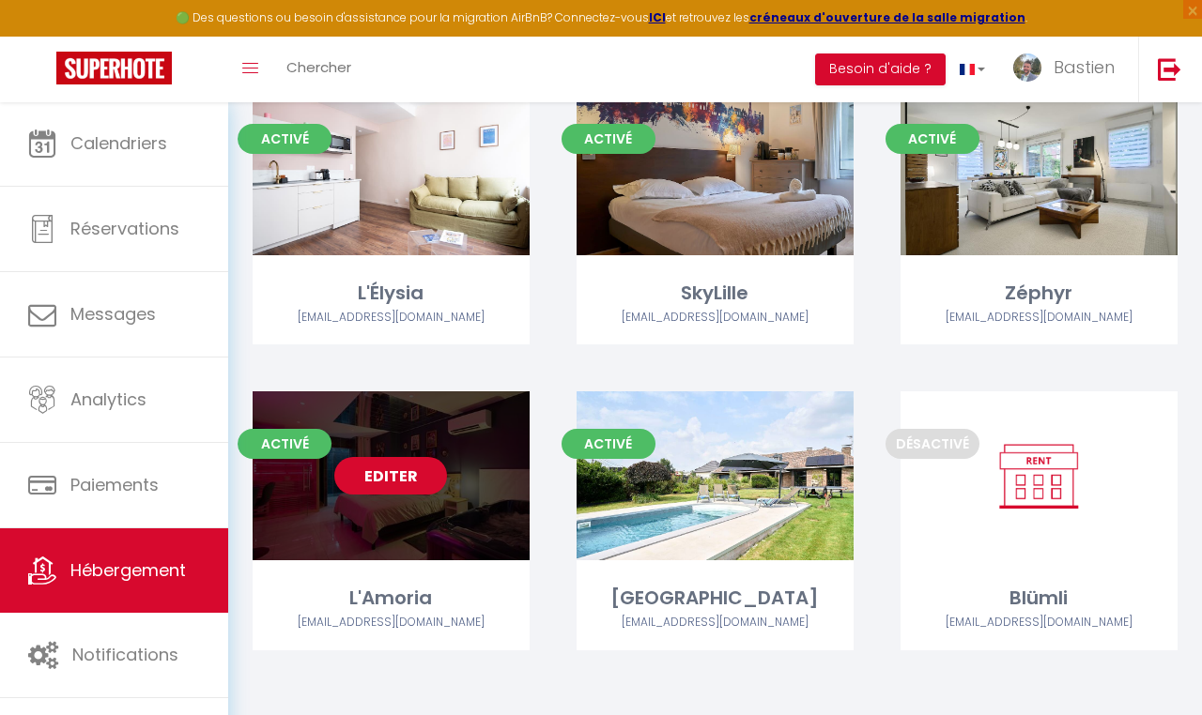
scroll to position [459, 0]
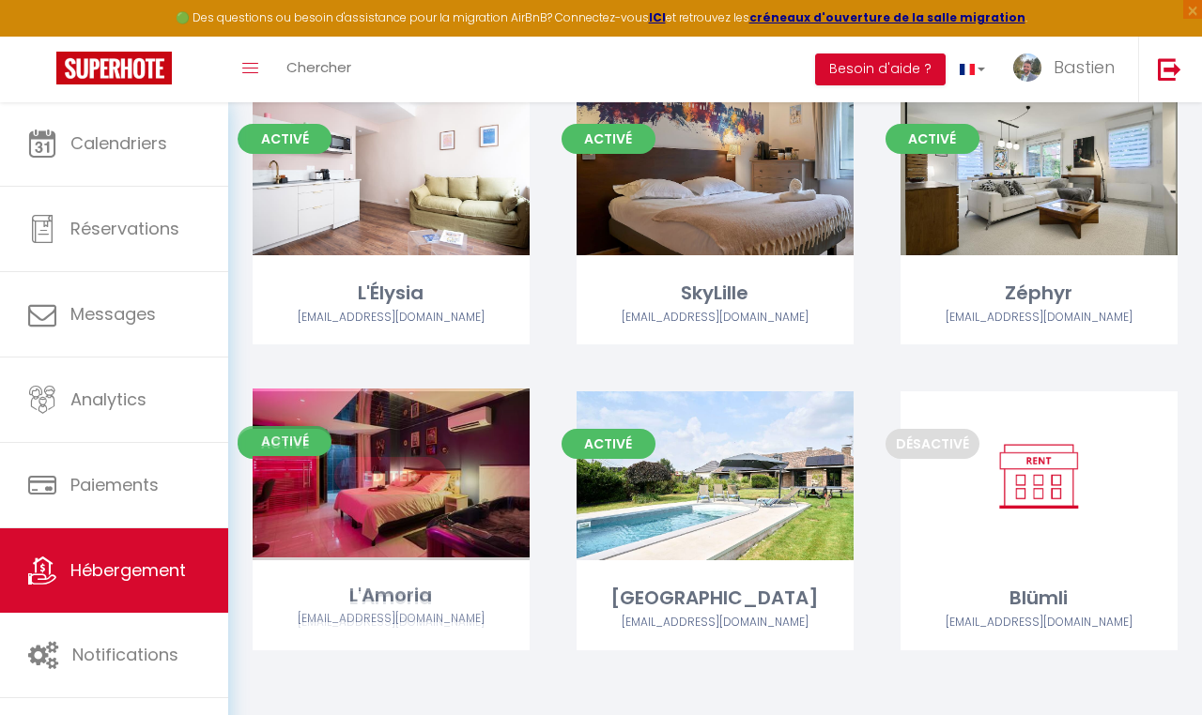
click at [385, 464] on link "Editer" at bounding box center [390, 476] width 113 height 38
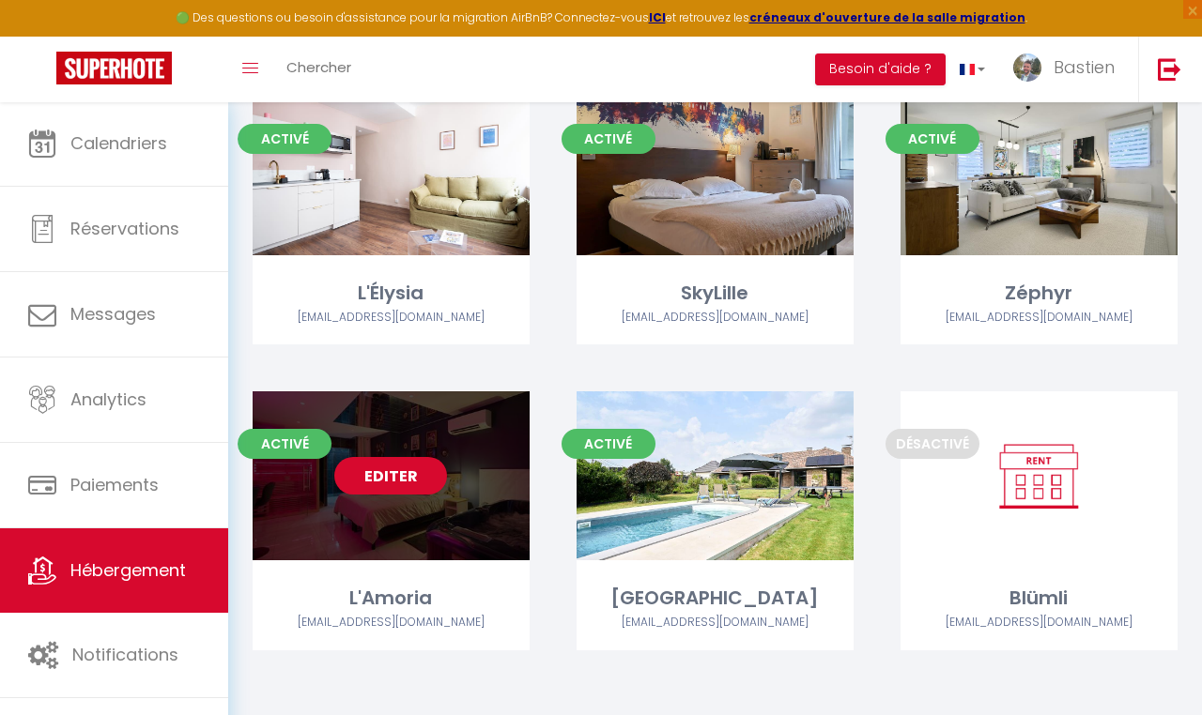
click at [392, 457] on link "Editer" at bounding box center [390, 476] width 113 height 38
click at [391, 478] on link "Editer" at bounding box center [390, 476] width 113 height 38
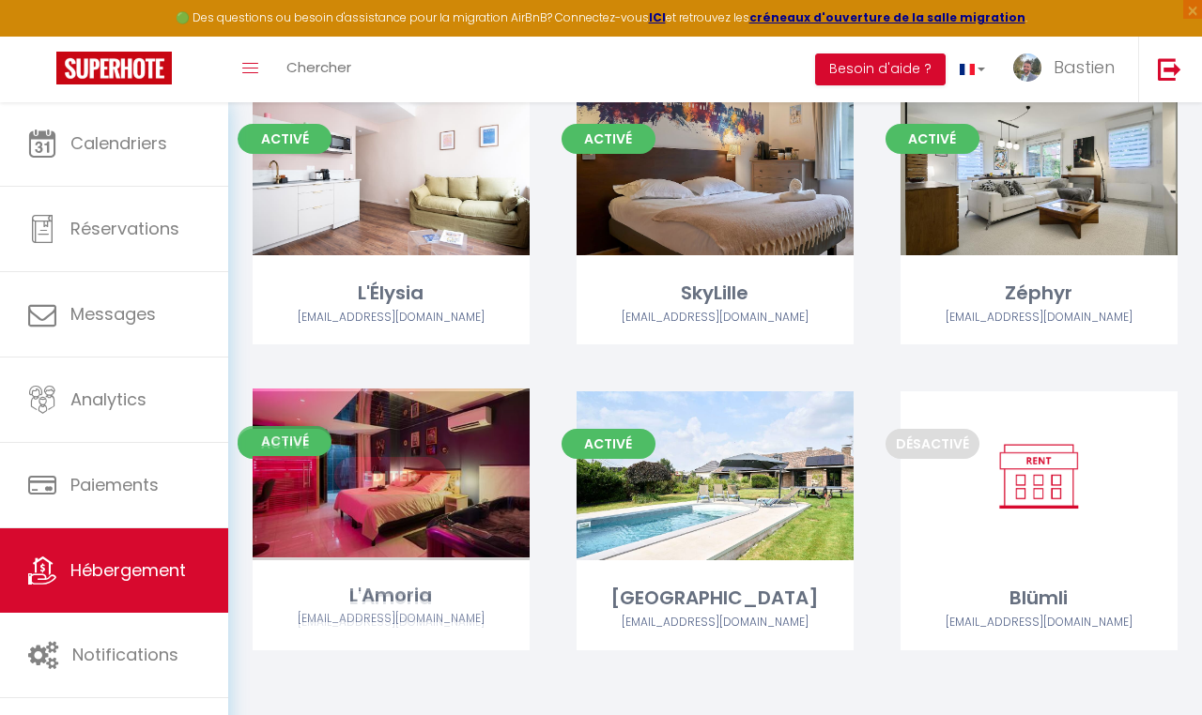
click at [391, 477] on link "Editer" at bounding box center [390, 476] width 113 height 38
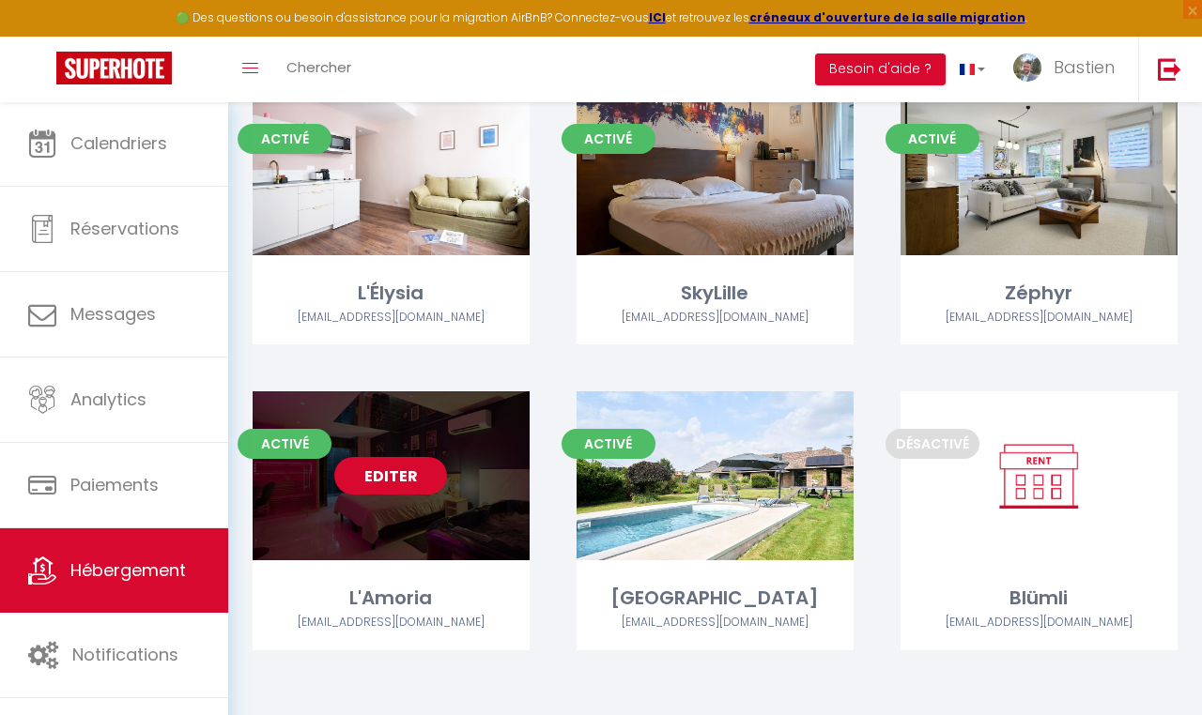
click at [387, 477] on link "Editer" at bounding box center [390, 476] width 113 height 38
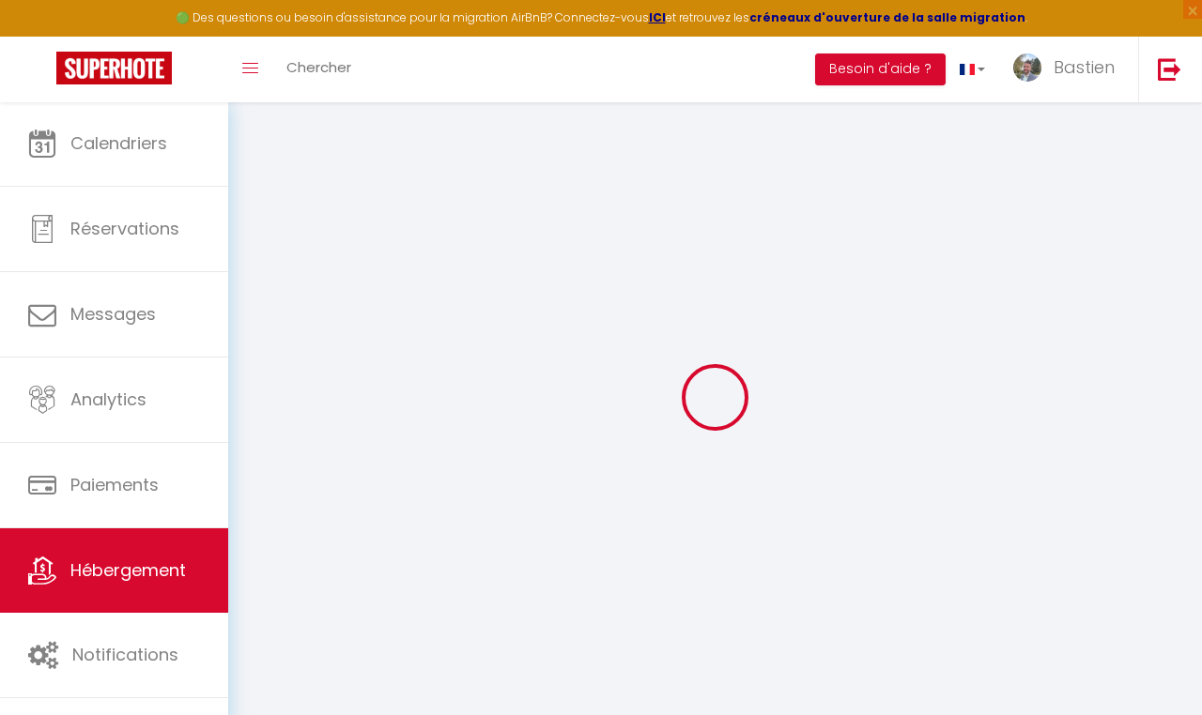
select select
checkbox input "false"
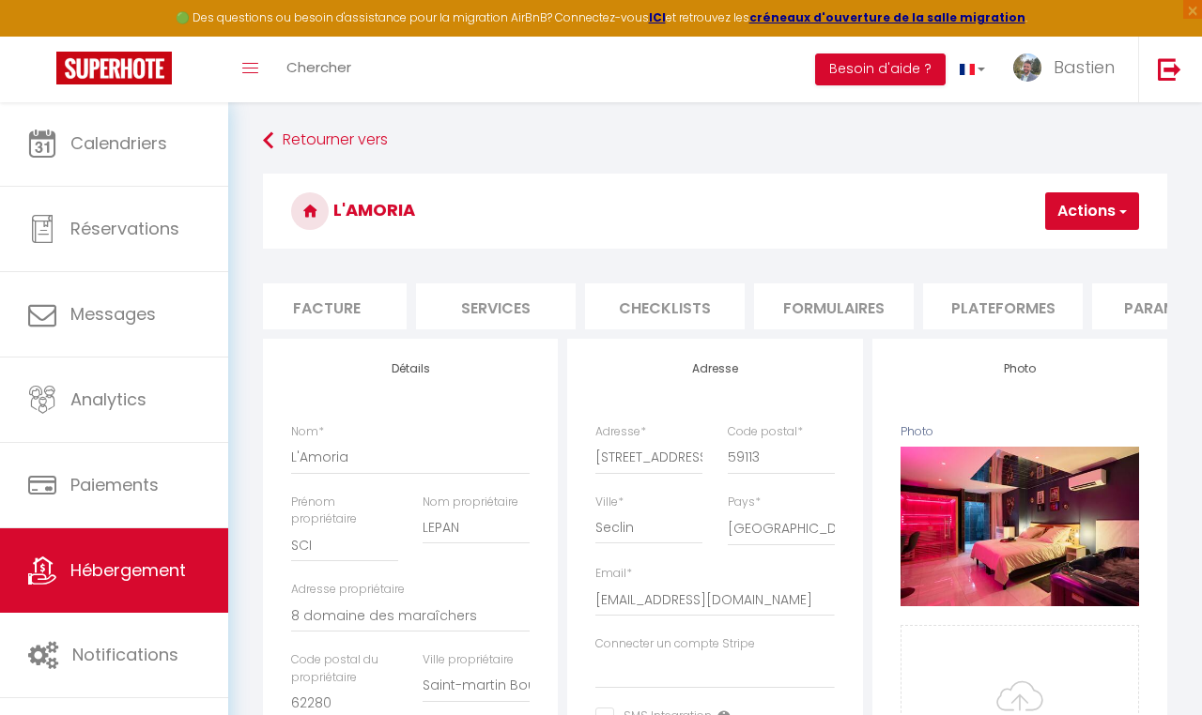
scroll to position [0, 380]
click at [978, 292] on li "Plateformes" at bounding box center [977, 307] width 160 height 46
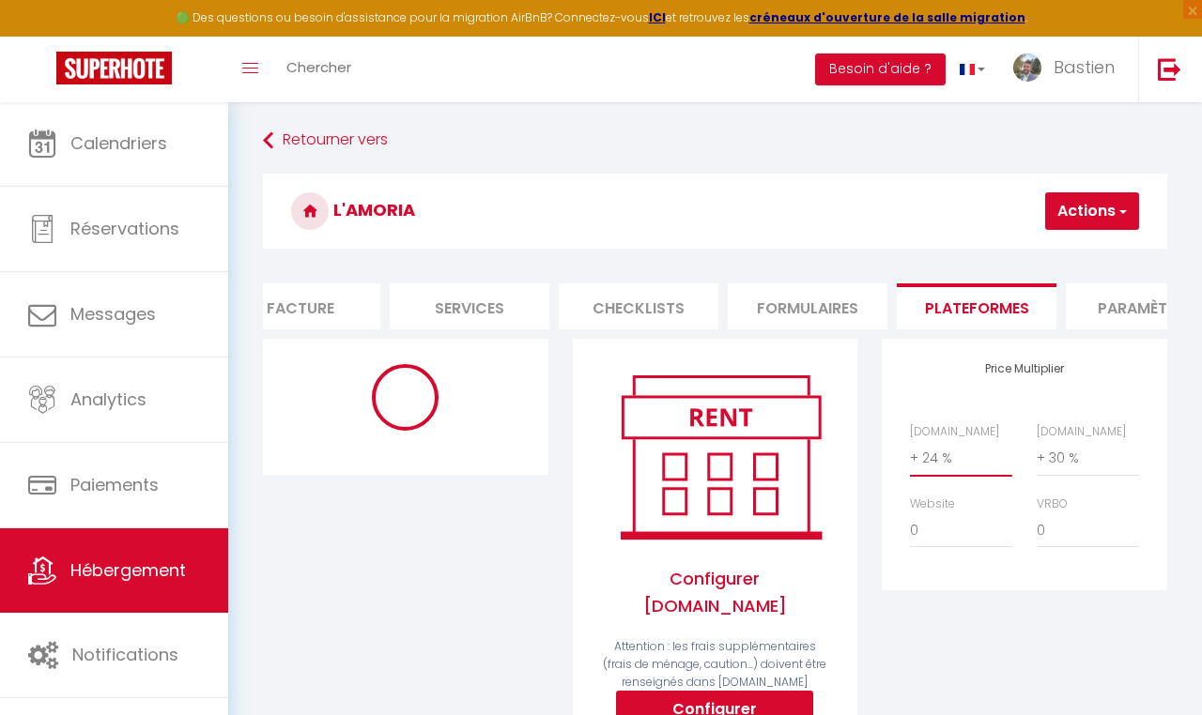
select select "365"
select select "well_reviewed_guests"
select select "EUR"
select select "15847-1491979621461256299"
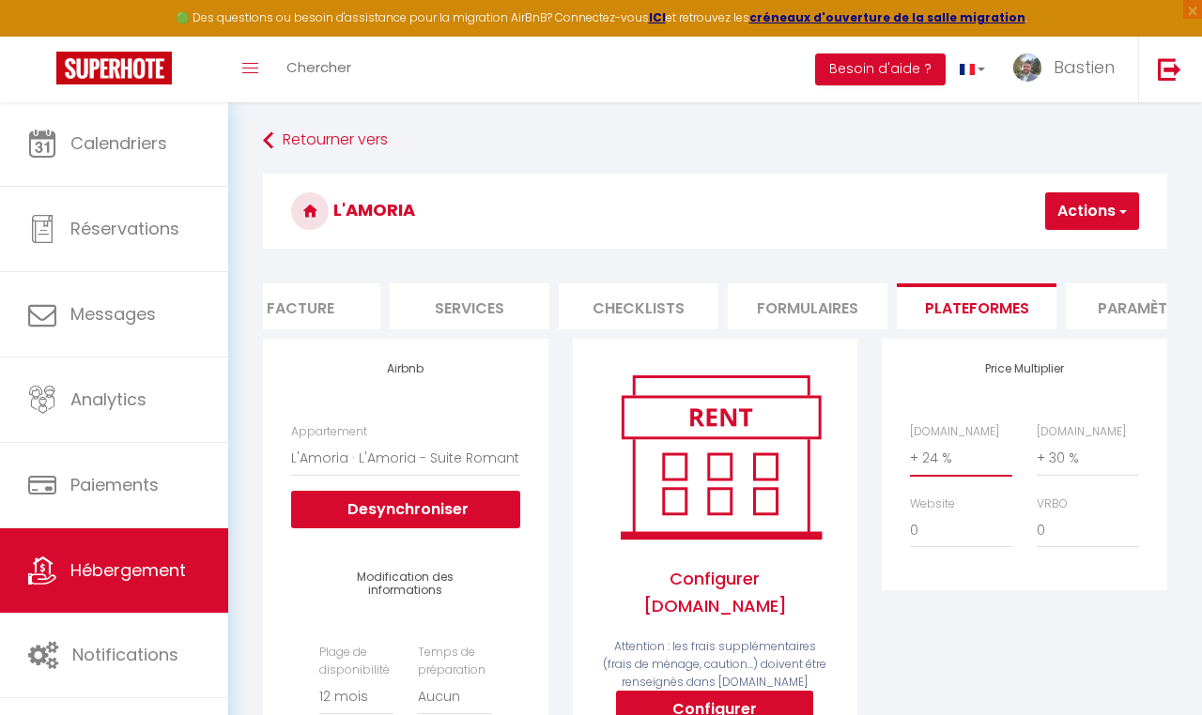
select select "+ 25 %"
click at [1078, 218] on button "Actions" at bounding box center [1092, 211] width 94 height 38
click at [1045, 260] on link "Enregistrer" at bounding box center [1064, 252] width 148 height 24
select select "365"
select select "well_reviewed_guests"
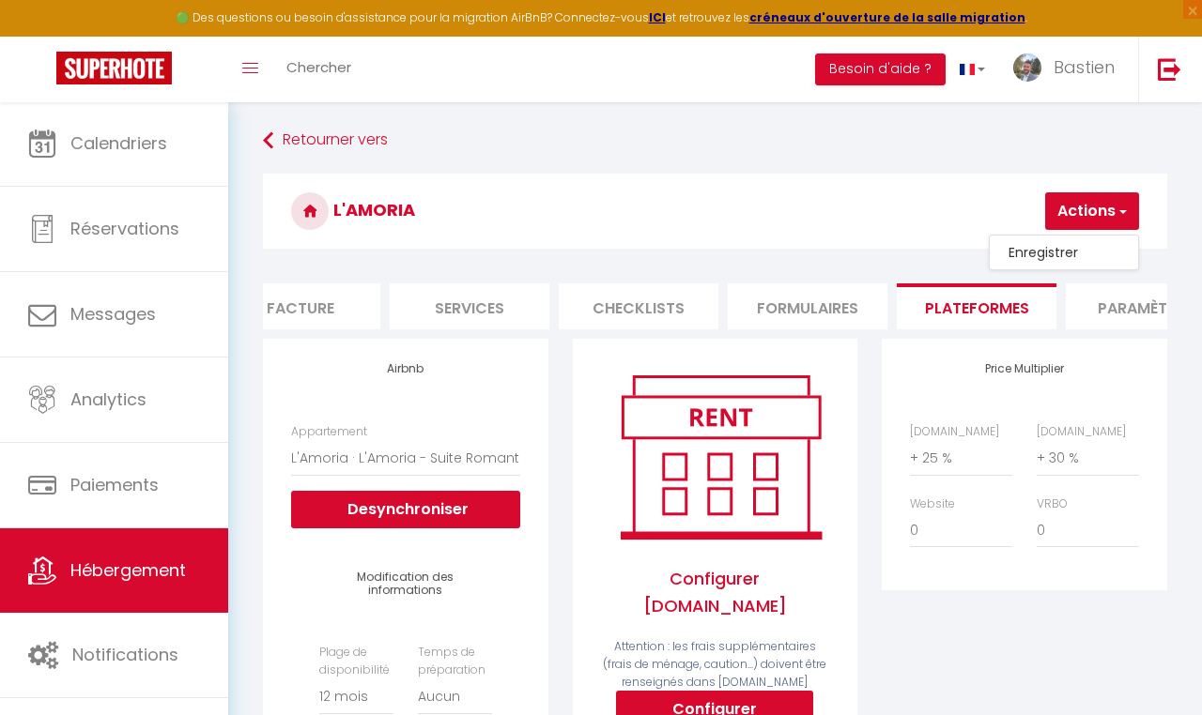
select select "EUR"
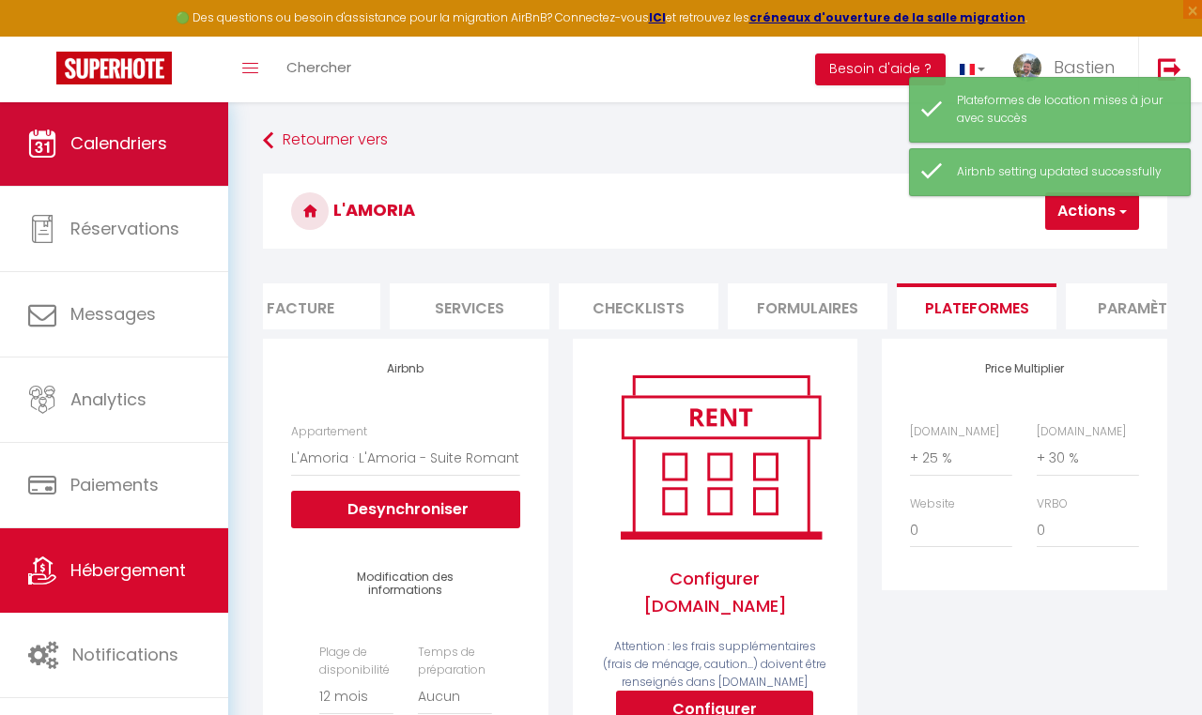
click at [125, 147] on span "Calendriers" at bounding box center [118, 142] width 97 height 23
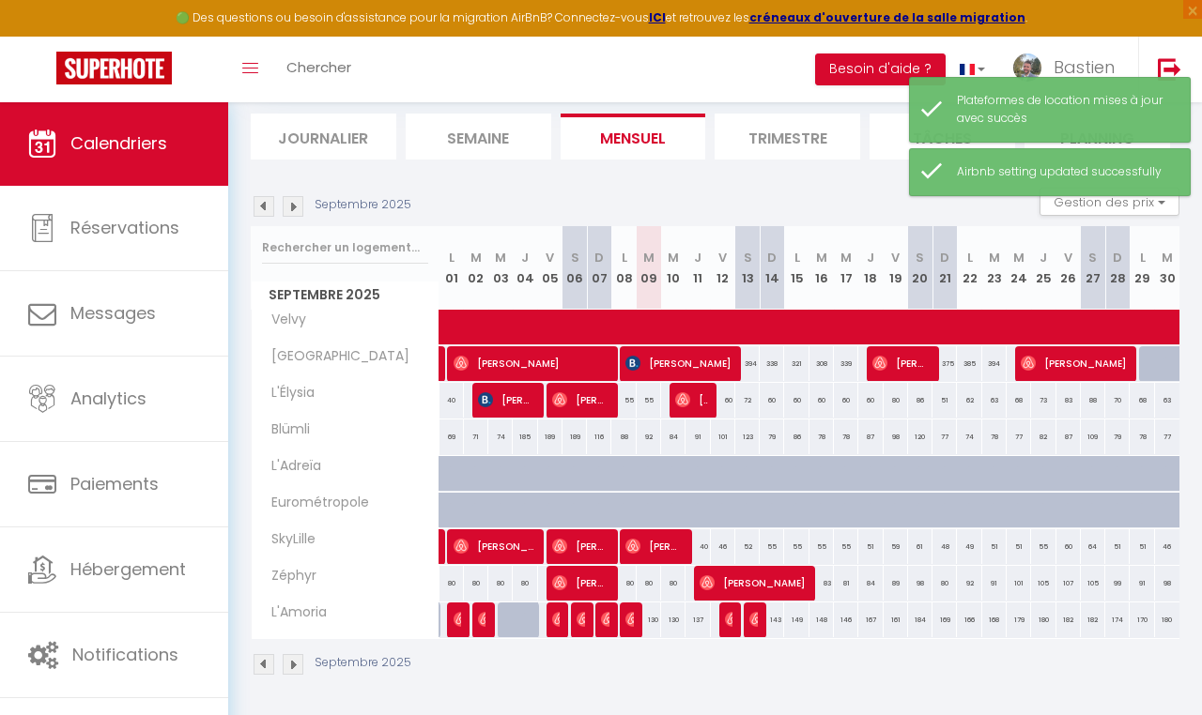
scroll to position [117, 0]
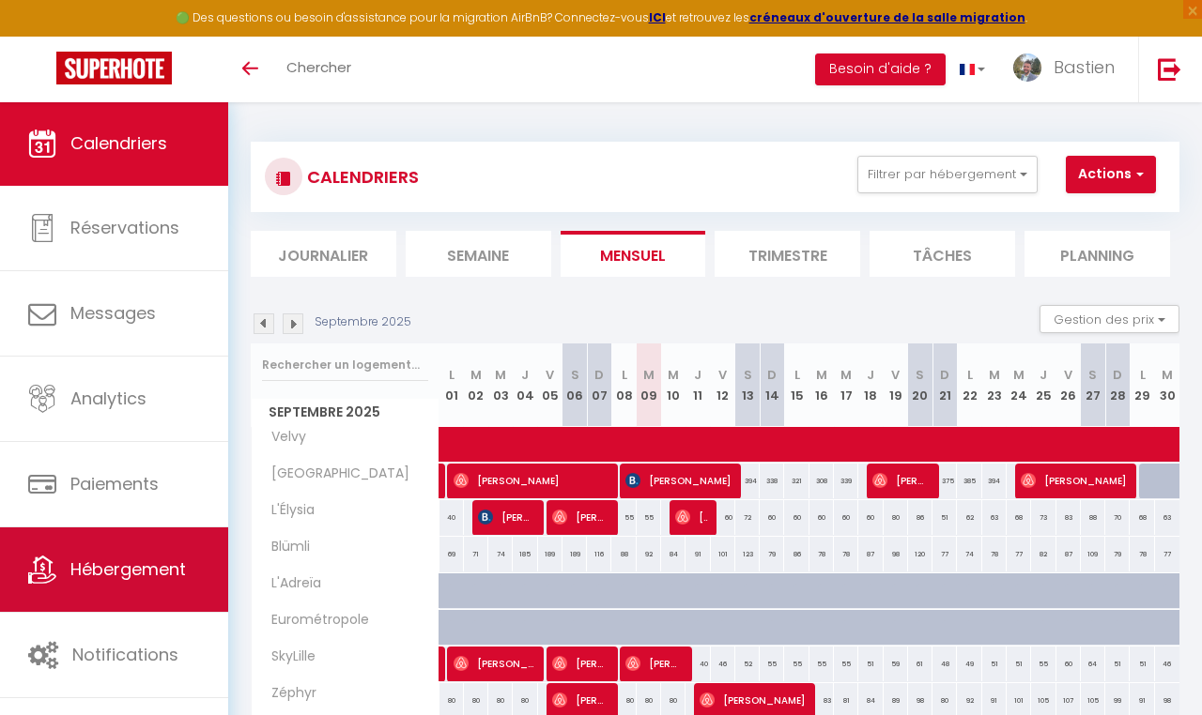
click at [148, 591] on link "Hébergement" at bounding box center [114, 570] width 228 height 85
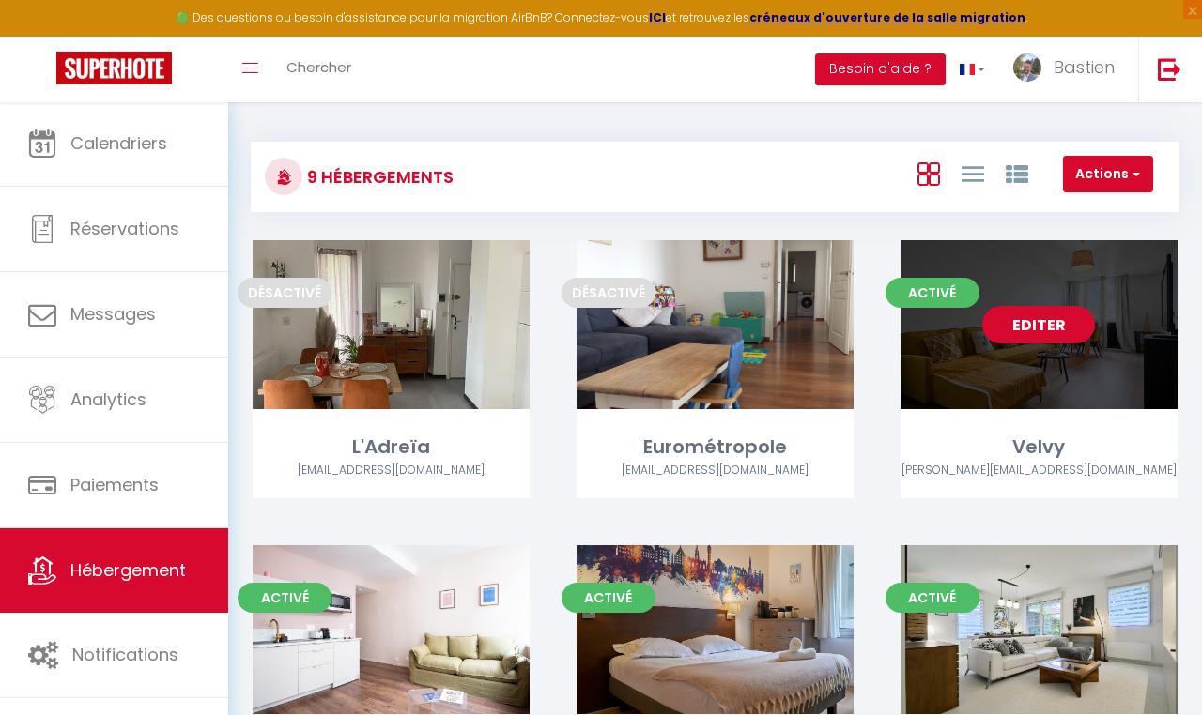
click at [1027, 334] on link "Editer" at bounding box center [1038, 325] width 113 height 38
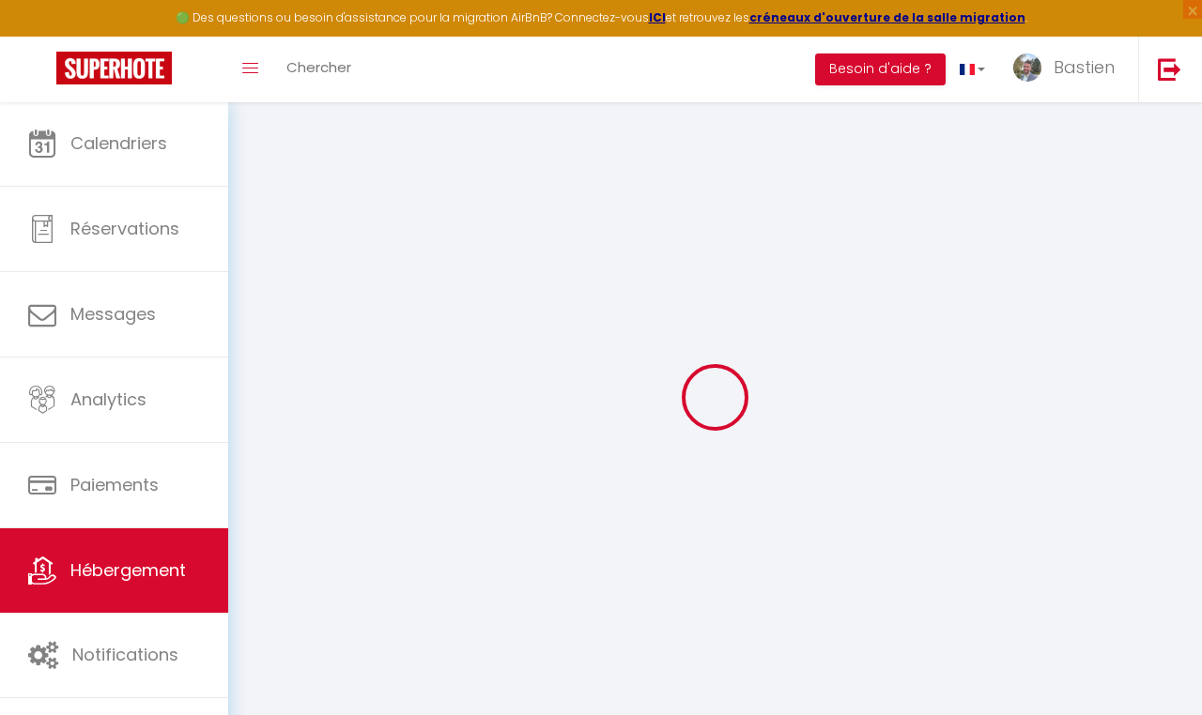
select select "+ 22 %"
select select
checkbox input "false"
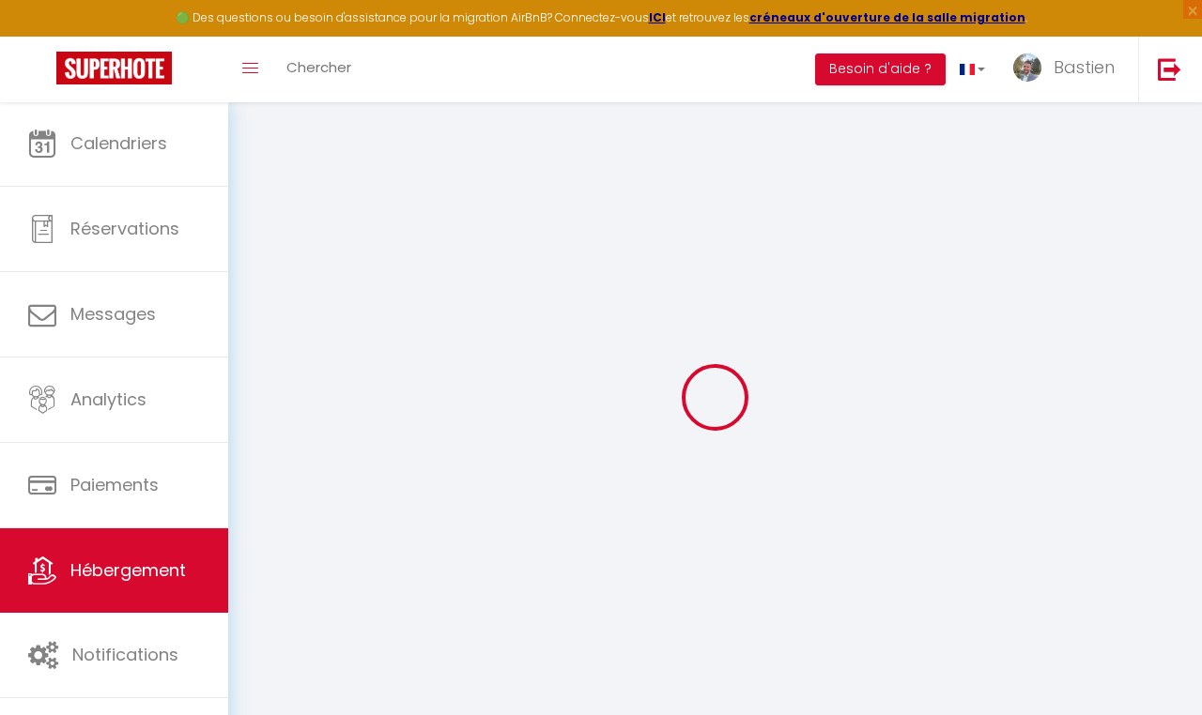
checkbox input "false"
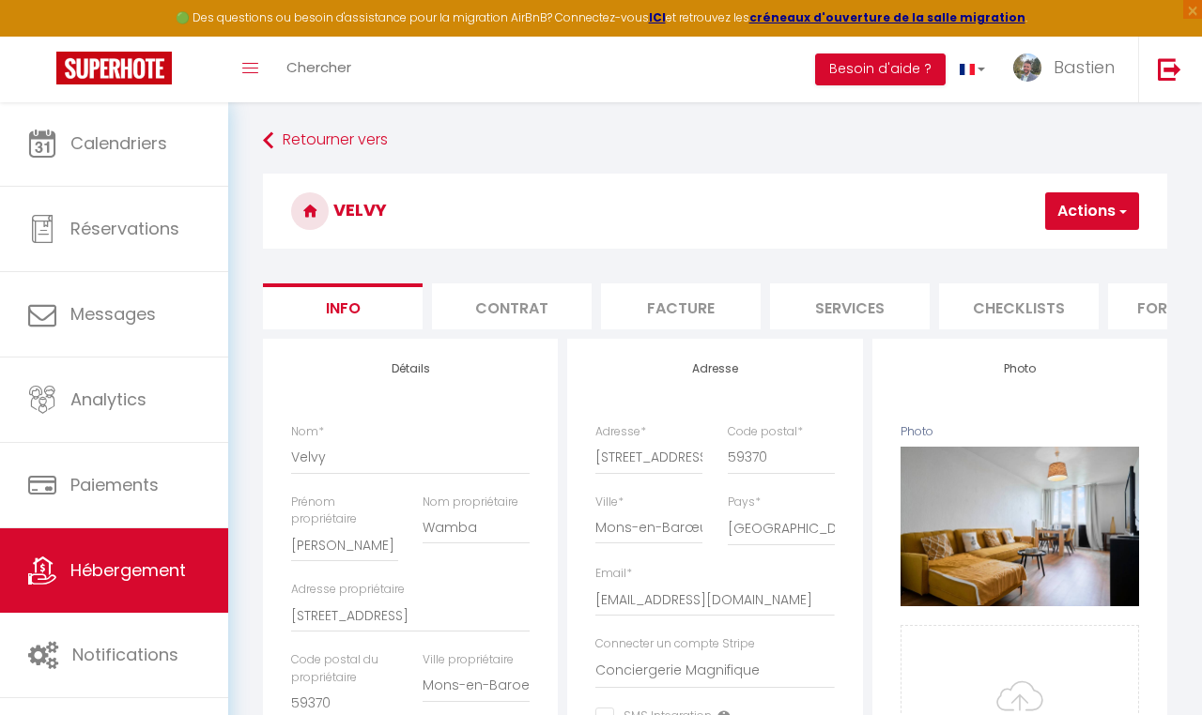
select select
checkbox input "false"
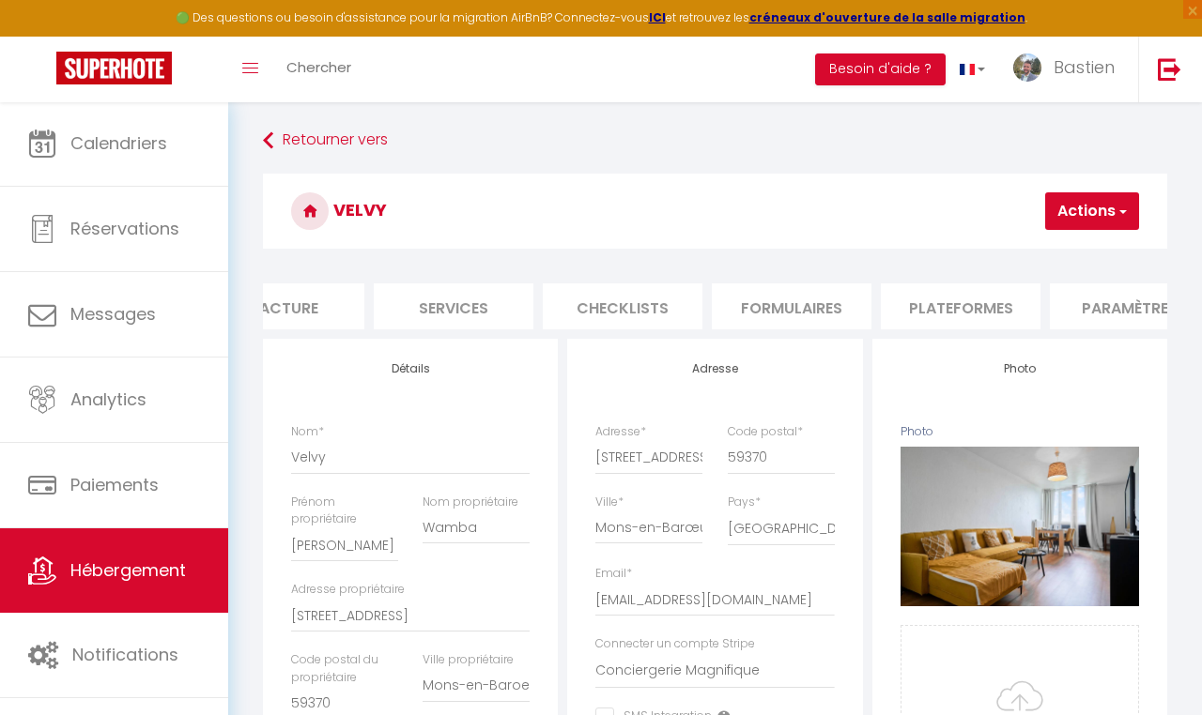
scroll to position [0, 402]
click at [938, 312] on li "Plateformes" at bounding box center [955, 307] width 160 height 46
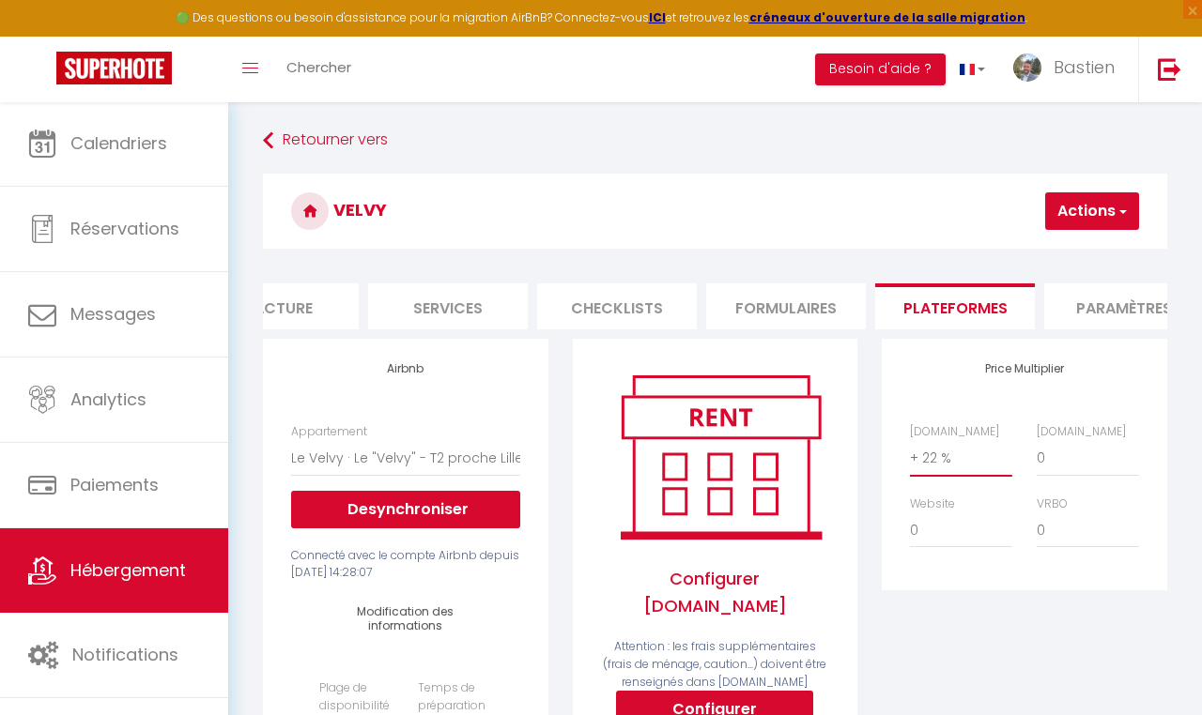
select select "+ 25 %"
click at [1095, 187] on h3 "Velvy" at bounding box center [715, 211] width 904 height 75
click at [1084, 210] on button "Actions" at bounding box center [1092, 211] width 94 height 38
click at [1041, 251] on link "Enregistrer" at bounding box center [1064, 252] width 148 height 24
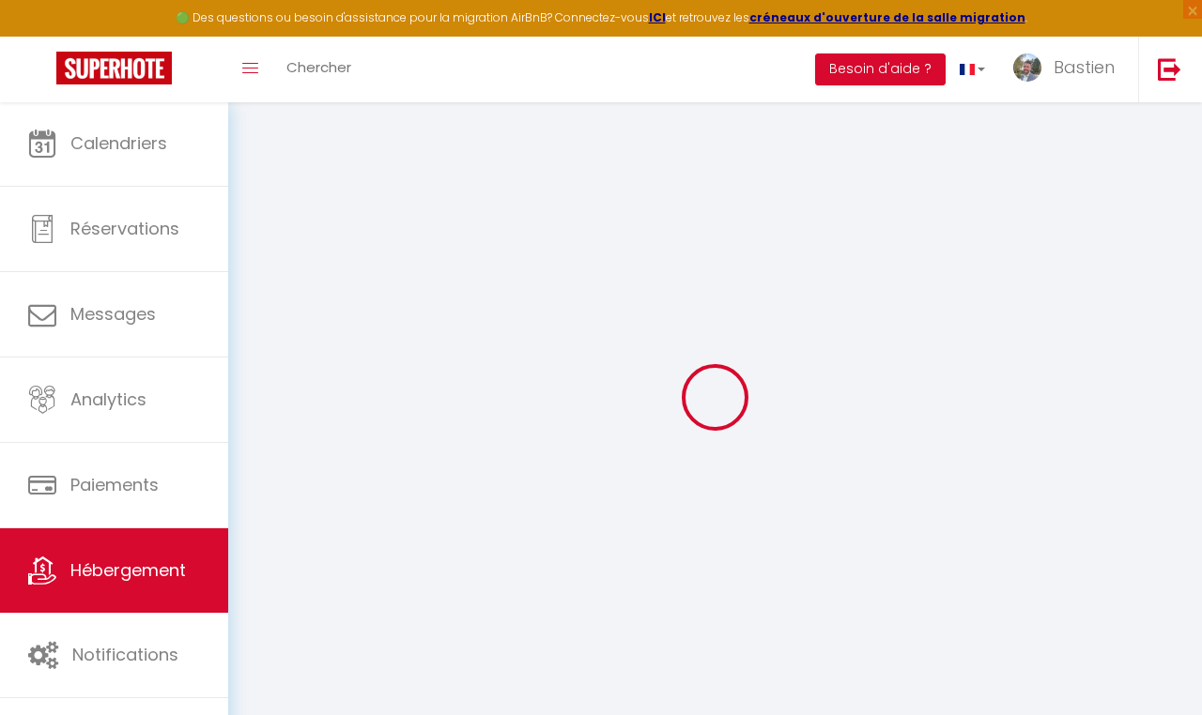
select select "180"
select select "well_reviewed_guests"
select select "EUR"
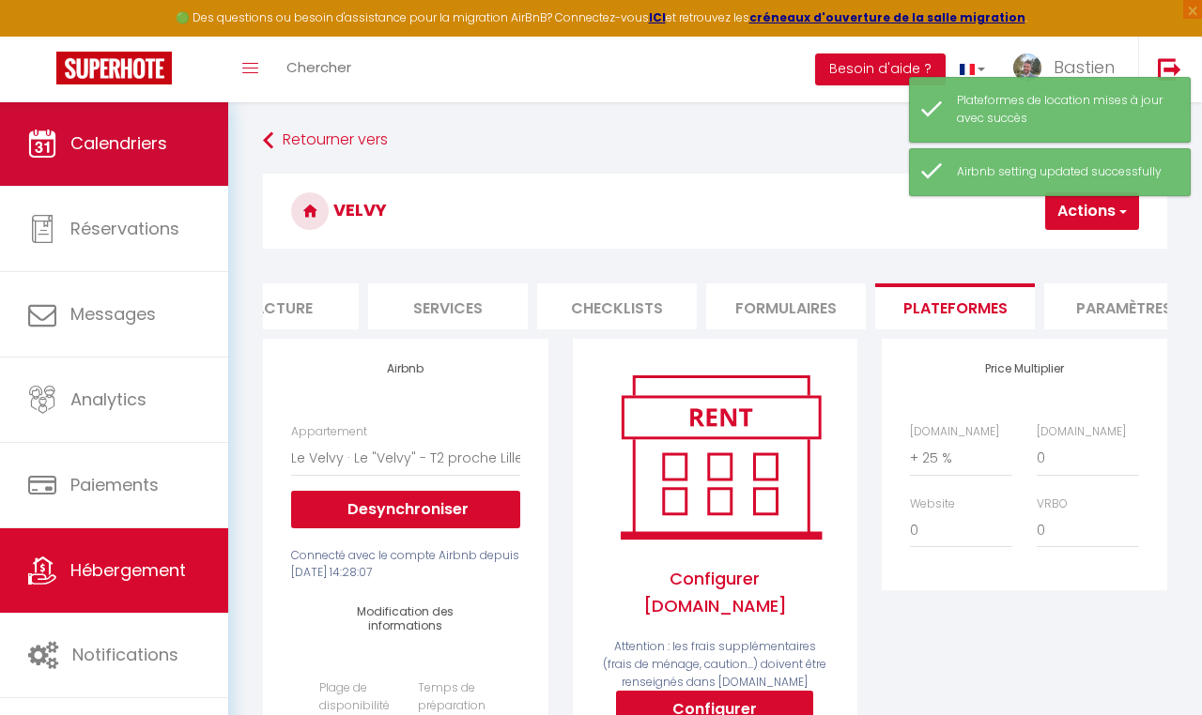
click at [153, 158] on link "Calendriers" at bounding box center [114, 143] width 228 height 85
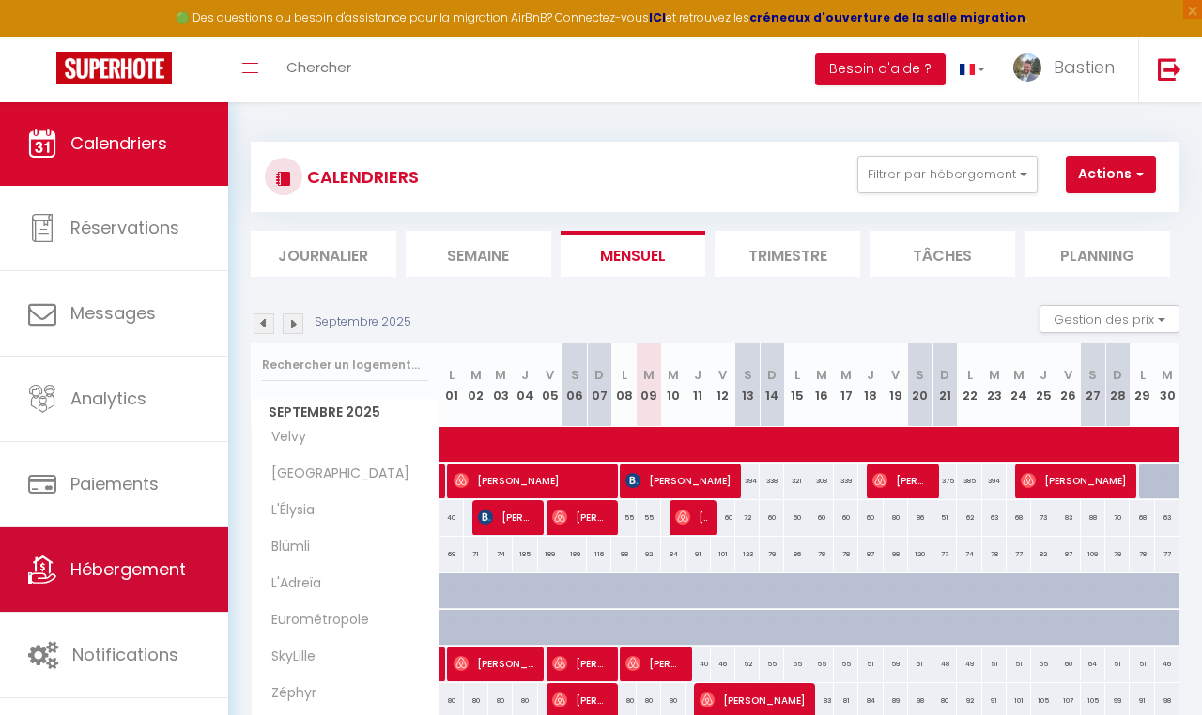
click at [128, 603] on link "Hébergement" at bounding box center [114, 570] width 228 height 85
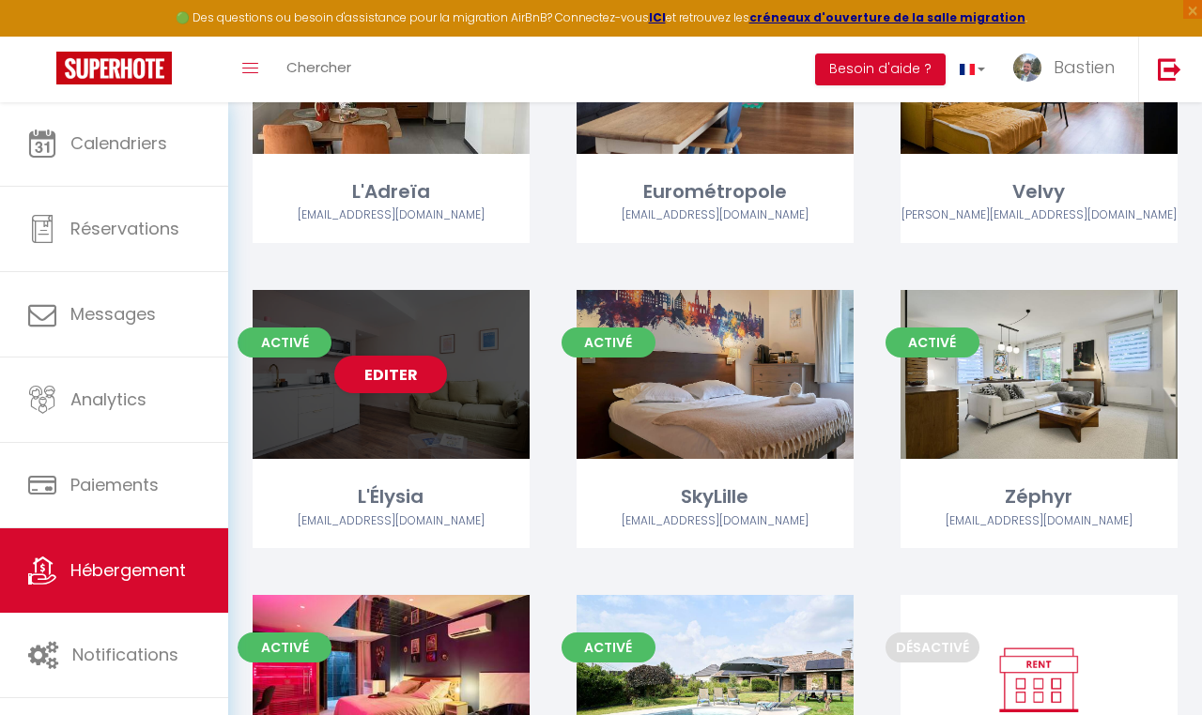
scroll to position [341, 0]
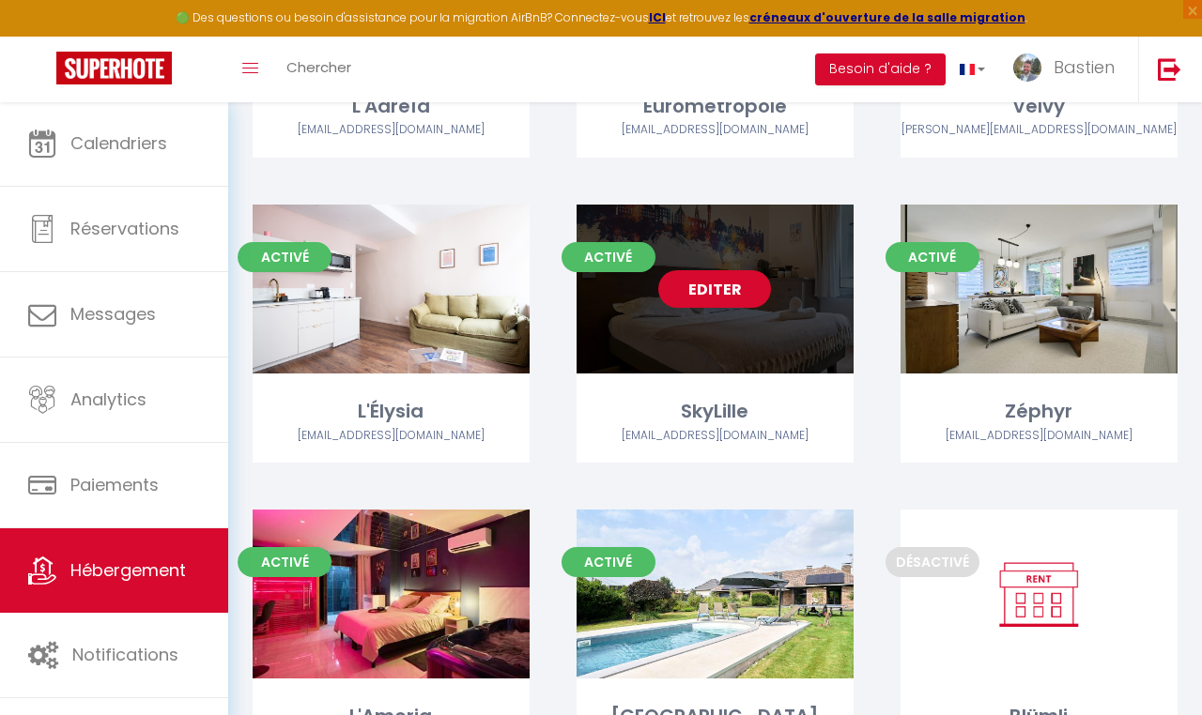
click at [722, 288] on link "Editer" at bounding box center [714, 289] width 113 height 38
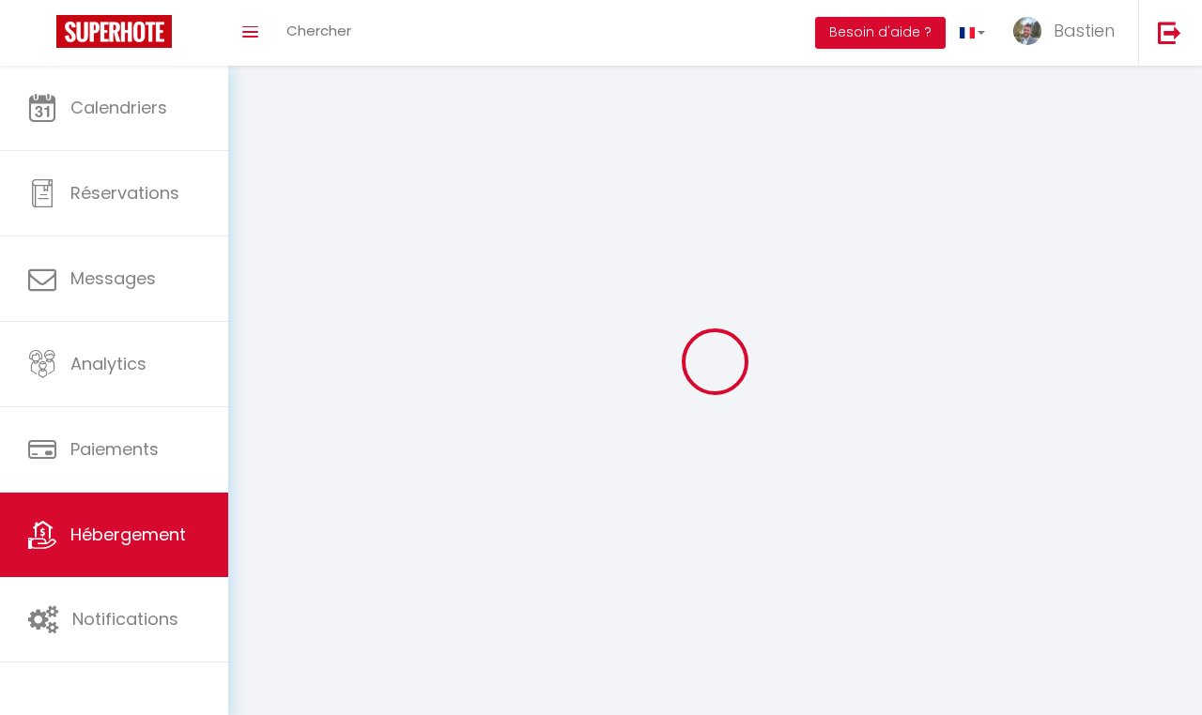
select select "1"
select select
select select "28"
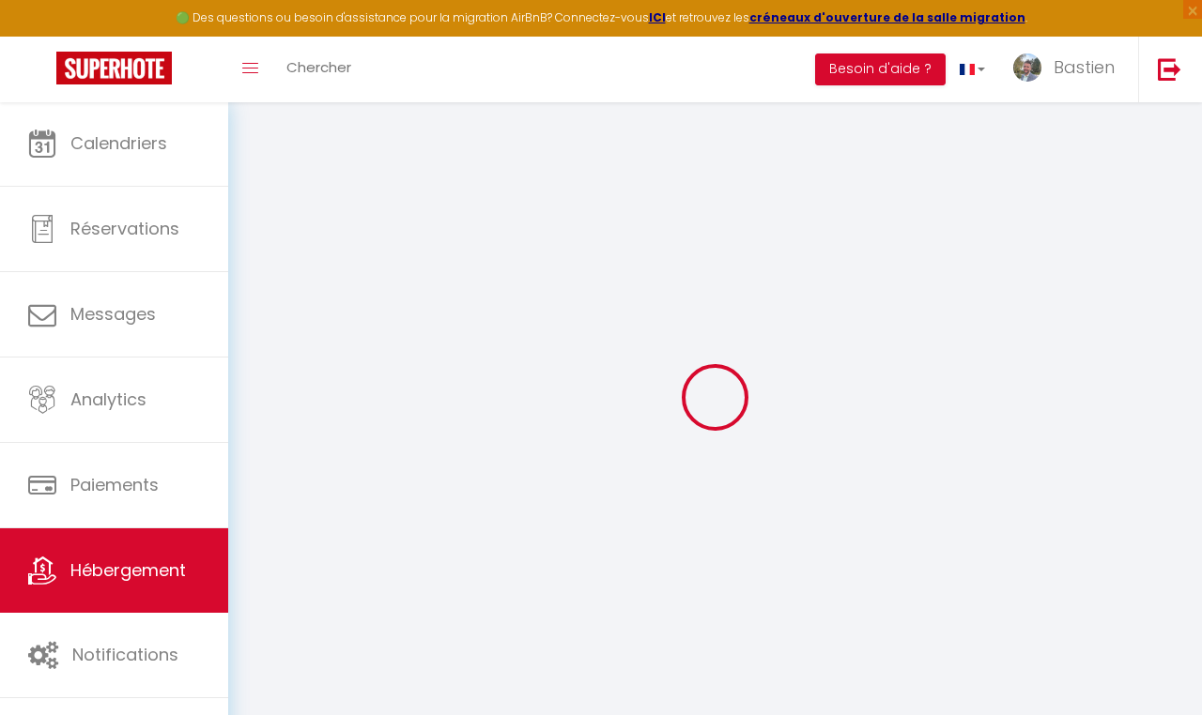
select select
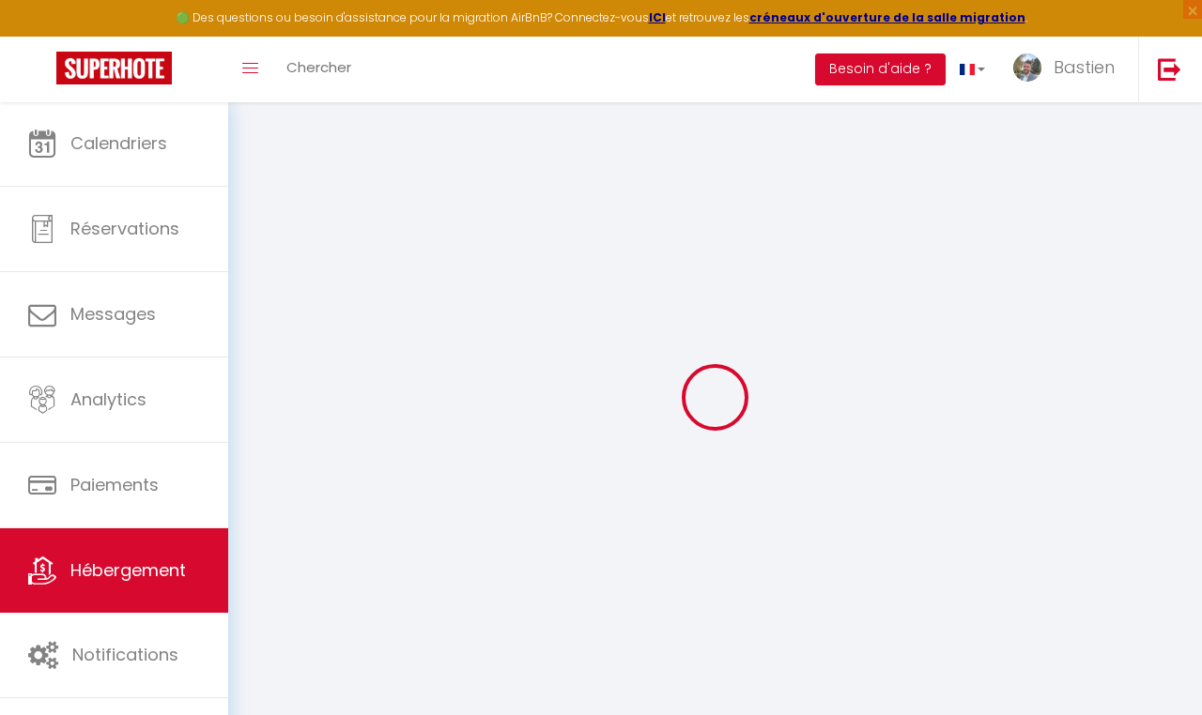
select select
checkbox input "false"
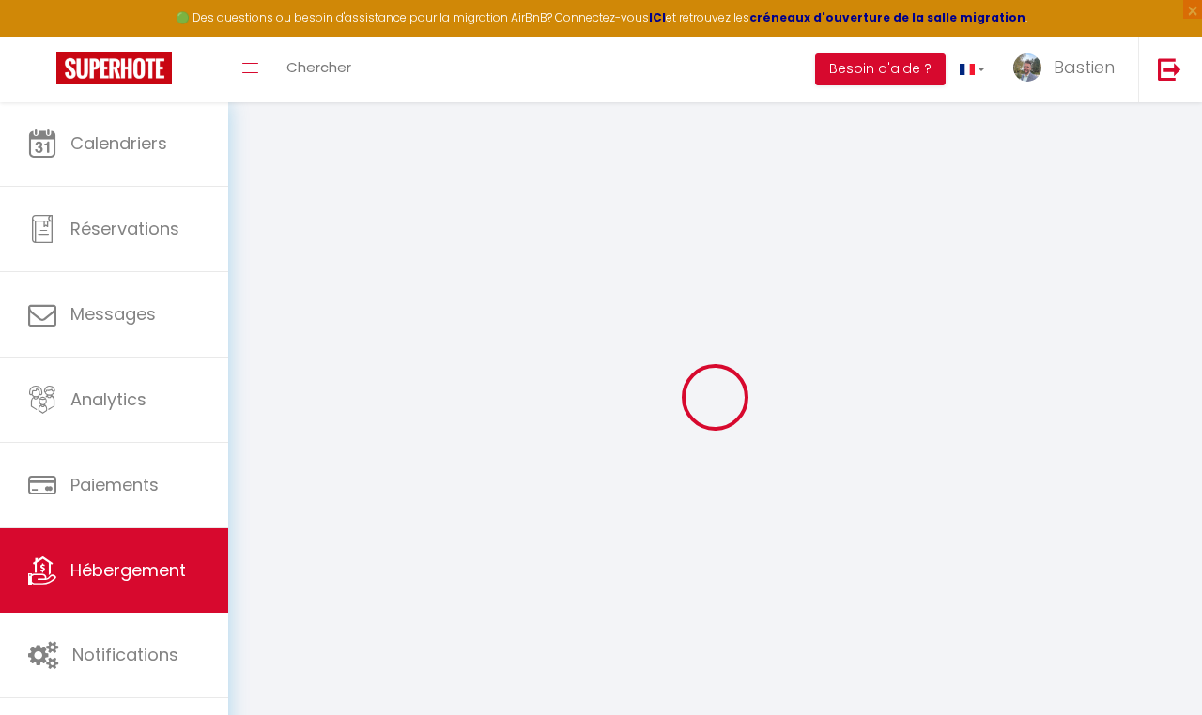
select select
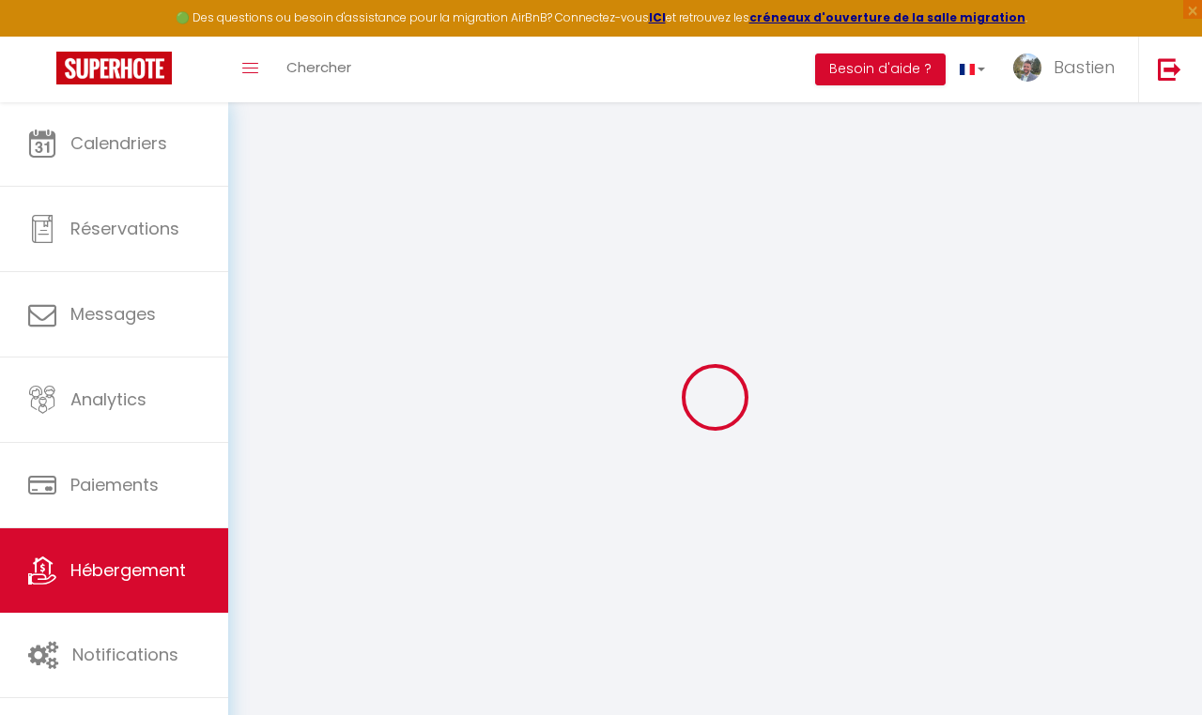
select select
checkbox input "false"
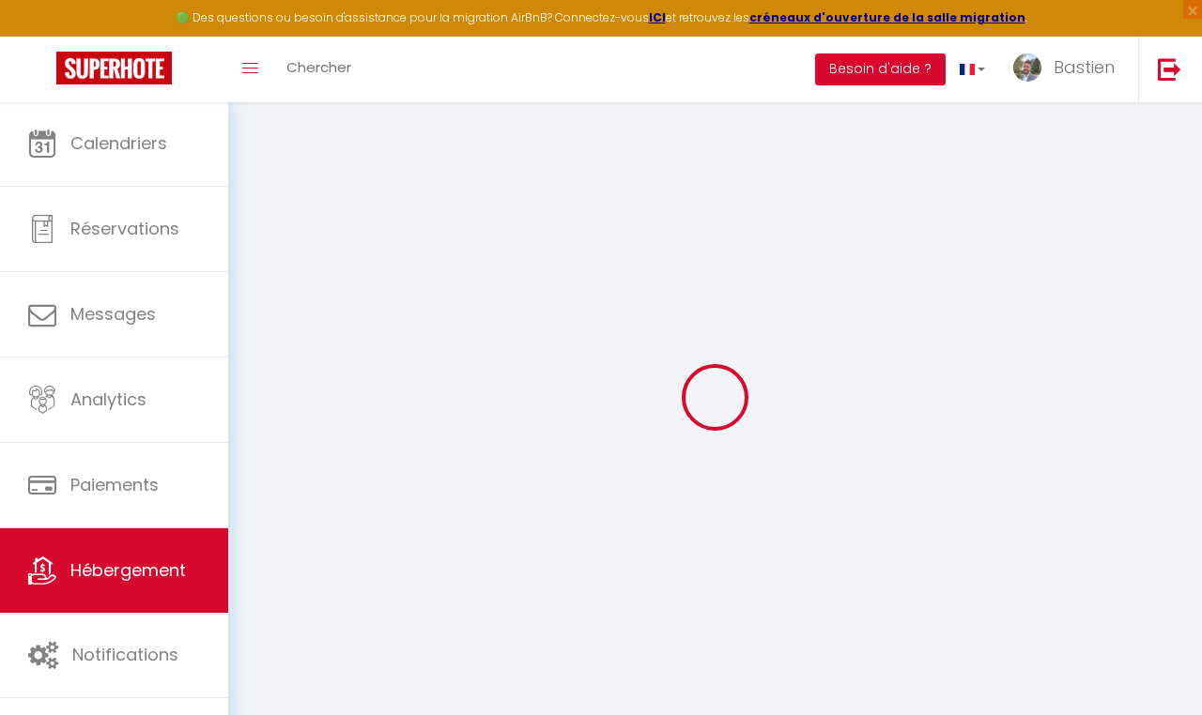
checkbox input "false"
select select
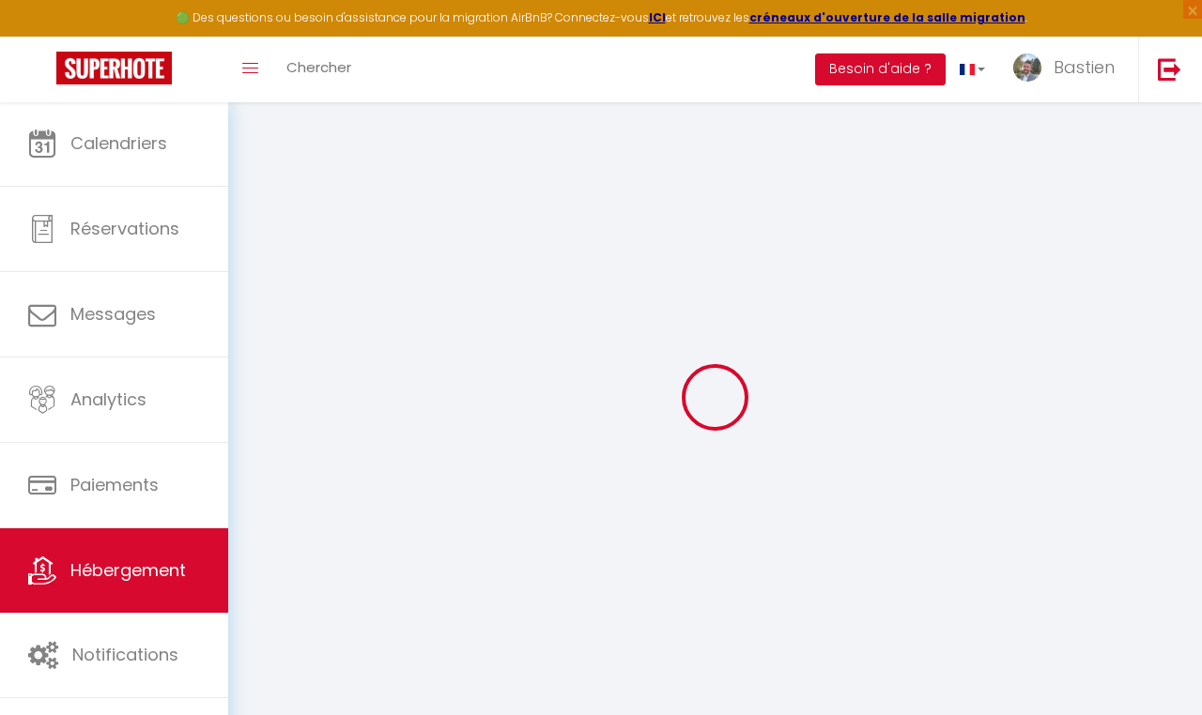
select select
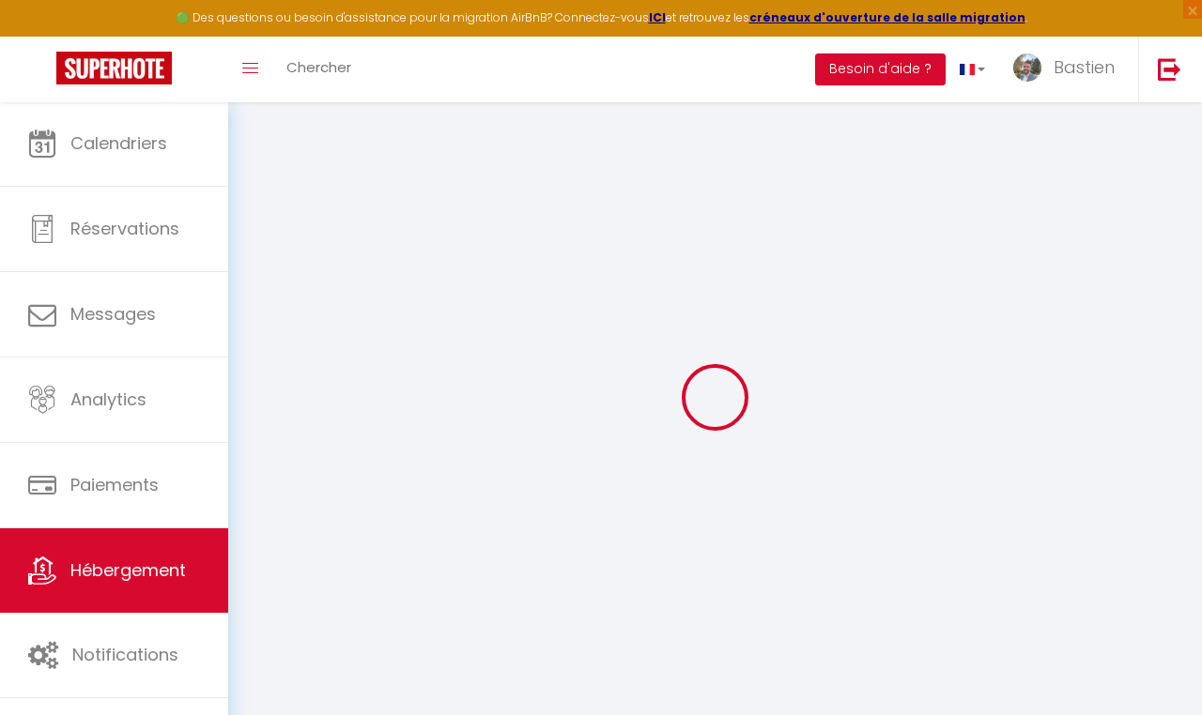
checkbox input "false"
select select
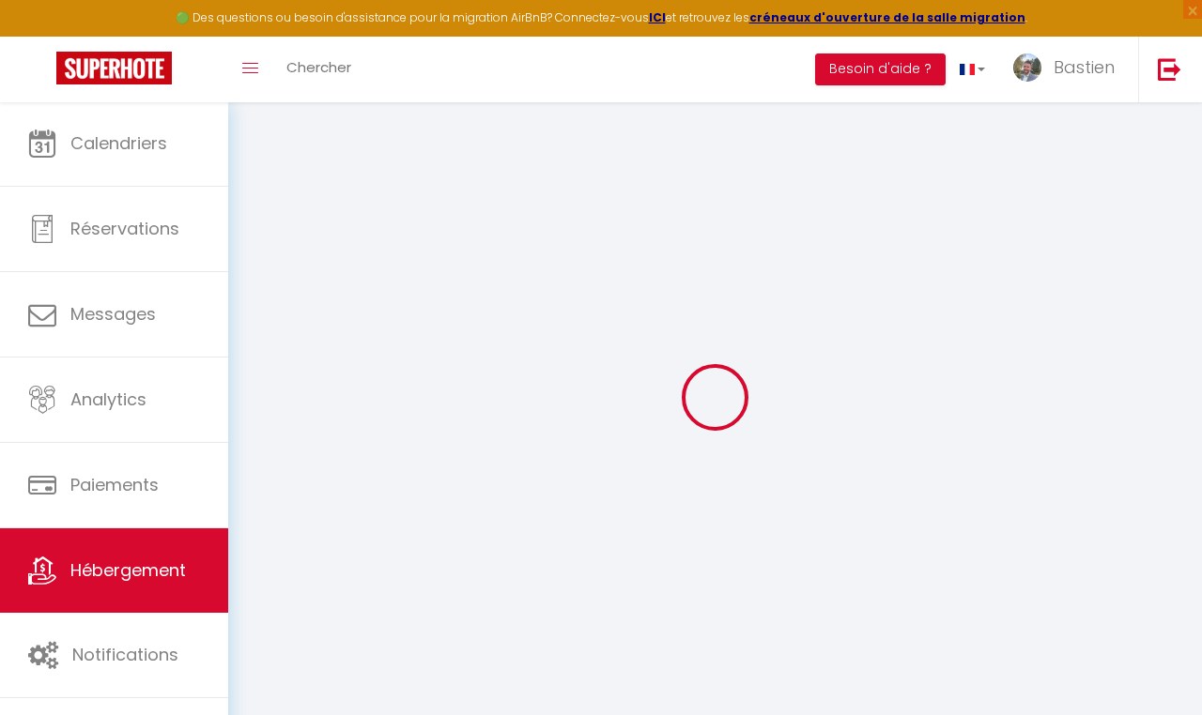
select select
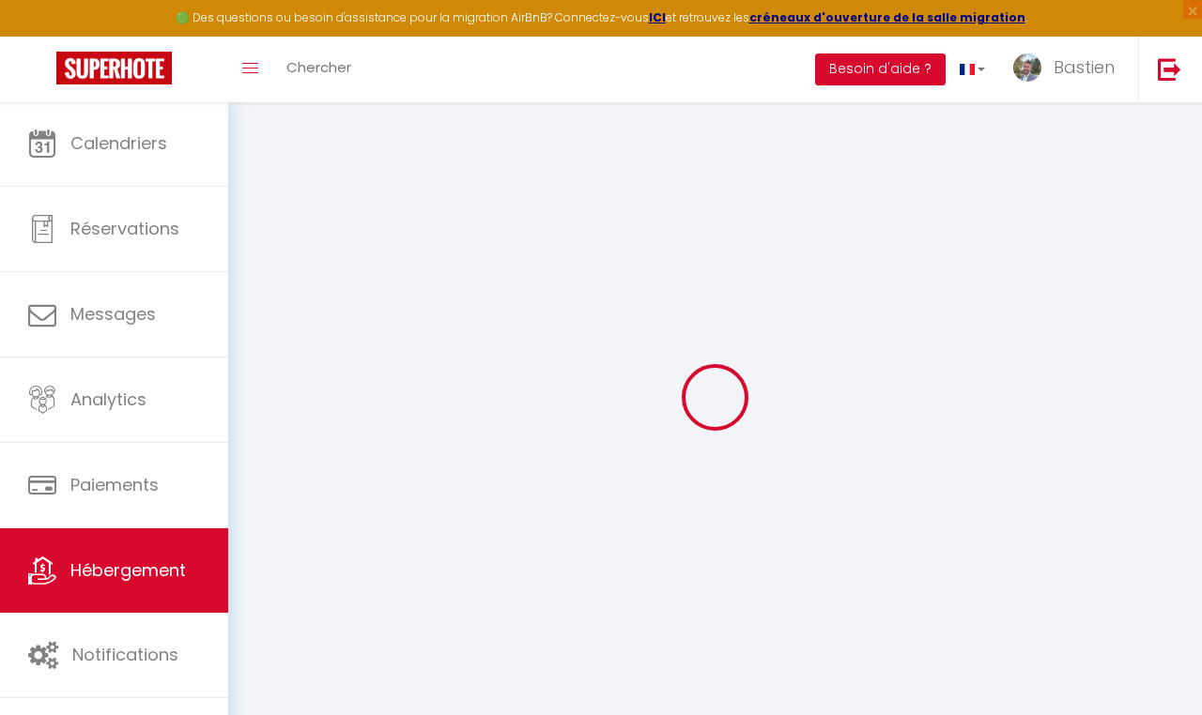
select select
checkbox input "false"
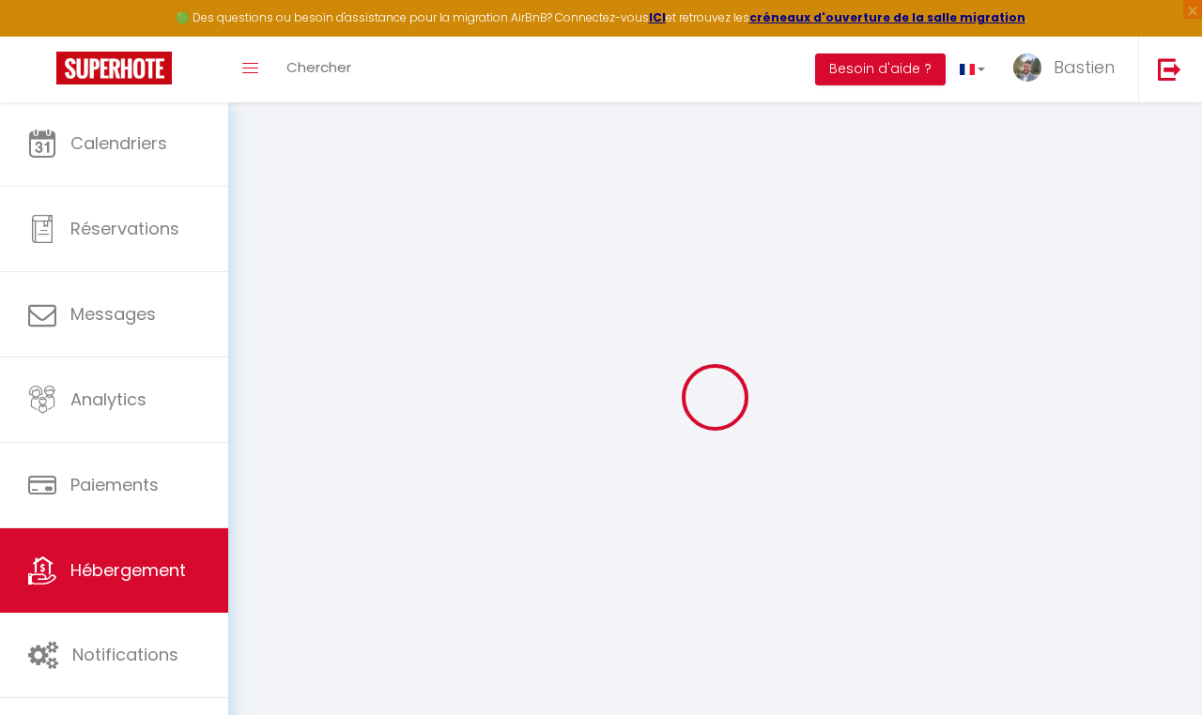
checkbox input "false"
select select
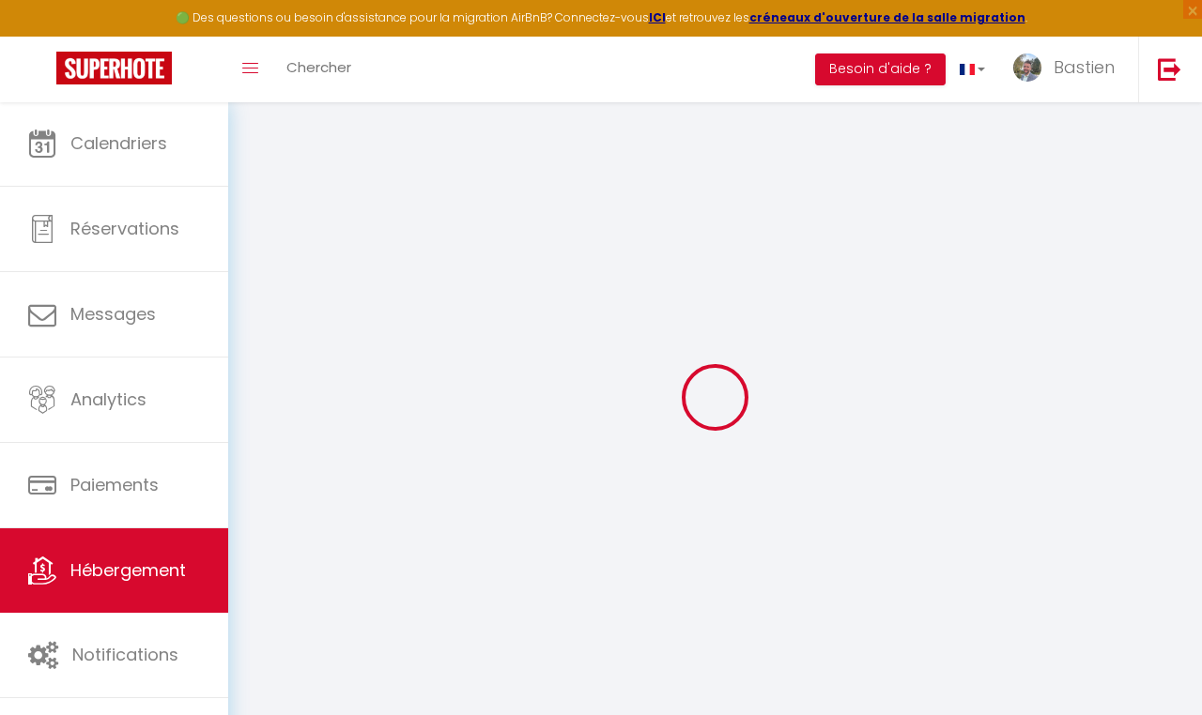
select select
checkbox input "false"
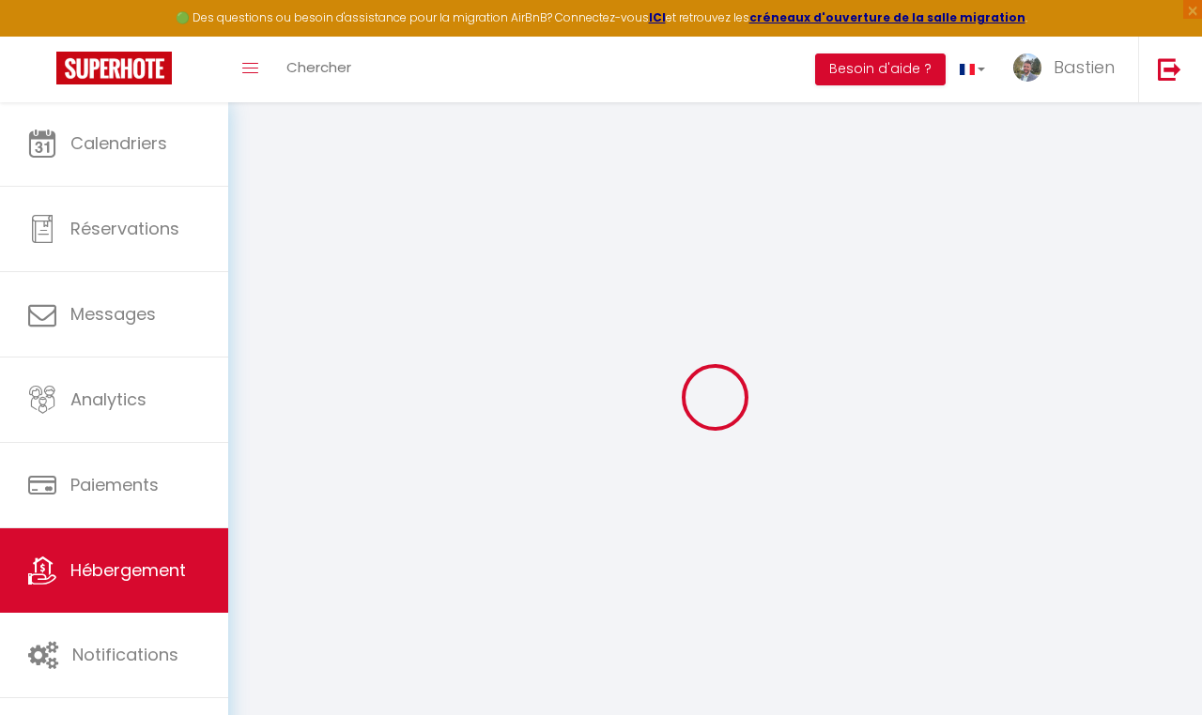
checkbox input "false"
select select
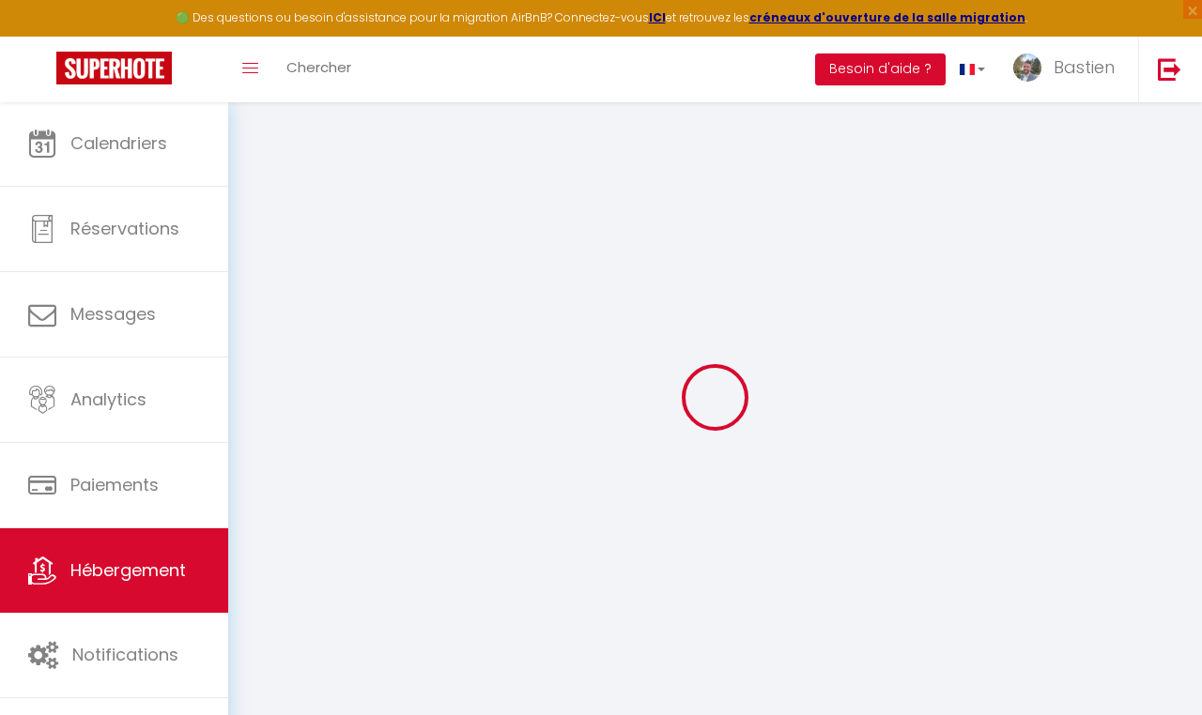
type input "SkyLille"
type input "Gery"
type input "Bera"
type input "20 rue du vent de France"
type input "59249"
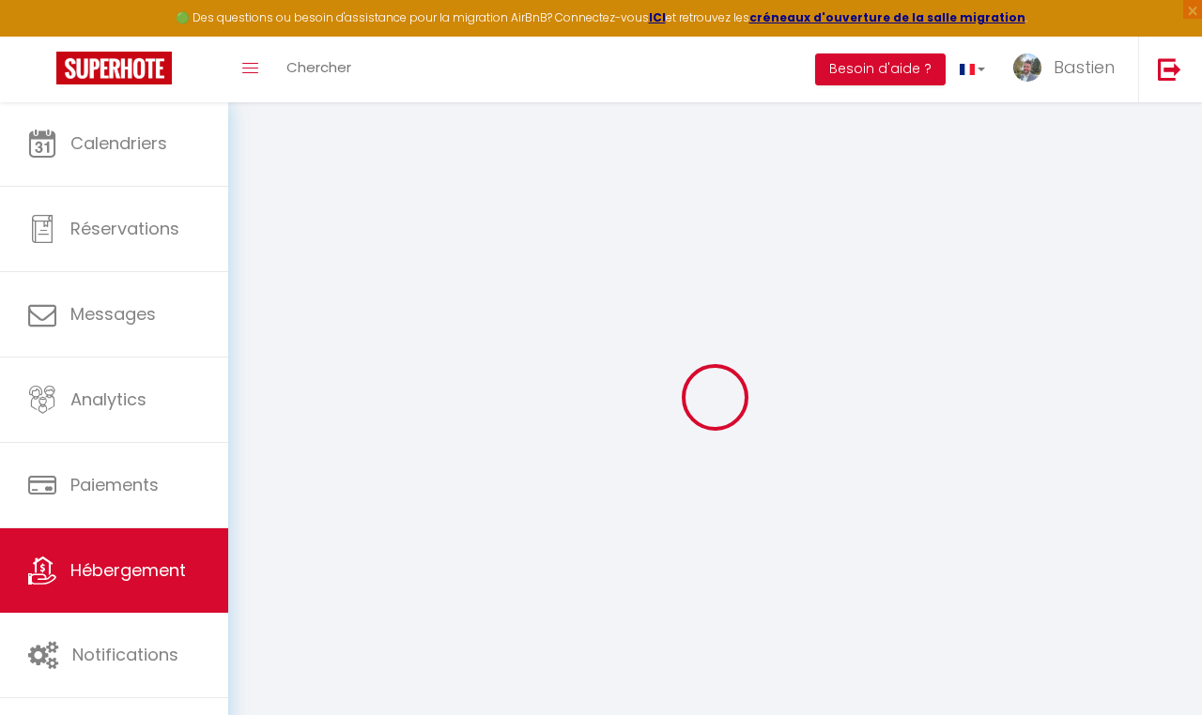
type input "Fromelles"
select select "2"
type input "35"
type input "5.5"
type input "5.06"
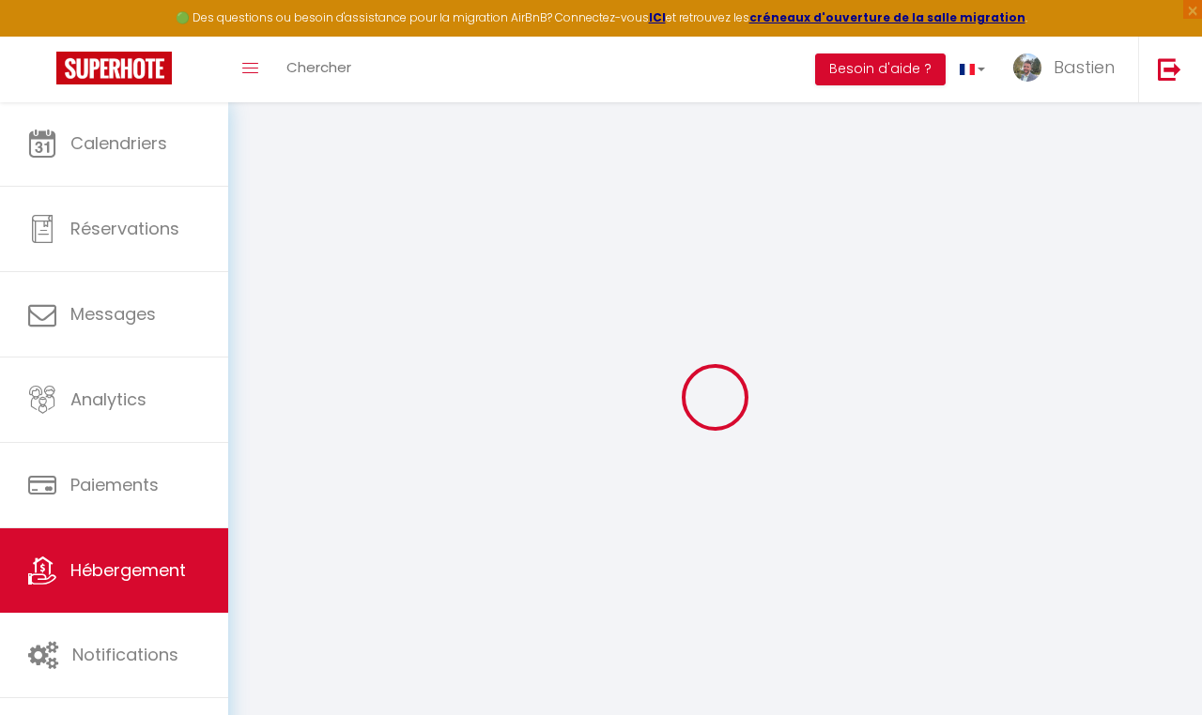
type input "200"
select select
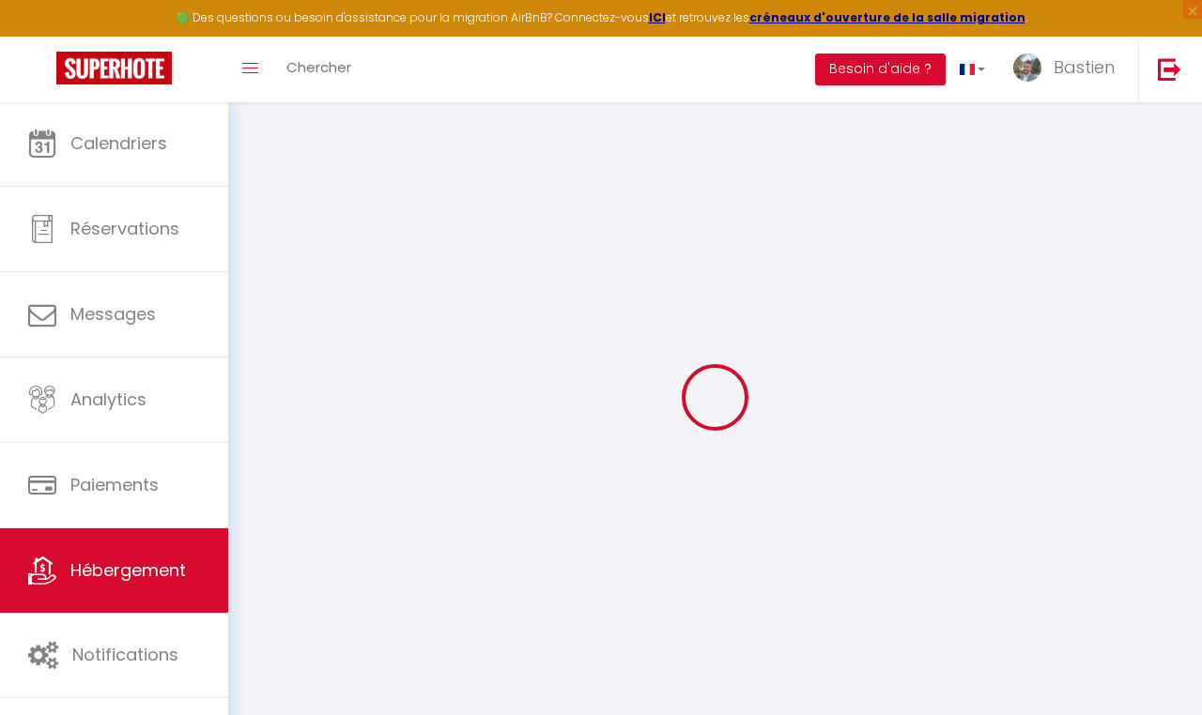
select select
type input "113 Rue Meurein"
type input "59800"
type input "Lille"
type input "[EMAIL_ADDRESS][DOMAIN_NAME]"
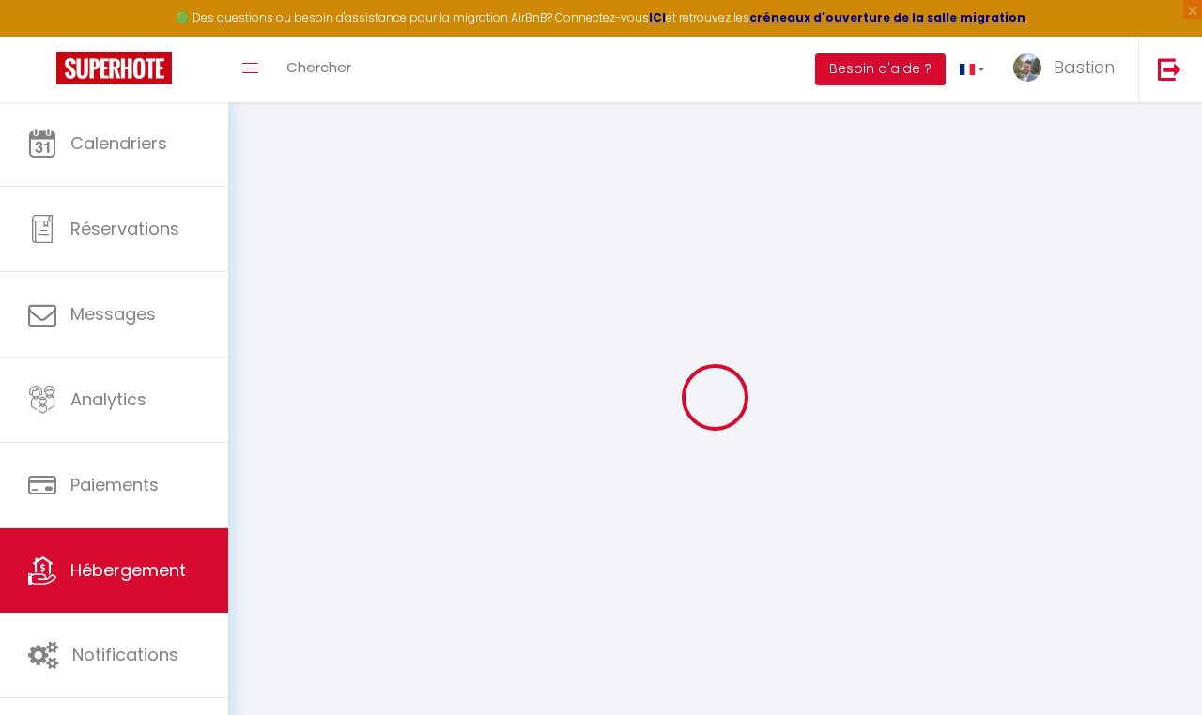
select select "12858"
checkbox input "false"
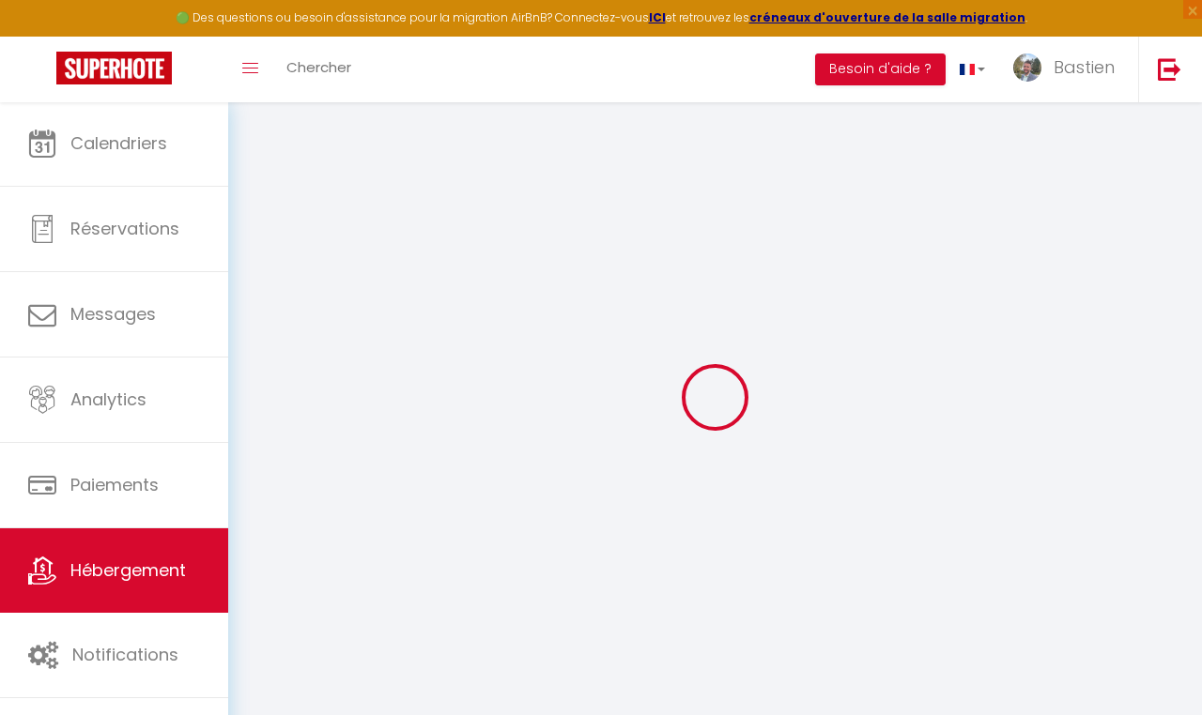
radio input "true"
type input "40"
type input "0"
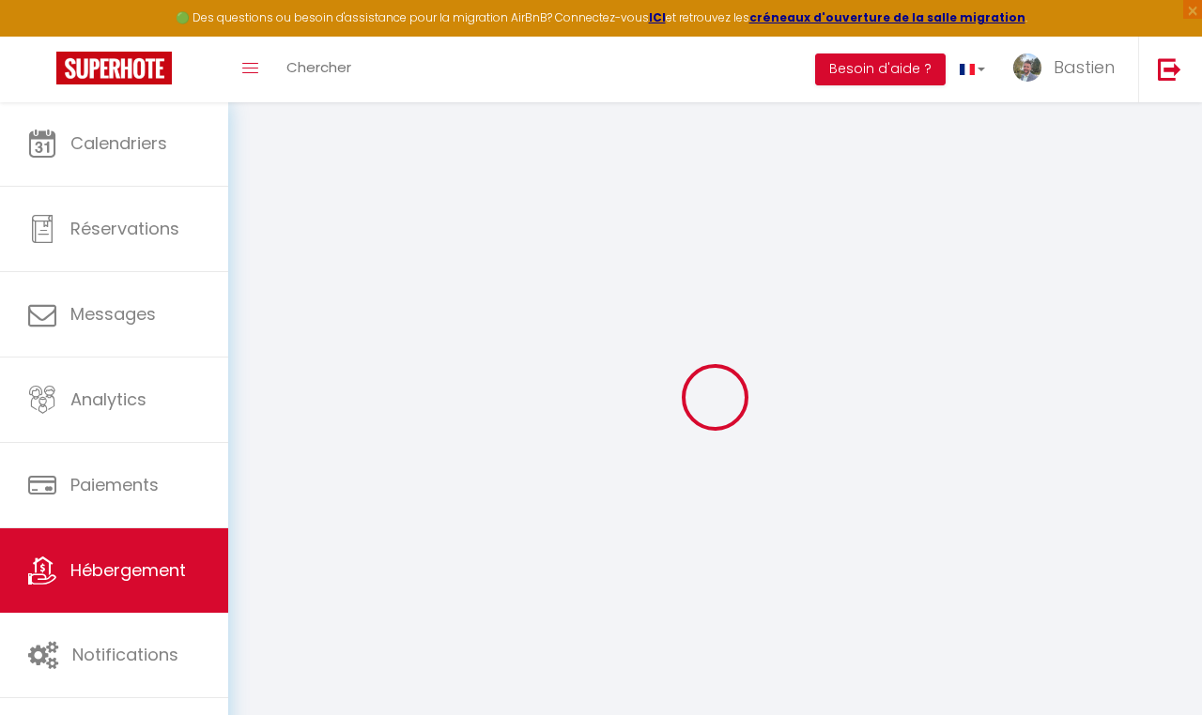
select select
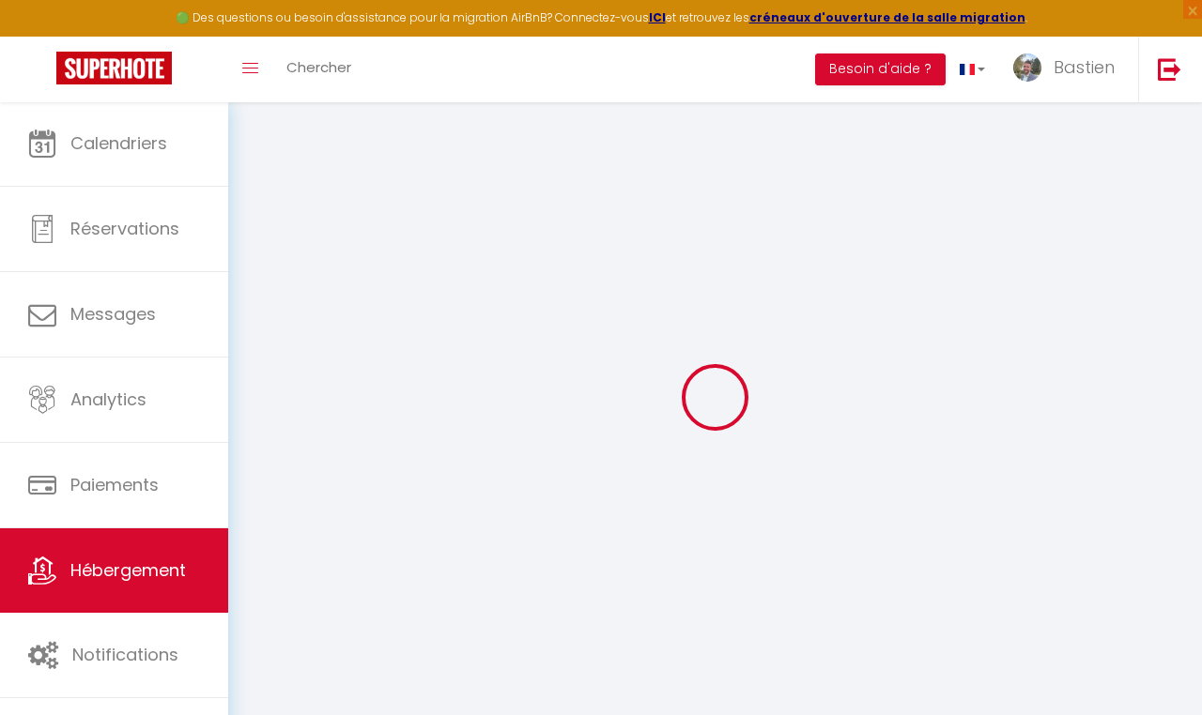
checkbox input "false"
select select
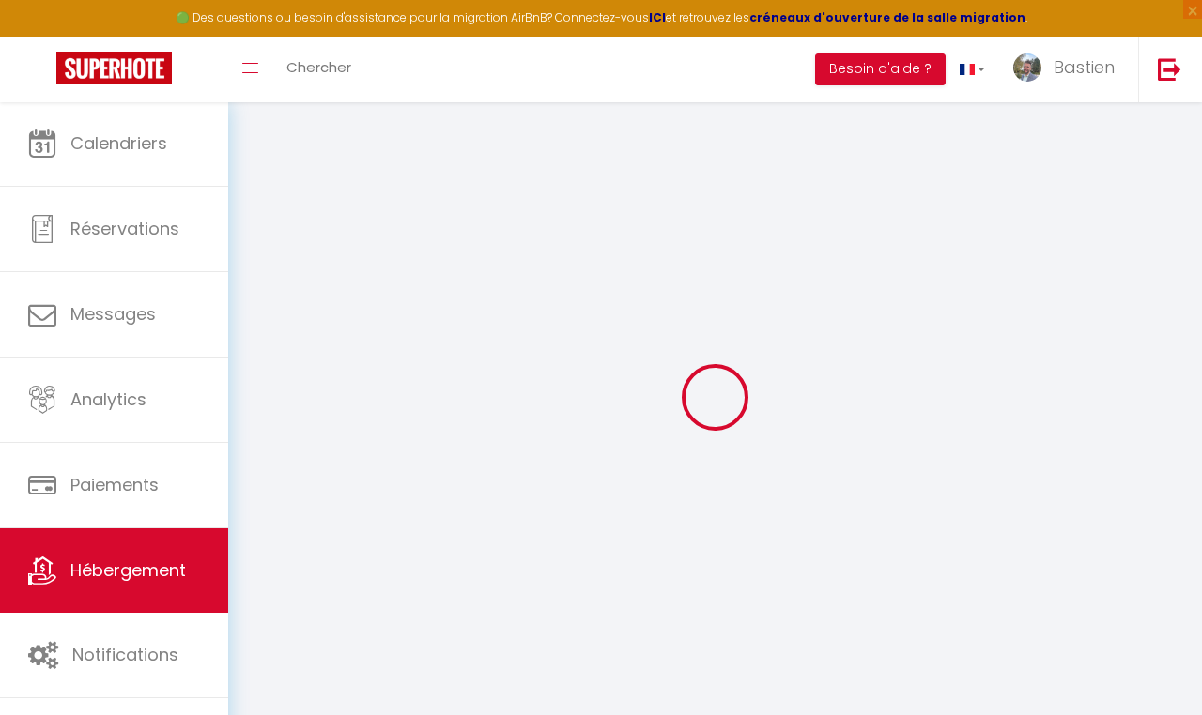
select select
checkbox input "false"
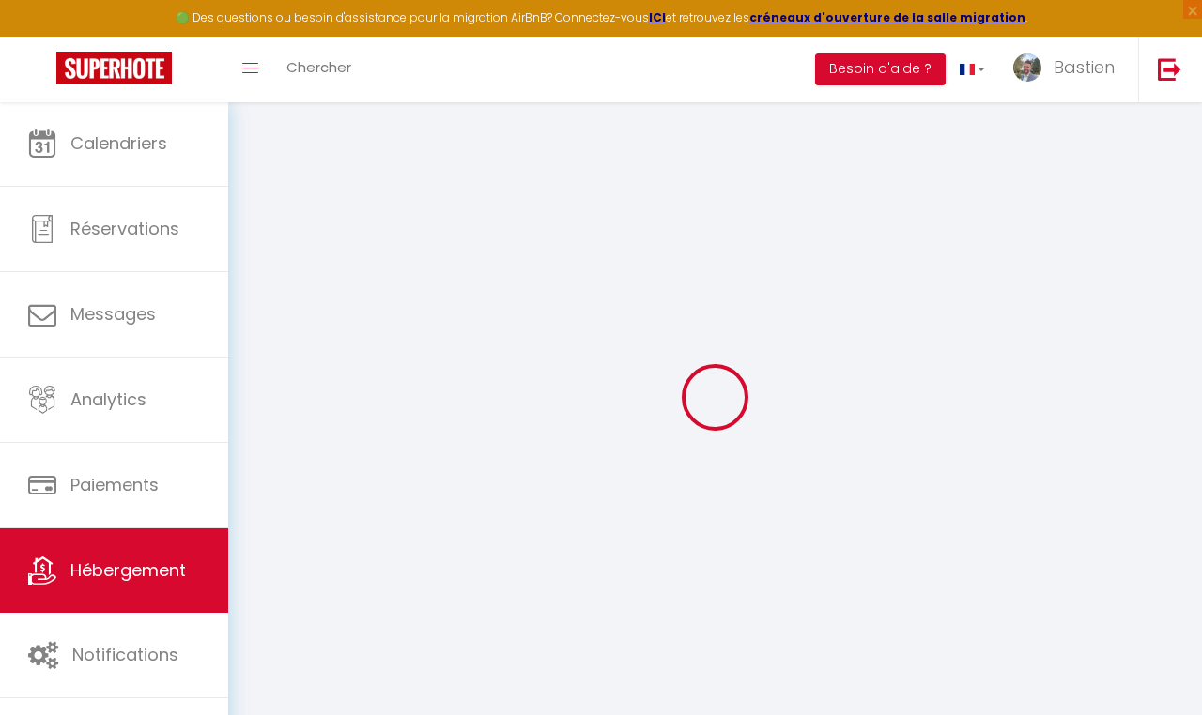
checkbox input "false"
select select "35023"
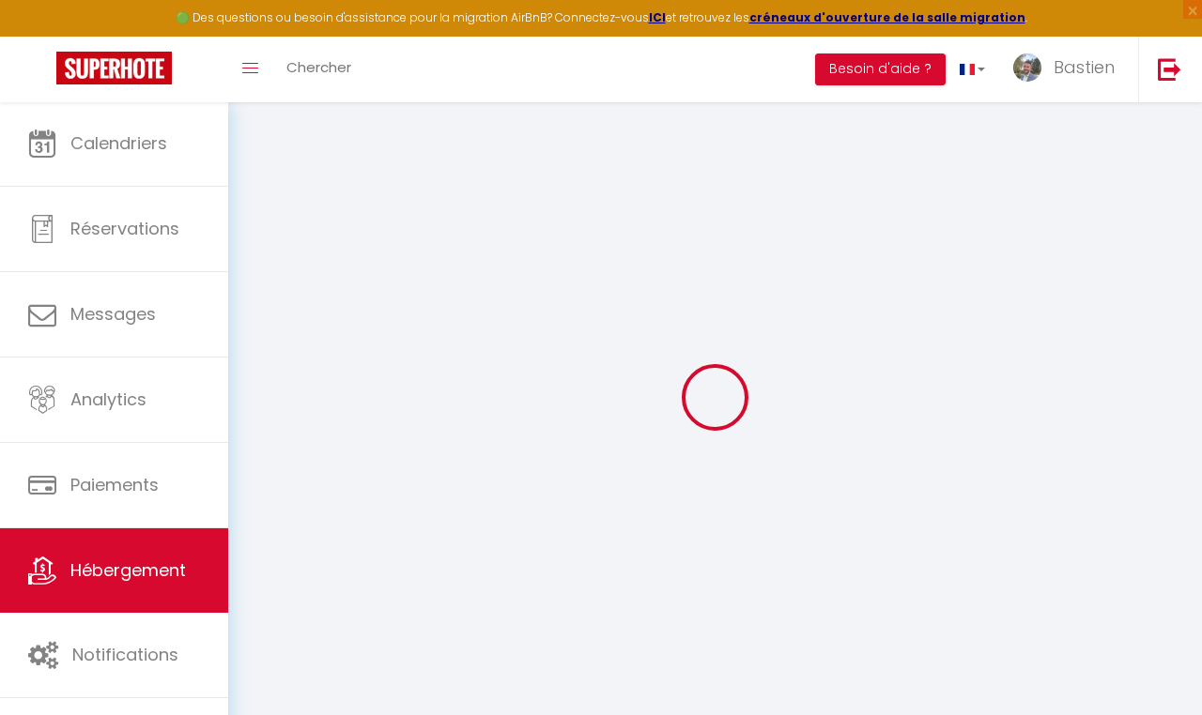
checkbox input "false"
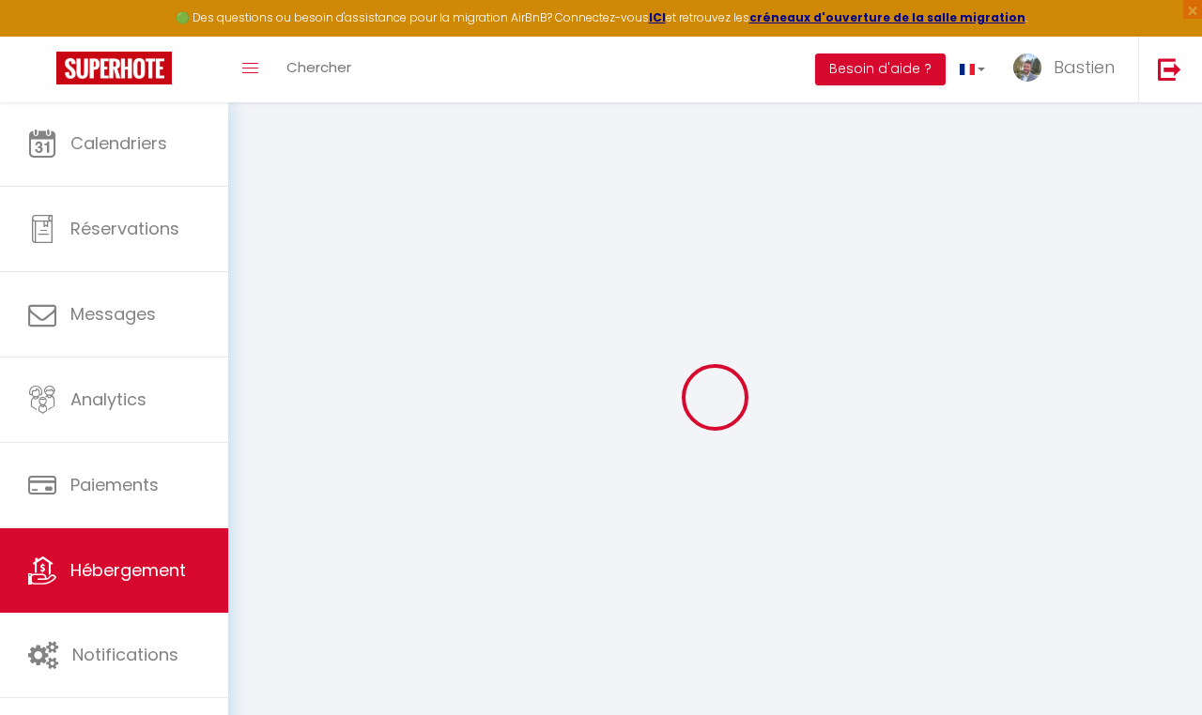
checkbox input "false"
select select "17:00"
select select "21:00"
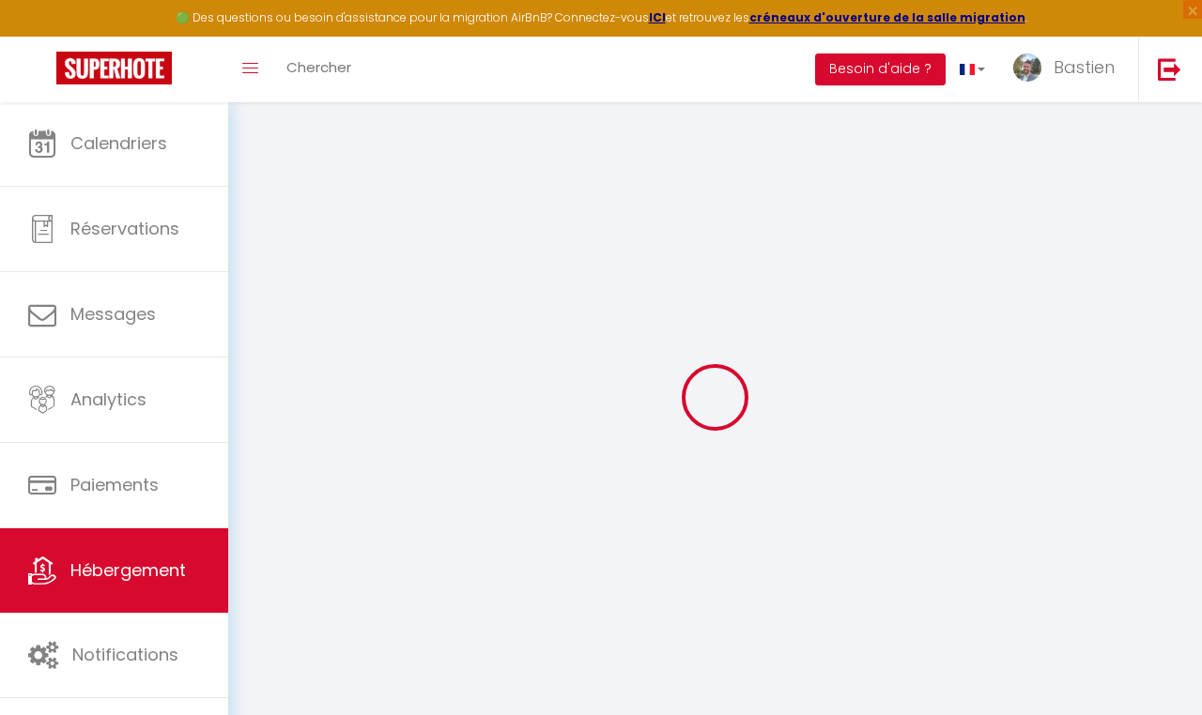
select select "10:00"
select select "30"
select select "120"
checkbox input "false"
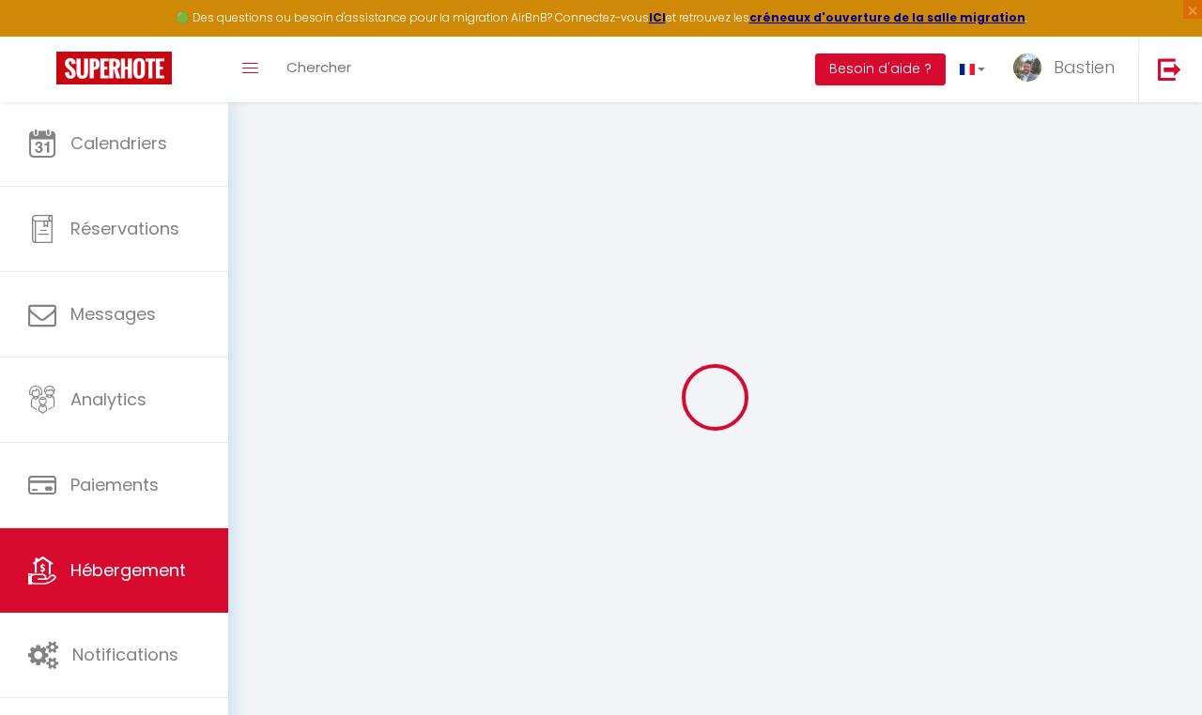
checkbox input "false"
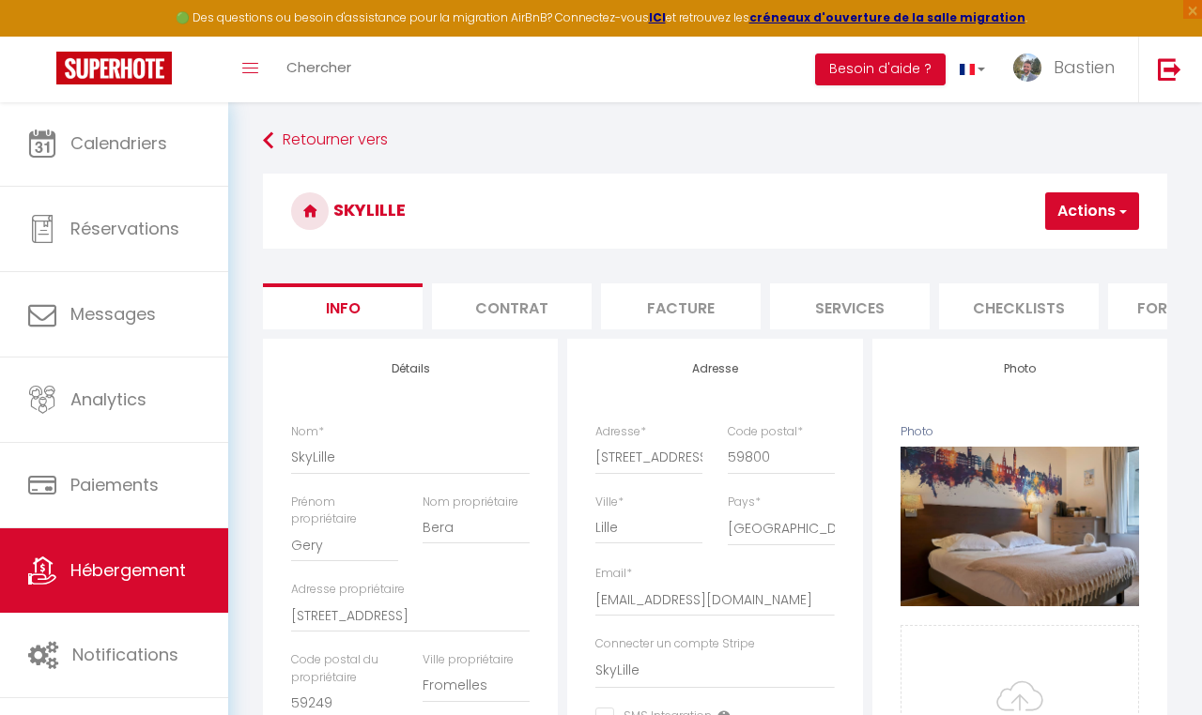
scroll to position [0, 77]
checkbox input "false"
